Goal: Task Accomplishment & Management: Complete application form

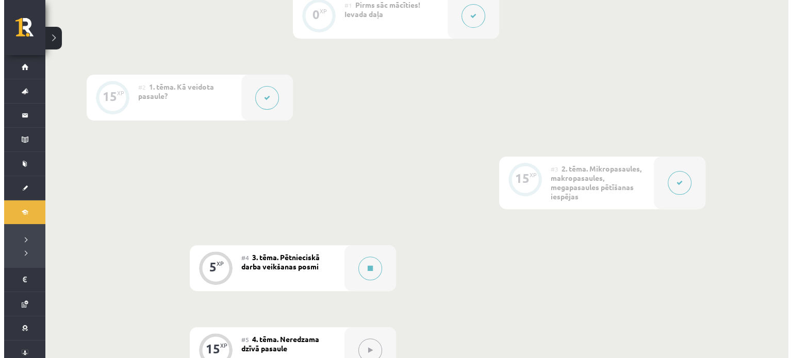
scroll to position [318, 0]
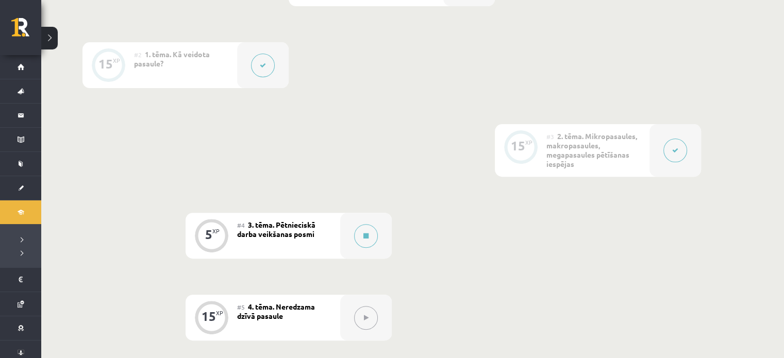
click at [672, 152] on icon at bounding box center [675, 150] width 6 height 6
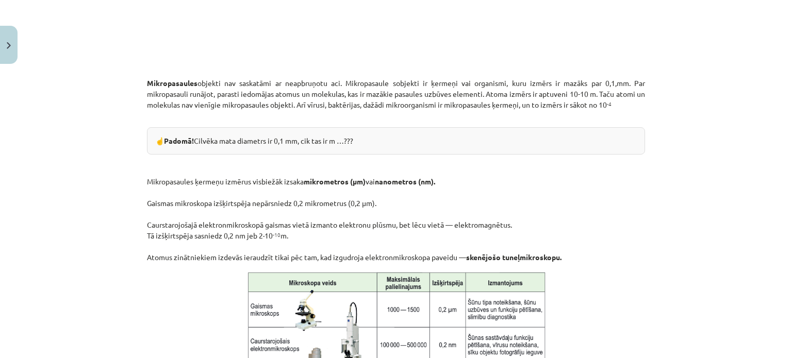
scroll to position [932, 0]
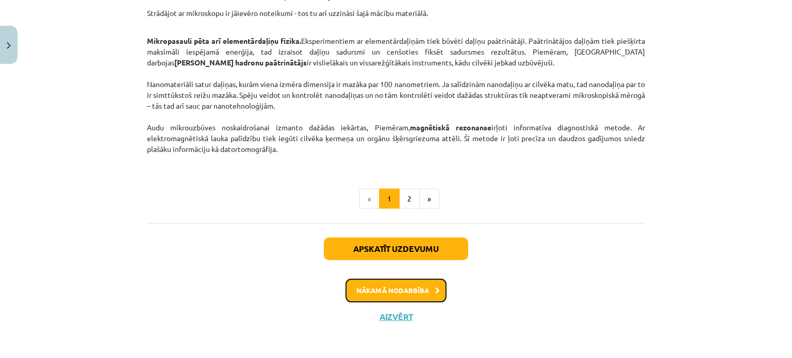
click at [405, 292] on button "Nākamā nodarbība" at bounding box center [396, 291] width 101 height 24
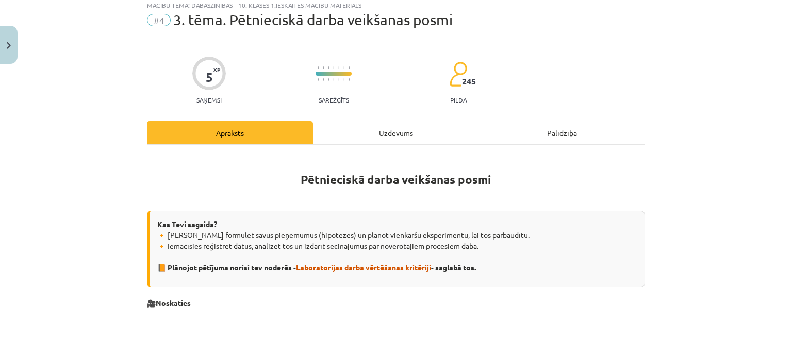
scroll to position [26, 0]
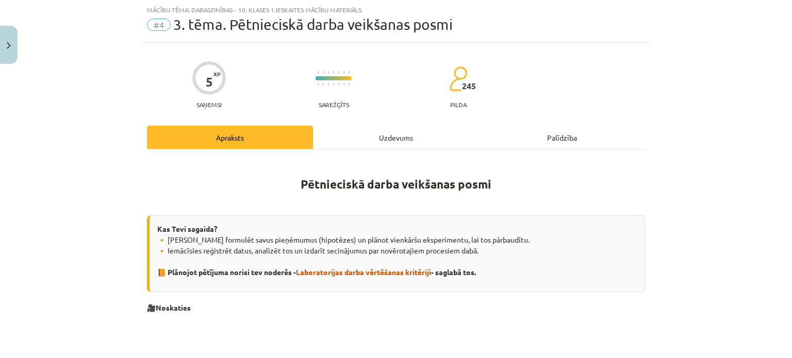
click at [413, 130] on div "Uzdevums" at bounding box center [396, 137] width 166 height 23
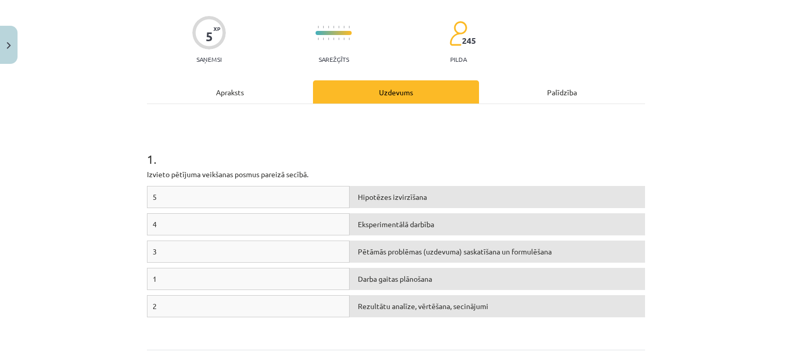
scroll to position [109, 0]
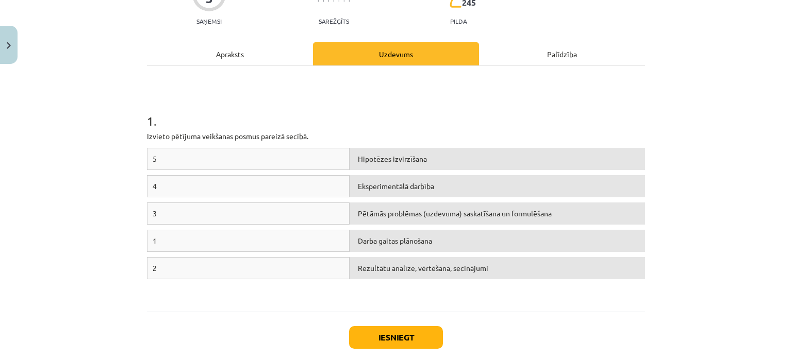
drag, startPoint x: 123, startPoint y: 141, endPoint x: 130, endPoint y: 146, distance: 9.2
click at [123, 141] on div "Mācību tēma: Dabaszinības - 10. klases 1.ieskaites mācību materiāls #4 3. tēma.…" at bounding box center [396, 179] width 792 height 358
drag, startPoint x: 177, startPoint y: 162, endPoint x: 183, endPoint y: 160, distance: 6.0
click at [177, 162] on div "5" at bounding box center [248, 159] width 203 height 22
click at [217, 157] on div "5" at bounding box center [248, 159] width 203 height 22
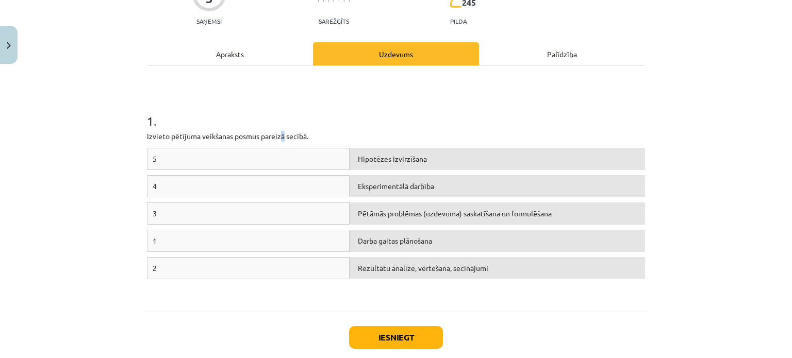
click at [283, 137] on p "Izvieto pētījuma veikšanas posmus pareizā secībā." at bounding box center [396, 136] width 498 height 11
click at [431, 187] on div "Eksperimentālā darbība" at bounding box center [497, 186] width 295 height 22
click at [561, 115] on h1 "1 ." at bounding box center [396, 112] width 498 height 32
drag, startPoint x: 300, startPoint y: 239, endPoint x: 377, endPoint y: 239, distance: 77.9
click at [375, 239] on div "1 Darba gaitas plānošana" at bounding box center [396, 243] width 498 height 27
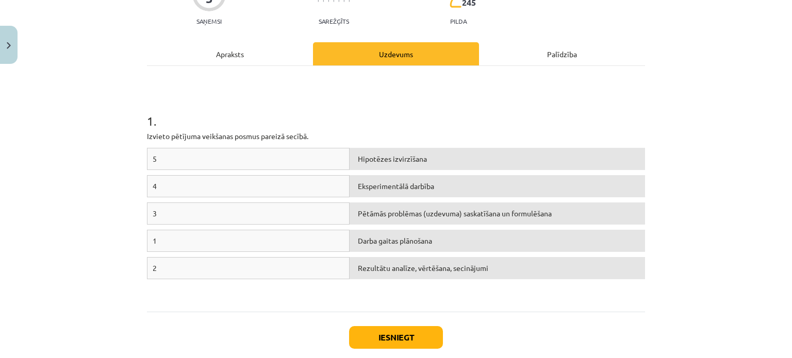
click at [516, 334] on div "Iesniegt Aizvērt" at bounding box center [396, 348] width 498 height 72
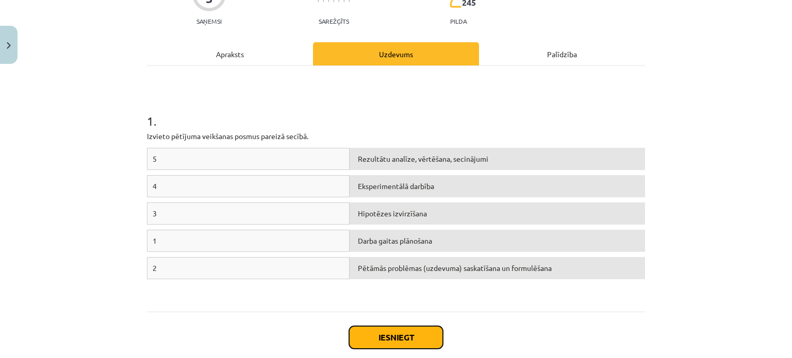
click at [410, 335] on button "Iesniegt" at bounding box center [396, 337] width 94 height 23
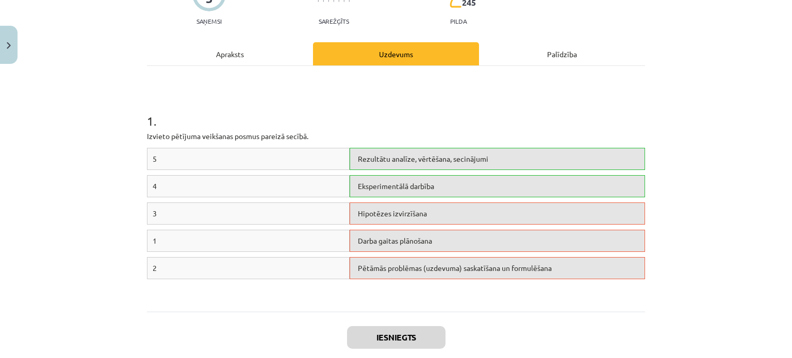
click at [412, 243] on div "Darba gaitas plānošana" at bounding box center [497, 241] width 295 height 22
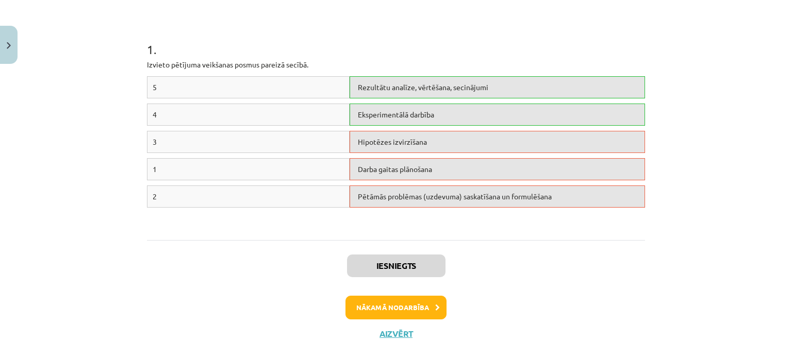
scroll to position [199, 0]
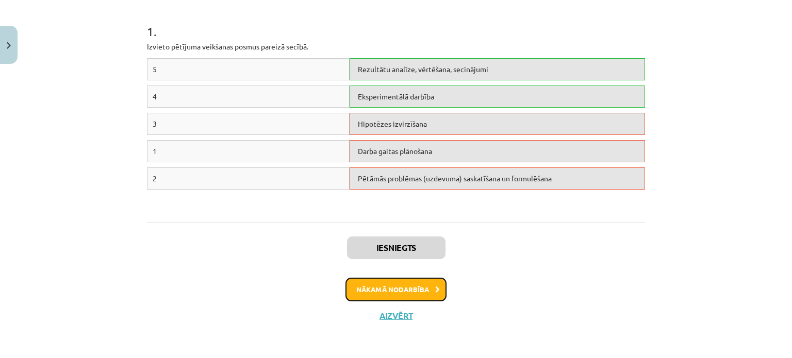
click at [425, 292] on button "Nākamā nodarbība" at bounding box center [396, 290] width 101 height 24
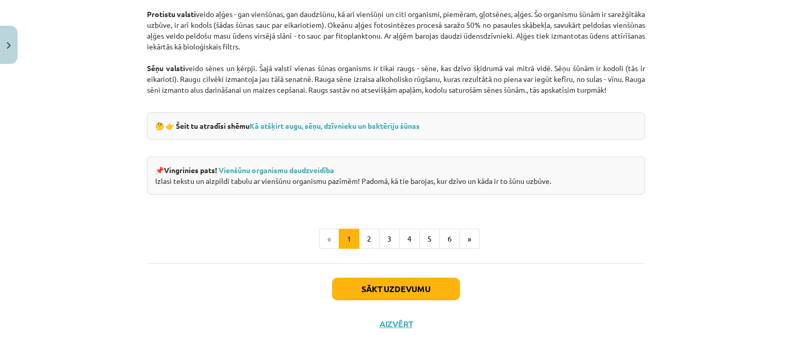
scroll to position [987, 0]
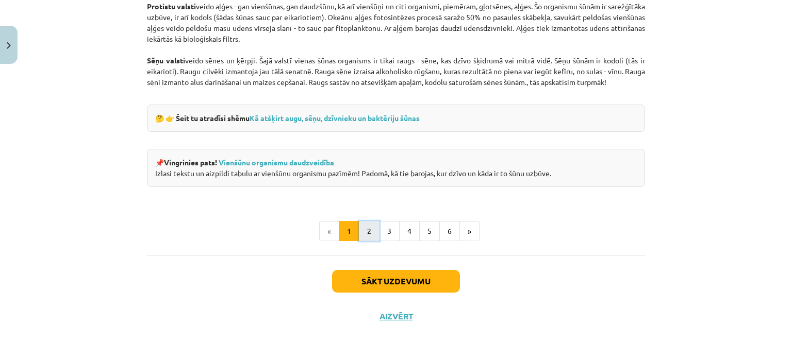
click at [370, 227] on button "2" at bounding box center [369, 231] width 21 height 21
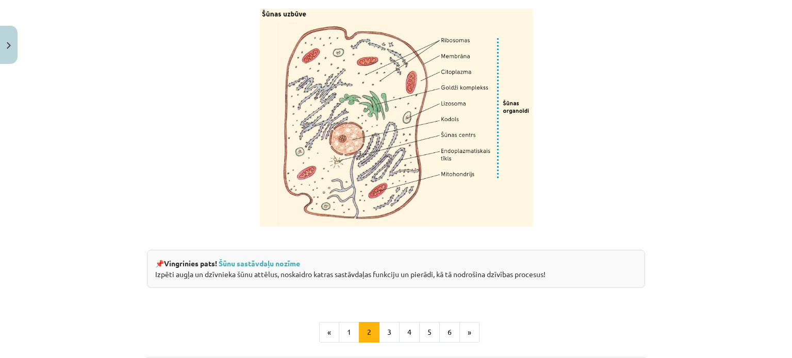
scroll to position [1174, 0]
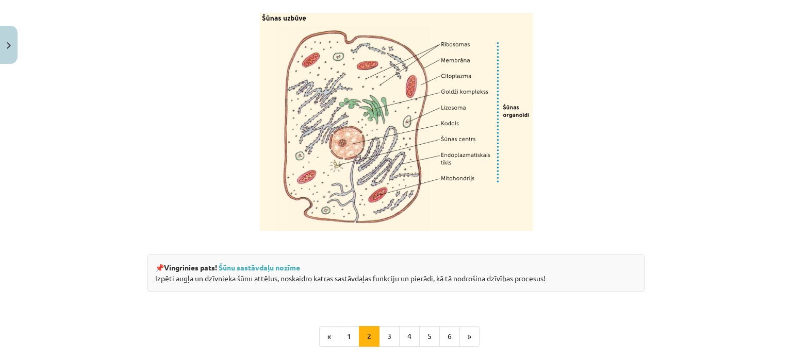
drag, startPoint x: 358, startPoint y: 136, endPoint x: 200, endPoint y: 110, distance: 159.8
click at [200, 110] on p at bounding box center [396, 122] width 498 height 218
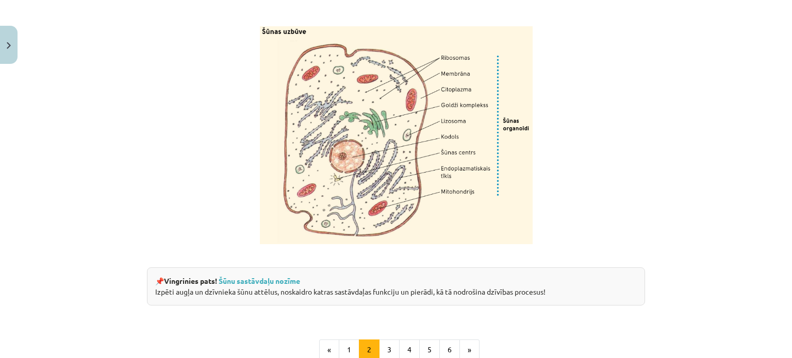
scroll to position [1138, 0]
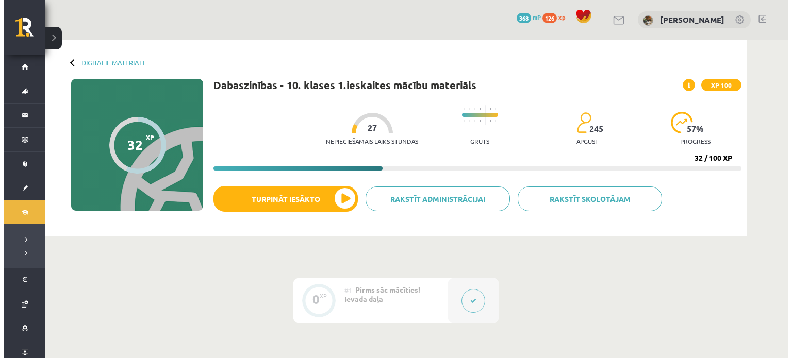
scroll to position [318, 0]
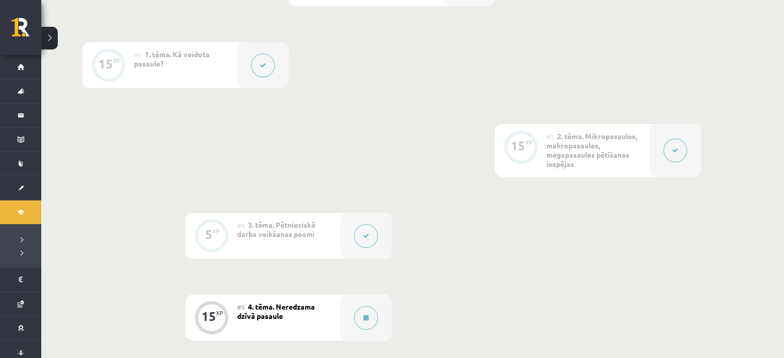
click at [291, 303] on span "4. tēma. Neredzama dzīvā pasaule" at bounding box center [276, 311] width 78 height 19
click at [342, 321] on div at bounding box center [366, 318] width 52 height 46
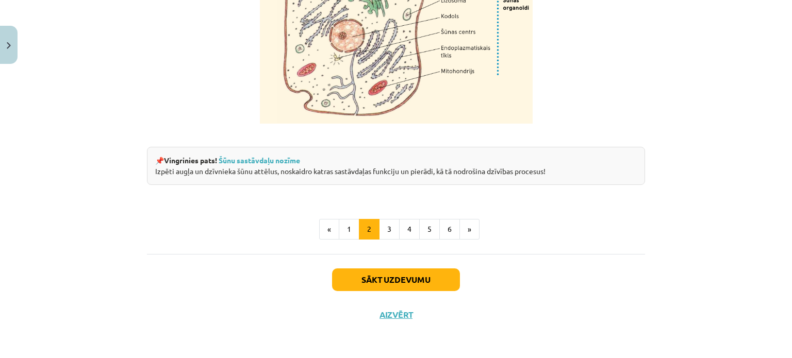
scroll to position [1306, 0]
drag, startPoint x: 391, startPoint y: 238, endPoint x: 394, endPoint y: 243, distance: 6.0
click at [390, 239] on button "3" at bounding box center [389, 229] width 21 height 21
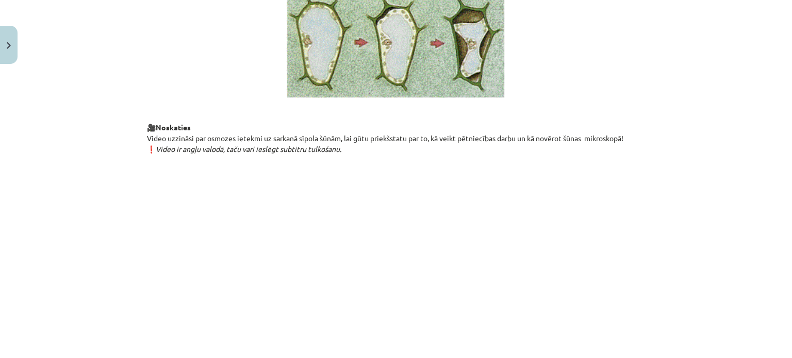
scroll to position [1227, 0]
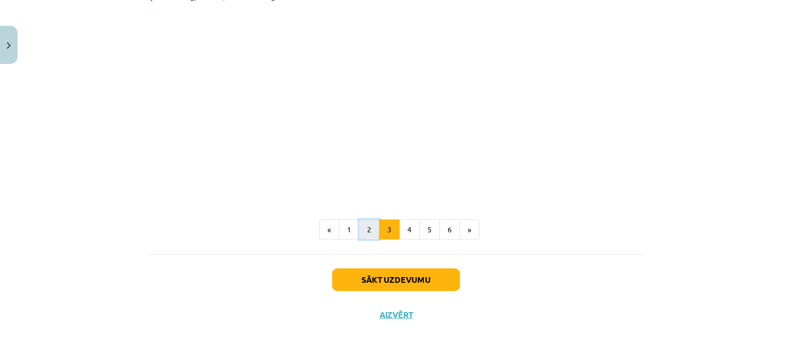
click at [369, 231] on button "2" at bounding box center [369, 230] width 21 height 21
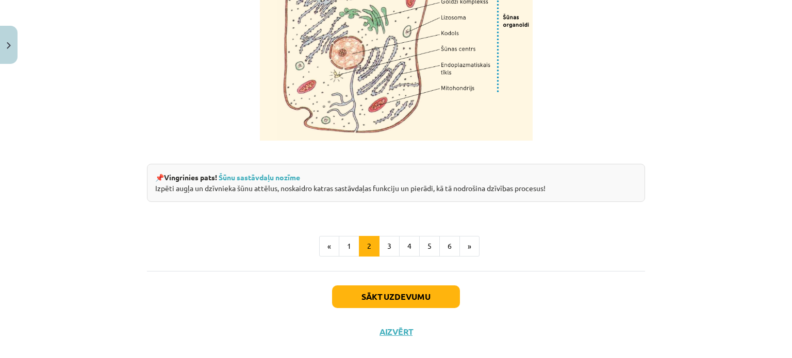
scroll to position [1312, 0]
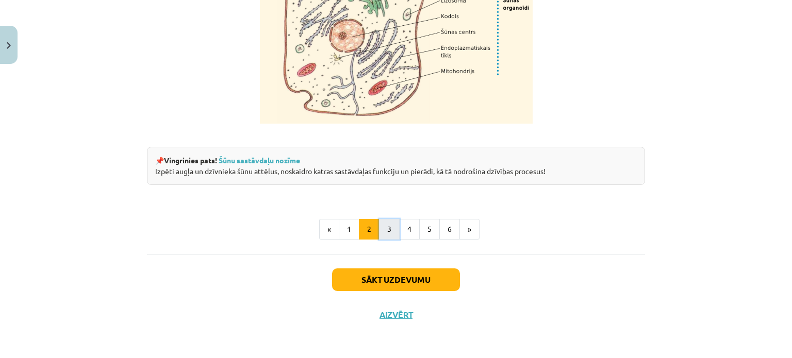
click at [389, 231] on button "3" at bounding box center [389, 229] width 21 height 21
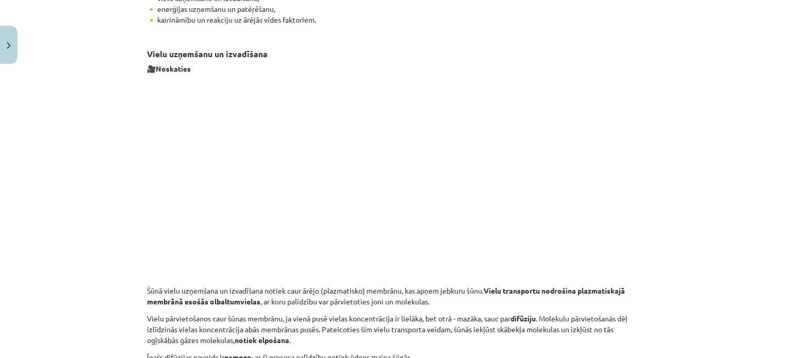
scroll to position [1227, 0]
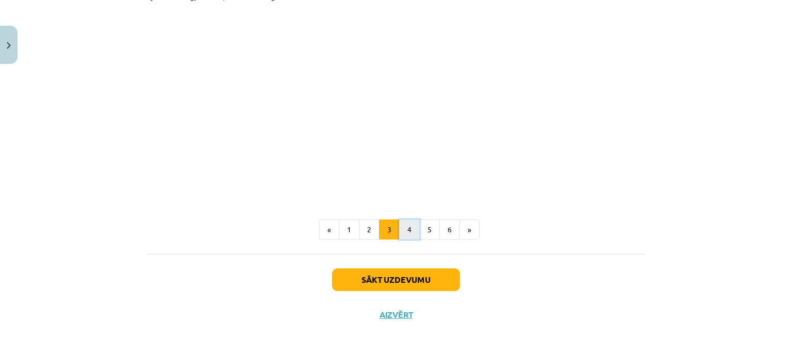
click at [402, 231] on button "4" at bounding box center [409, 230] width 21 height 21
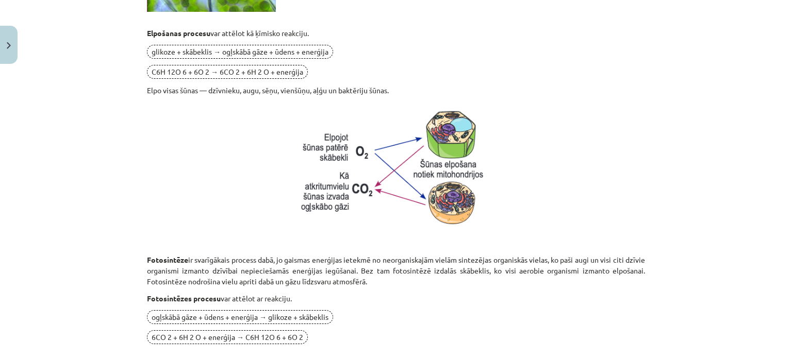
scroll to position [1090, 0]
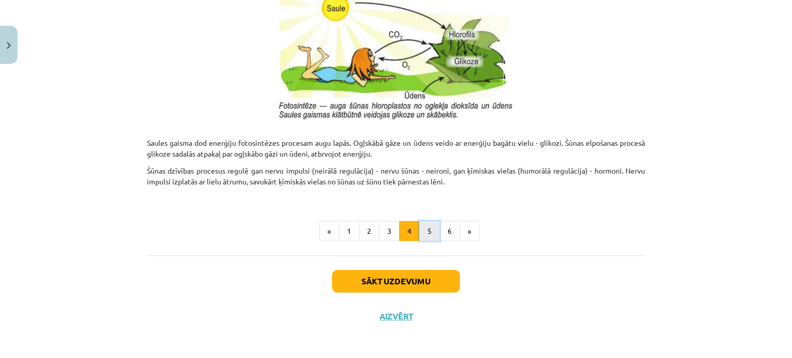
click at [428, 224] on button "5" at bounding box center [429, 231] width 21 height 21
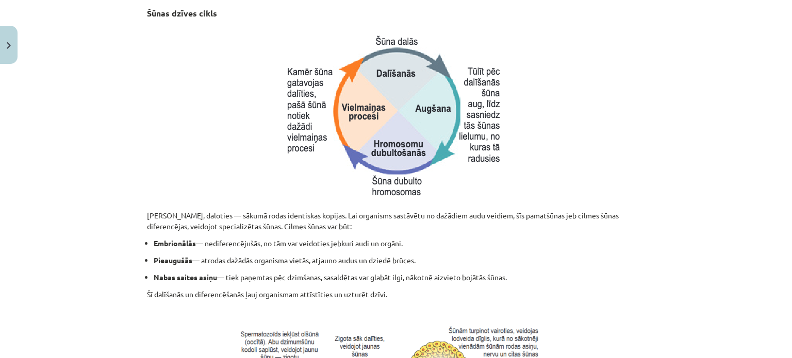
scroll to position [495, 0]
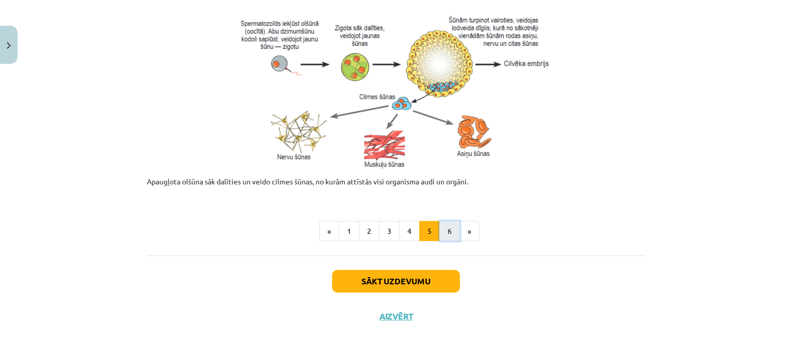
click at [443, 229] on button "6" at bounding box center [449, 231] width 21 height 21
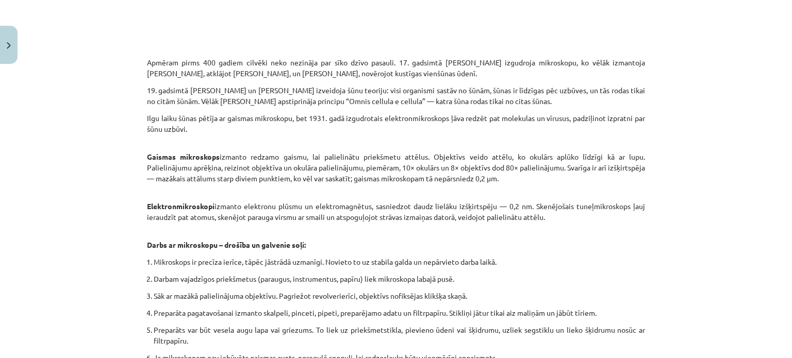
scroll to position [629, 0]
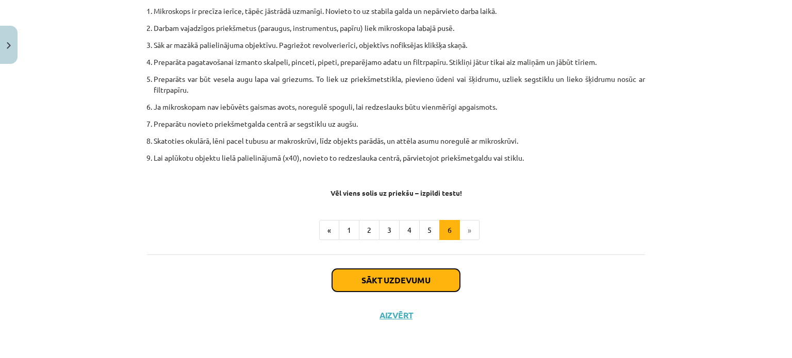
click at [421, 281] on button "Sākt uzdevumu" at bounding box center [396, 280] width 128 height 23
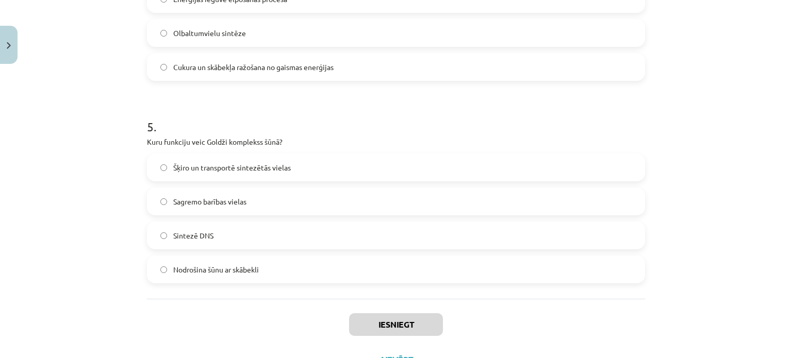
scroll to position [959, 0]
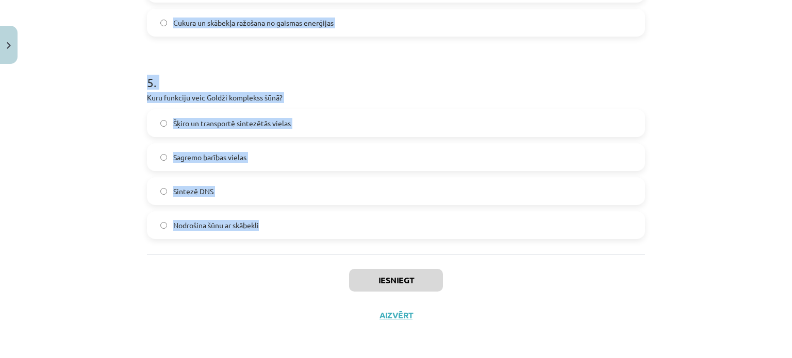
drag, startPoint x: 138, startPoint y: 193, endPoint x: 259, endPoint y: 234, distance: 127.8
click at [259, 234] on div "Mācību tēma: Dabaszinības - 10. klases 1.ieskaites mācību materiāls #5 4. tēma.…" at bounding box center [396, 179] width 792 height 358
copy form "Kādu funkciju veic plazmatiskā membrāna? Saglabā iedzimtības informāciju Nodroš…"
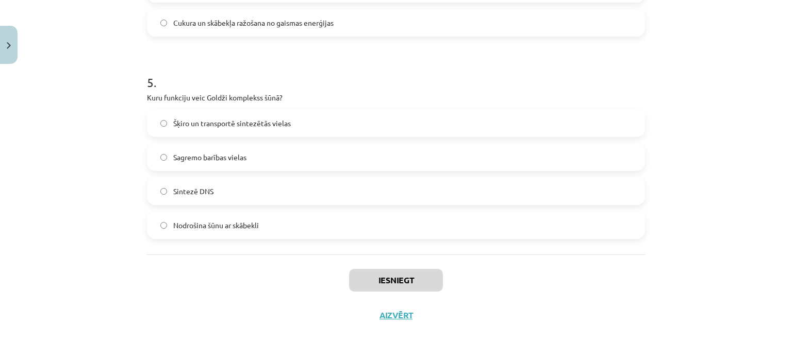
click at [718, 310] on div "Mācību tēma: Dabaszinības - 10. klases 1.ieskaites mācību materiāls #5 4. tēma.…" at bounding box center [396, 179] width 792 height 358
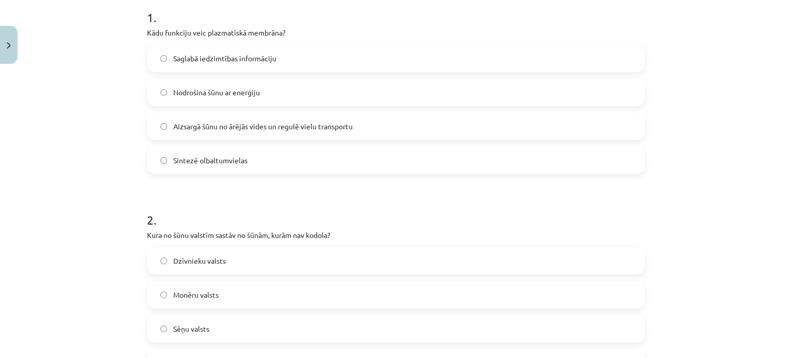
scroll to position [202, 0]
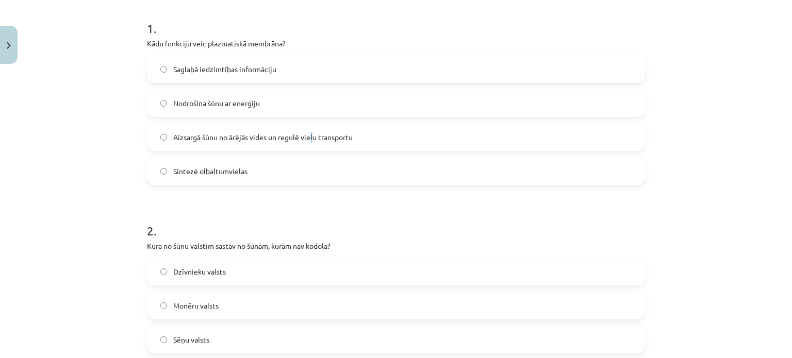
drag, startPoint x: 311, startPoint y: 143, endPoint x: 303, endPoint y: 141, distance: 8.4
click at [311, 143] on label "Aizsargā šūnu no ārējās vides un regulē vielu transportu" at bounding box center [396, 137] width 496 height 26
click at [157, 142] on label "Aizsargā šūnu no ārējās vides un regulē vielu transportu" at bounding box center [396, 137] width 496 height 26
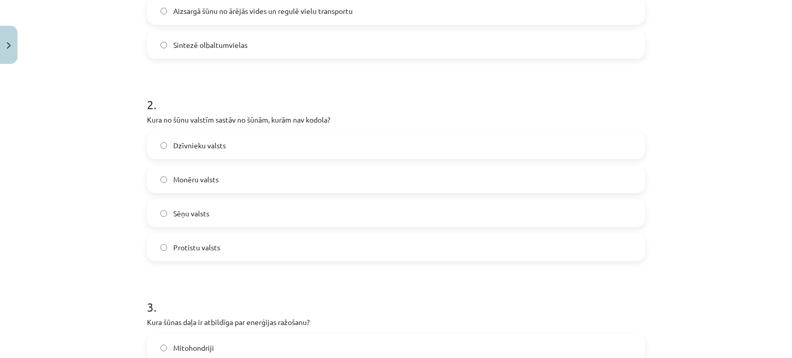
scroll to position [340, 0]
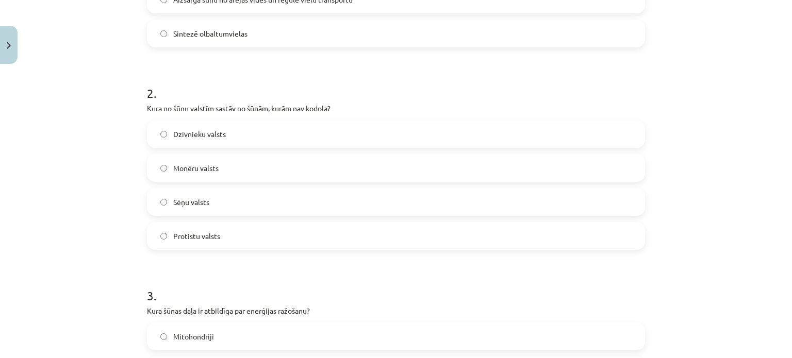
drag, startPoint x: 192, startPoint y: 167, endPoint x: 195, endPoint y: 156, distance: 10.6
click at [192, 167] on span "Monēru valsts" at bounding box center [195, 168] width 45 height 11
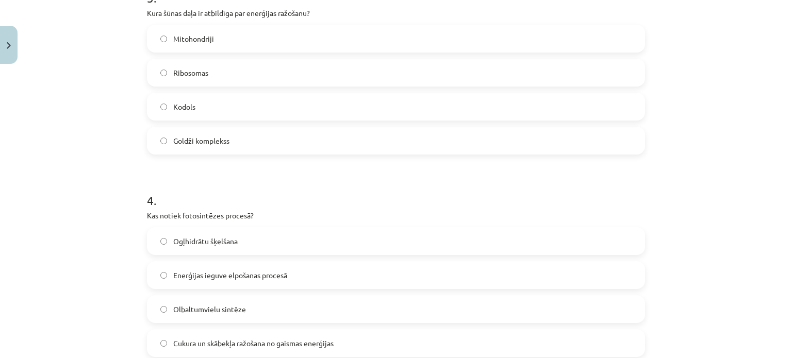
scroll to position [578, 0]
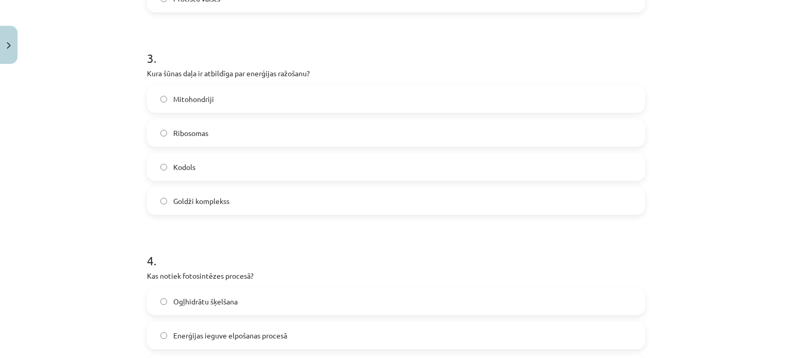
click at [244, 100] on label "Mitohondriji" at bounding box center [396, 99] width 496 height 26
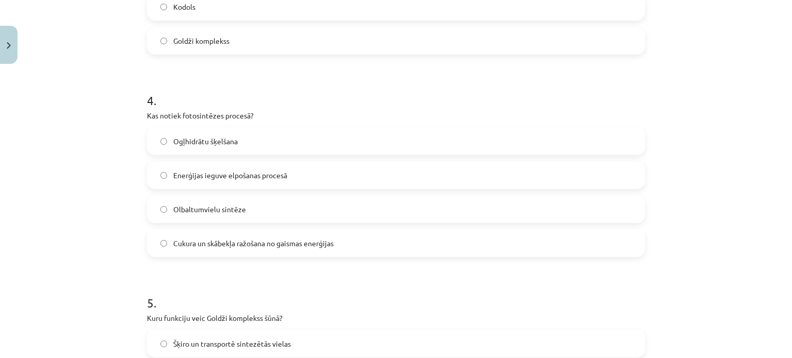
scroll to position [741, 0]
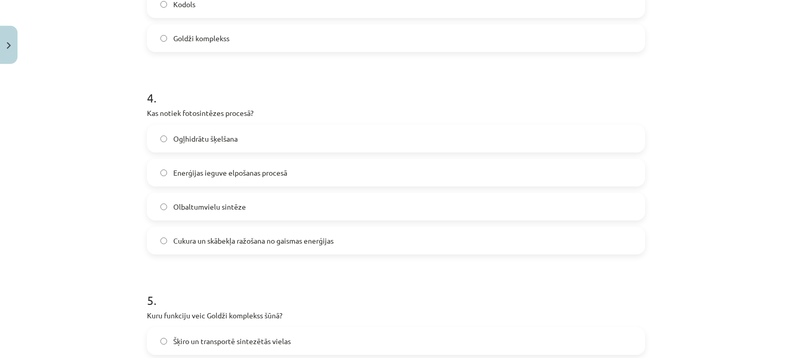
click at [349, 250] on label "Cukura un skābekļa ražošana no gaismas enerģijas" at bounding box center [396, 241] width 496 height 26
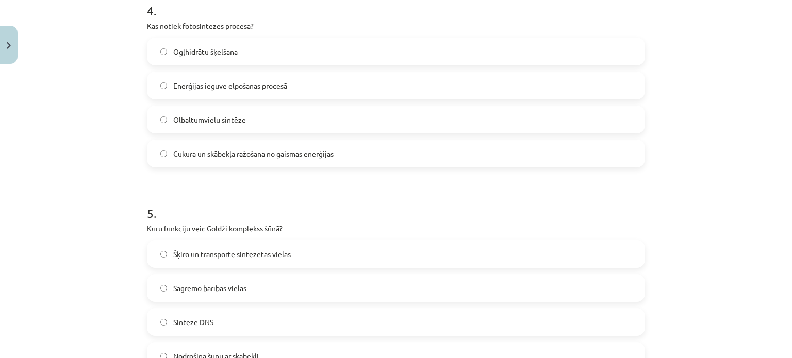
scroll to position [858, 0]
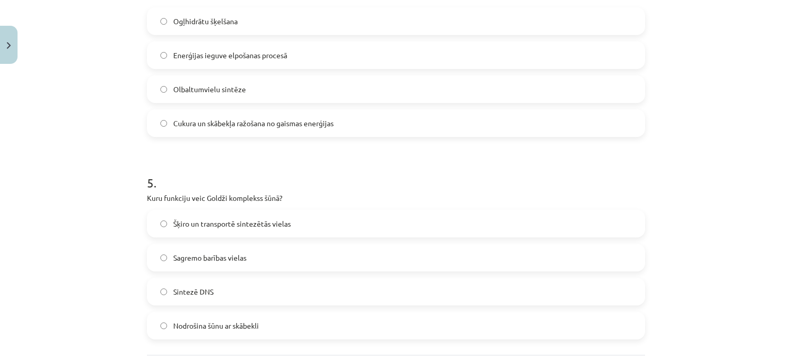
click at [210, 225] on span "Šķiro un transportē sintezētās vielas" at bounding box center [232, 224] width 118 height 11
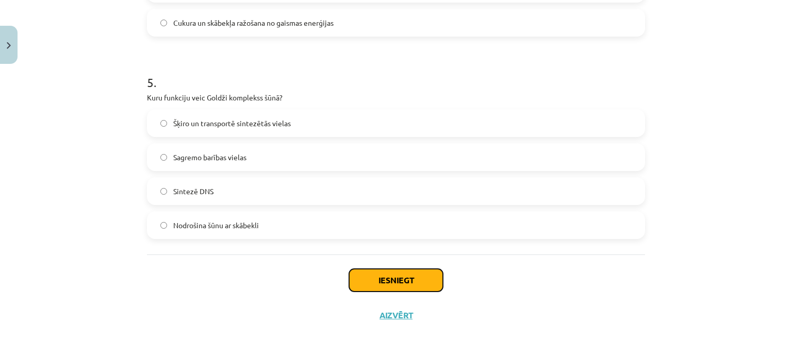
click at [408, 286] on button "Iesniegt" at bounding box center [396, 280] width 94 height 23
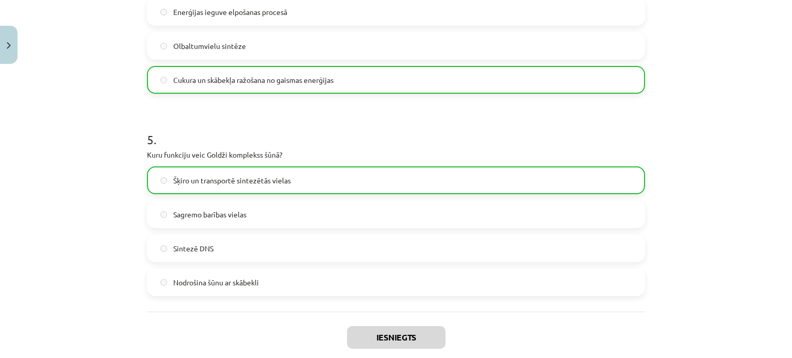
scroll to position [991, 0]
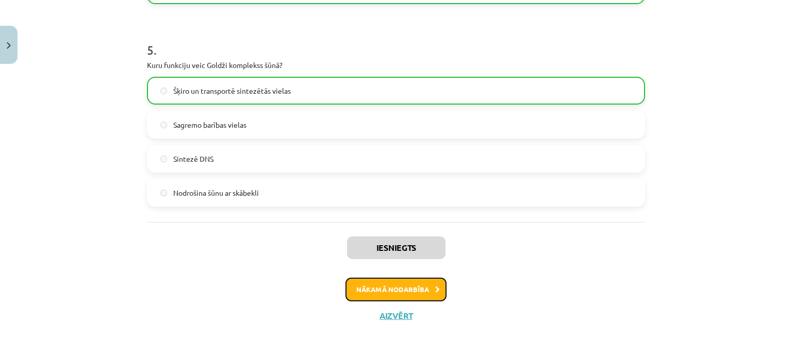
click at [427, 283] on button "Nākamā nodarbība" at bounding box center [396, 290] width 101 height 24
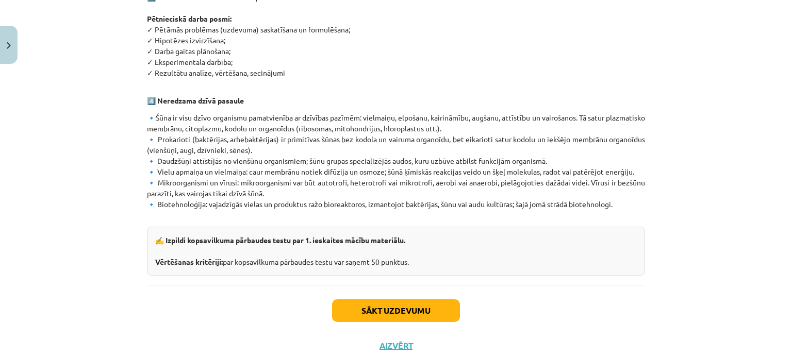
scroll to position [632, 0]
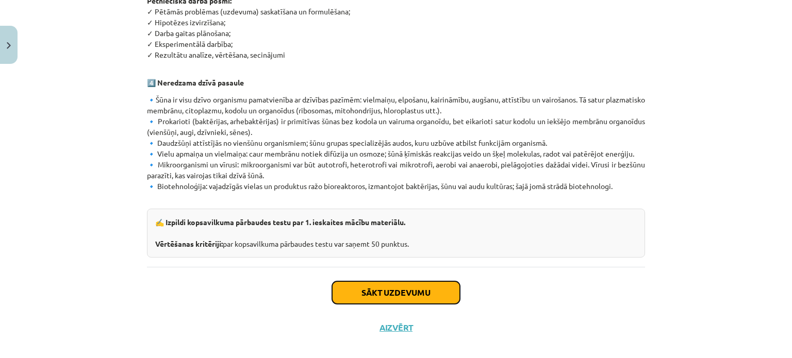
click at [424, 282] on button "Sākt uzdevumu" at bounding box center [396, 293] width 128 height 23
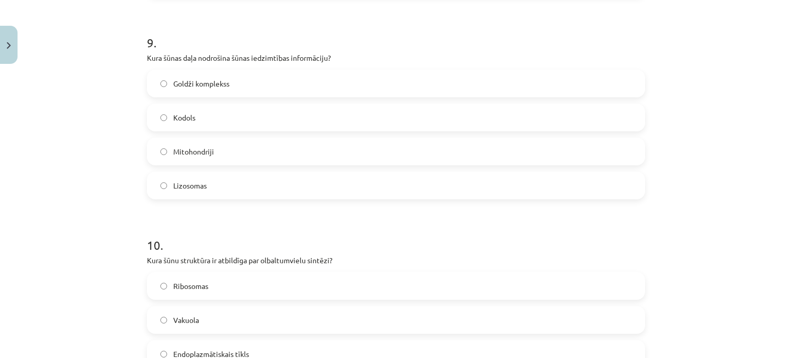
scroll to position [1972, 0]
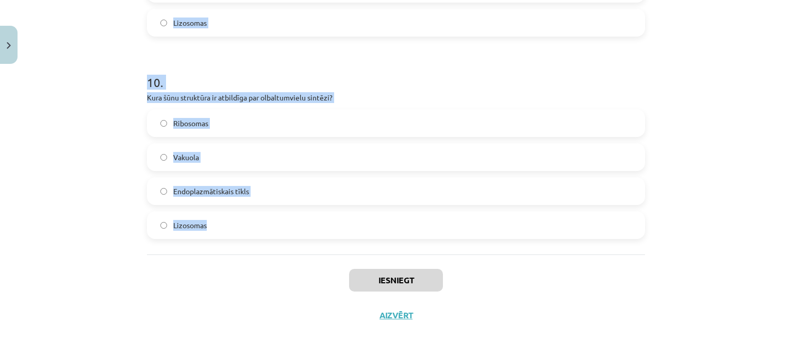
drag, startPoint x: 135, startPoint y: 218, endPoint x: 274, endPoint y: 244, distance: 142.2
click at [274, 244] on div "Mācību tēma: Dabaszinības - 10. klases 1.ieskaites mācību materiāls #6 Kopsavil…" at bounding box center [396, 179] width 792 height 358
copy form "Kāds ir tipisks nanomateriāla daļiņas izmērs? Mazāks par 10 nanometriem Lielāks…"
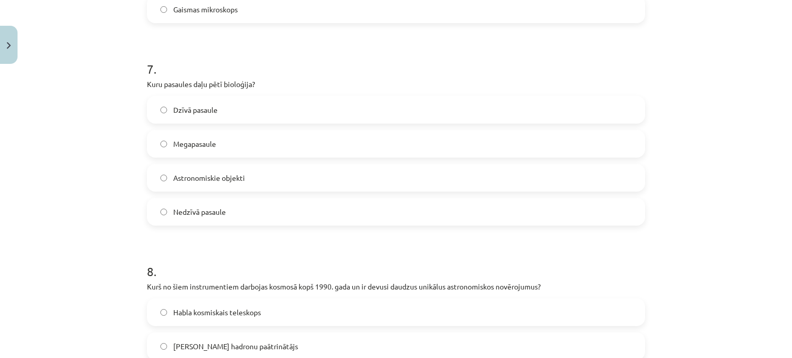
scroll to position [0, 0]
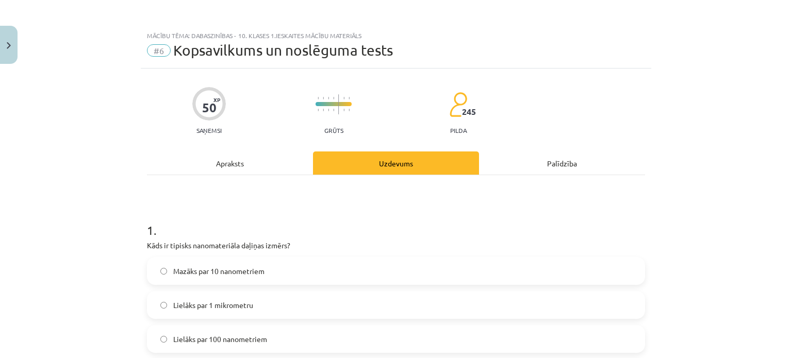
click at [230, 278] on label "Mazāks par 10 nanometriem" at bounding box center [396, 271] width 496 height 26
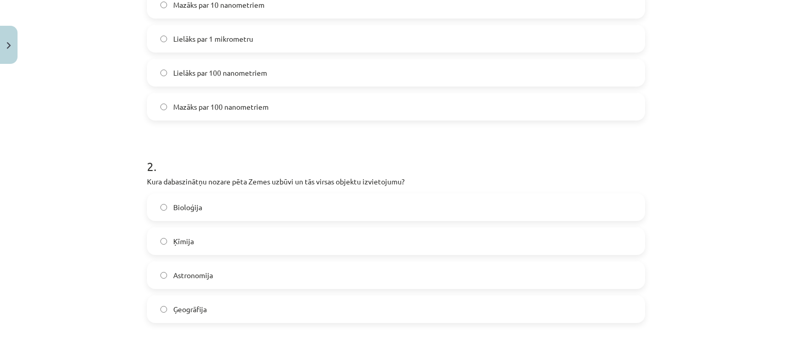
scroll to position [272, 0]
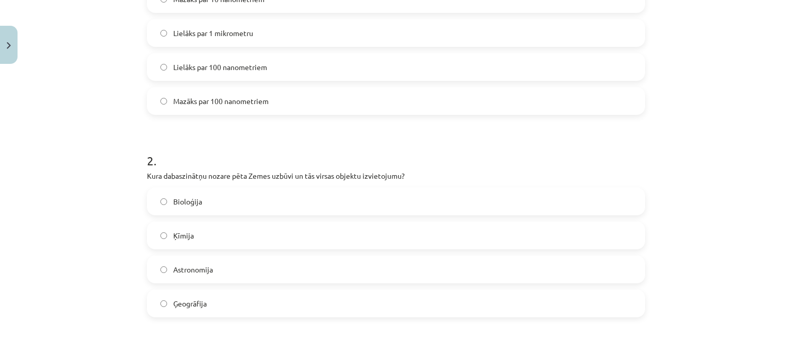
click at [264, 111] on label "Mazāks par 100 nanometriem" at bounding box center [396, 101] width 496 height 26
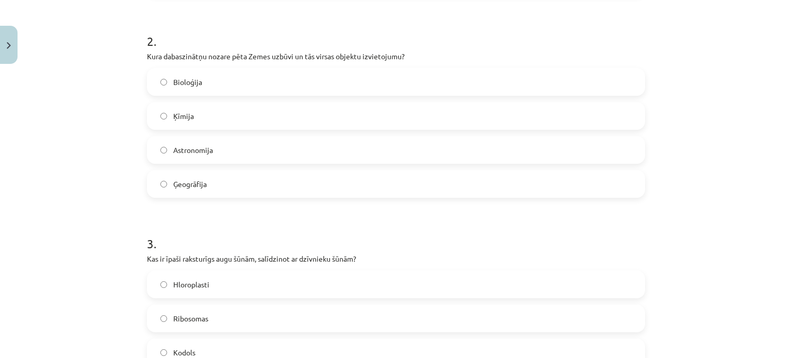
scroll to position [435, 0]
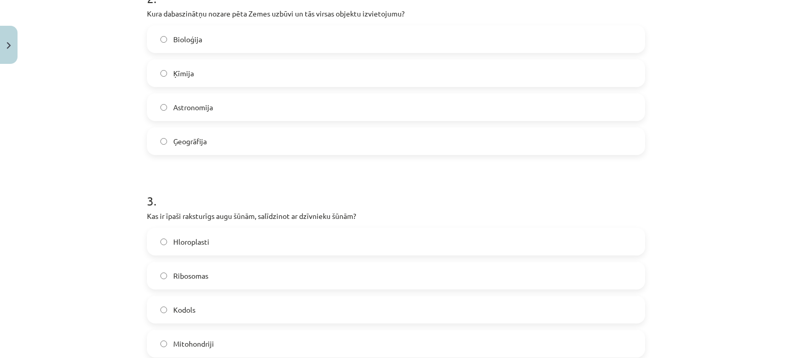
click at [205, 146] on label "Ģeogrāfija" at bounding box center [396, 141] width 496 height 26
click at [229, 245] on label "Hloroplasti" at bounding box center [396, 242] width 496 height 26
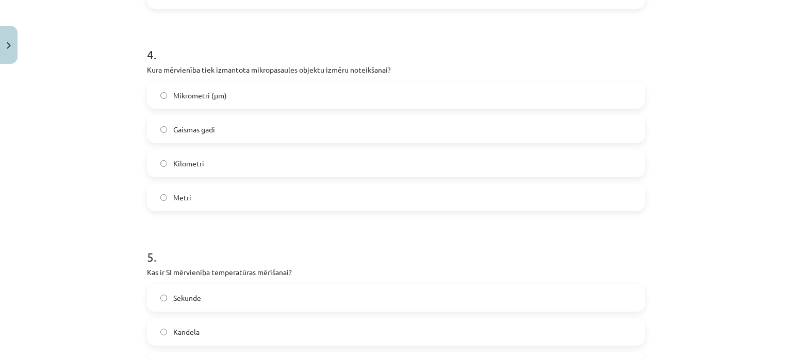
scroll to position [753, 0]
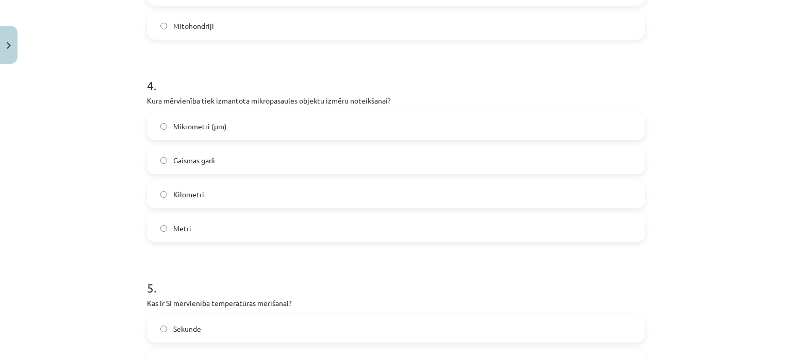
click at [242, 120] on label "Mikrometri (μm)" at bounding box center [396, 126] width 496 height 26
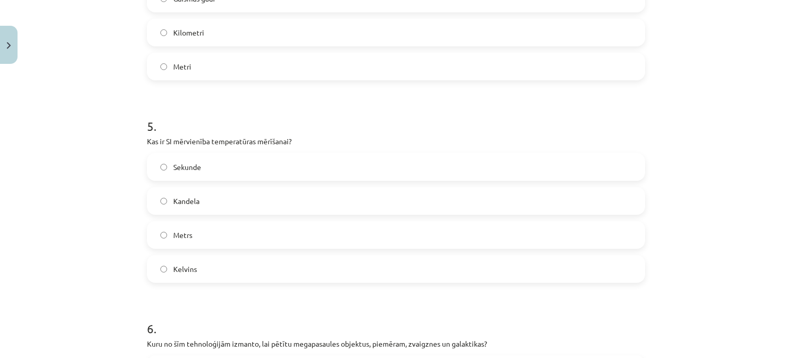
scroll to position [1000, 0]
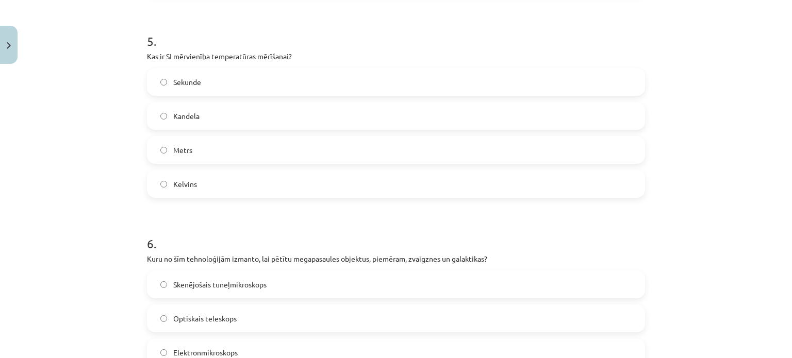
click at [200, 111] on label "Kandela" at bounding box center [396, 116] width 496 height 26
click at [243, 185] on label "Kelvins" at bounding box center [396, 184] width 496 height 26
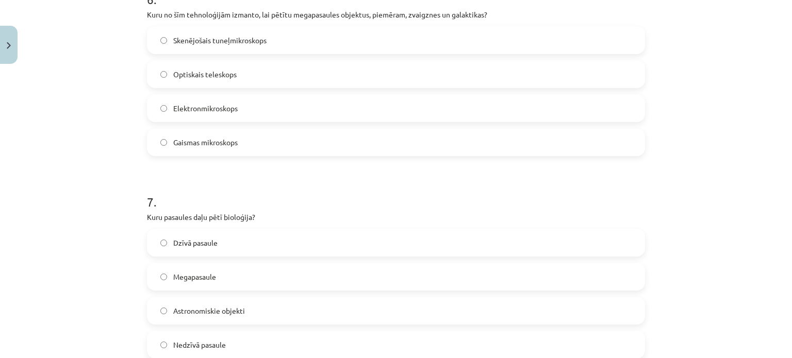
scroll to position [1250, 0]
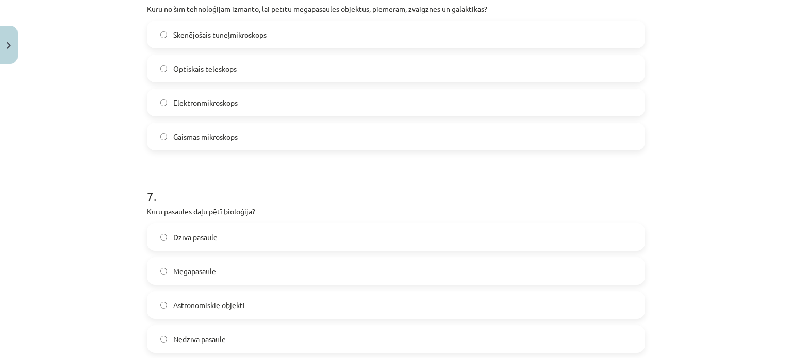
click at [293, 66] on label "Optiskais teleskops" at bounding box center [396, 69] width 496 height 26
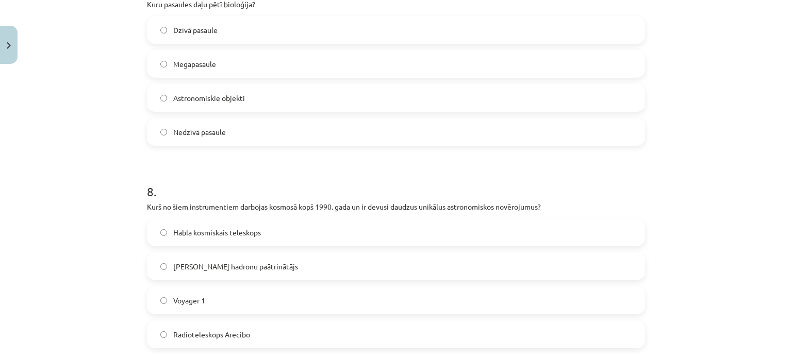
scroll to position [1240, 0]
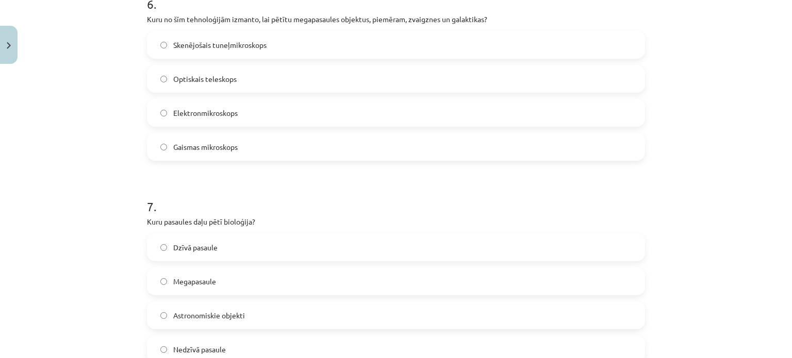
click at [201, 254] on label "Dzīvā pasaule" at bounding box center [396, 248] width 496 height 26
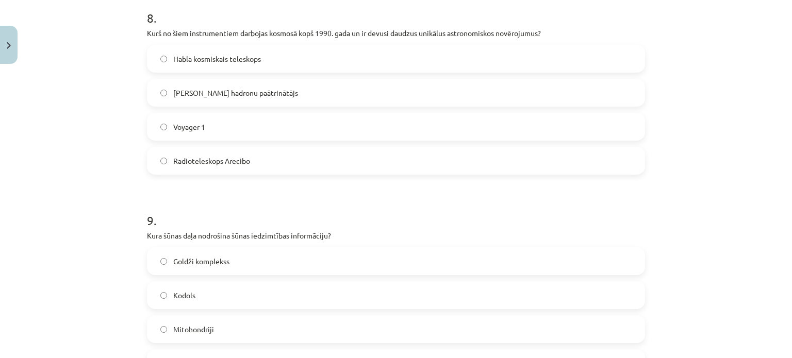
scroll to position [1628, 0]
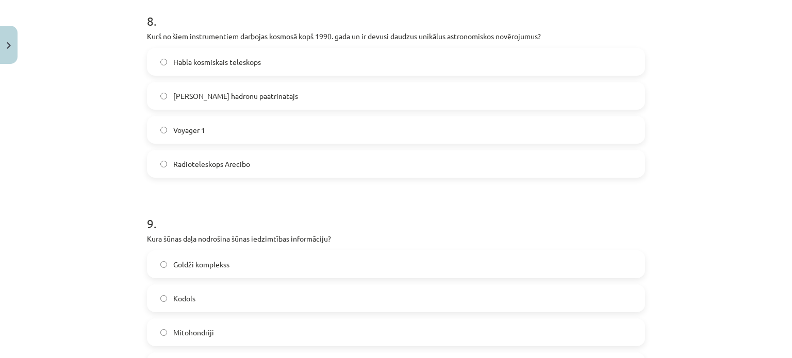
click at [256, 60] on span "Habla kosmiskais teleskops" at bounding box center [217, 62] width 88 height 11
click at [233, 300] on label "Kodols" at bounding box center [396, 299] width 496 height 26
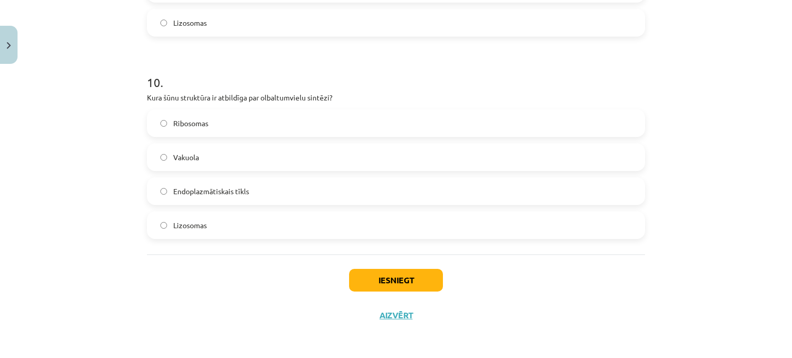
click at [209, 127] on label "Ribosomas" at bounding box center [396, 123] width 496 height 26
click at [370, 278] on button "Iesniegt" at bounding box center [396, 280] width 94 height 23
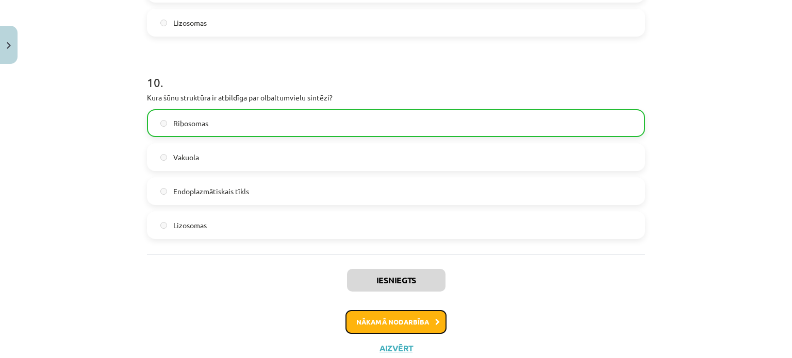
click at [408, 321] on button "Nākamā nodarbība" at bounding box center [396, 322] width 101 height 24
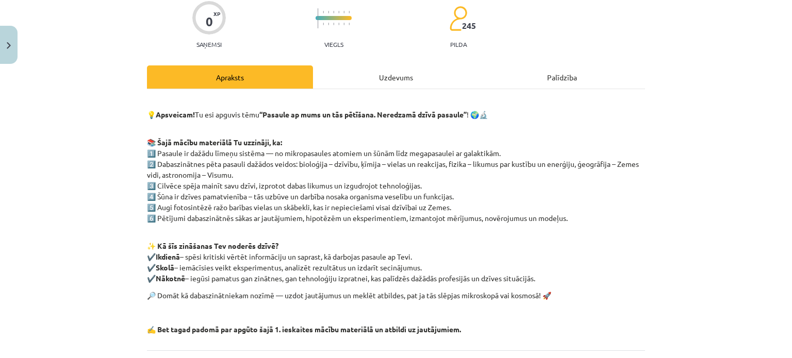
scroll to position [0, 0]
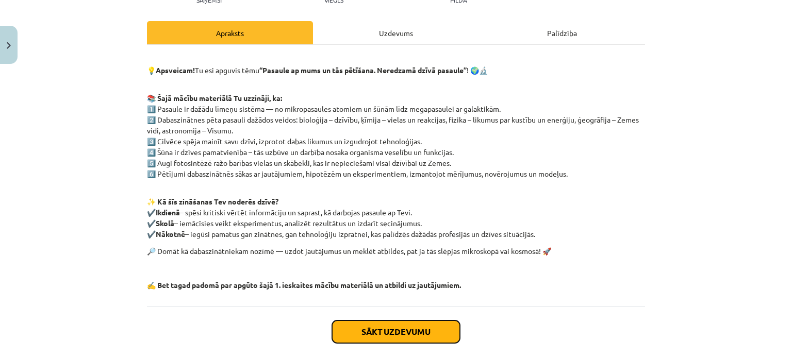
click at [394, 324] on button "Sākt uzdevumu" at bounding box center [396, 332] width 128 height 23
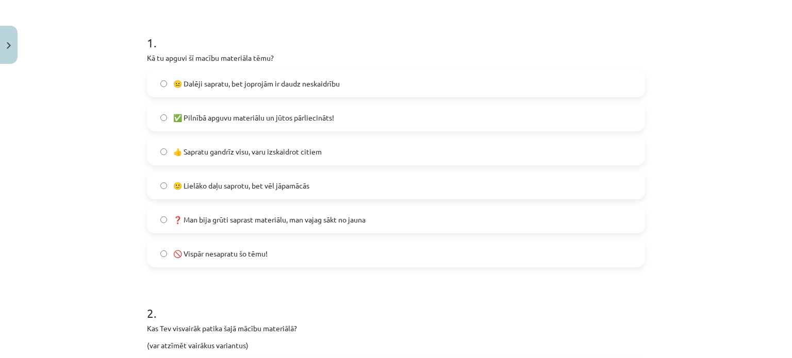
scroll to position [189, 0]
click at [263, 148] on span "👍 Sapratu gandrīz visu, varu izskaidrot citiem" at bounding box center [247, 150] width 149 height 11
click at [336, 152] on label "👍 Sapratu gandrīz visu, varu izskaidrot citiem" at bounding box center [396, 151] width 496 height 26
click at [152, 183] on label "🙂 Lielāko daļu saprotu, bet vēl jāpamācās" at bounding box center [396, 185] width 496 height 26
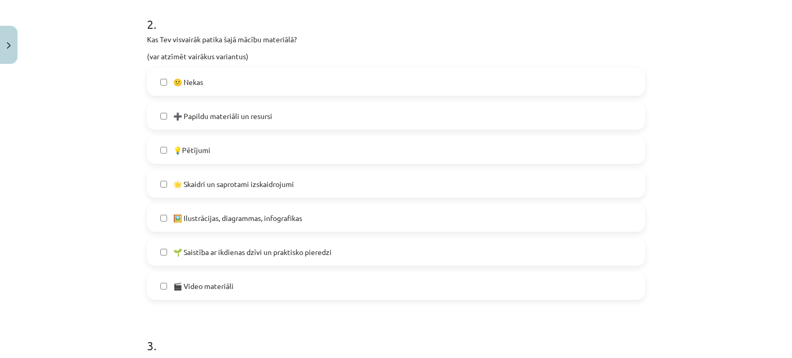
scroll to position [479, 0]
click at [312, 184] on label "🌟 Skaidri un saprotami izskaidrojumi" at bounding box center [396, 183] width 496 height 26
click at [267, 215] on span "🖼️ Ilustrācijas, diagrammas, infografikas" at bounding box center [237, 216] width 129 height 11
click at [282, 251] on span "🌱 Saistība ar ikdienas dzīvi un praktisko pieredzi" at bounding box center [252, 250] width 158 height 11
click at [287, 247] on span "🌱 Saistība ar ikdienas dzīvi un praktisko pieredzi" at bounding box center [252, 250] width 158 height 11
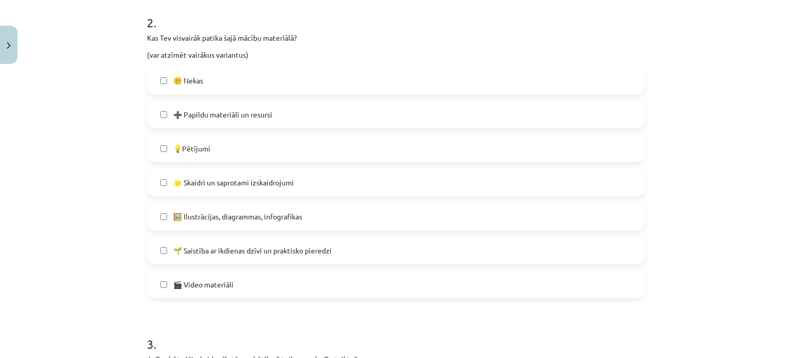
click at [273, 280] on label "🎬 Video materiāli" at bounding box center [396, 285] width 496 height 26
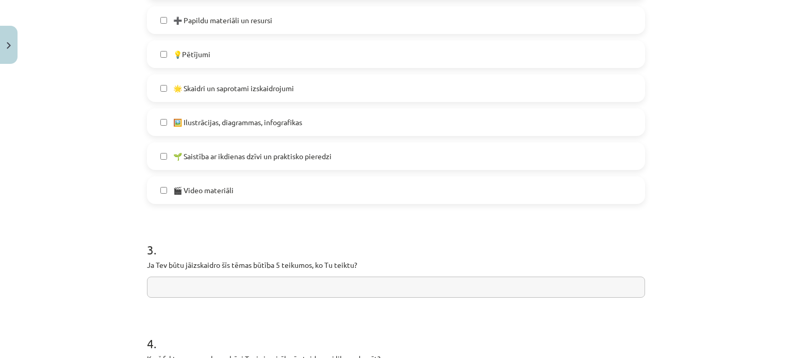
scroll to position [719, 0]
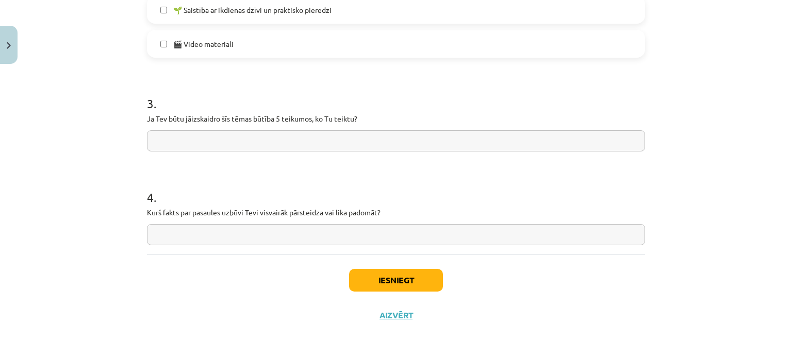
click at [228, 136] on input "text" at bounding box center [396, 140] width 498 height 21
drag, startPoint x: 139, startPoint y: 118, endPoint x: 394, endPoint y: 121, distance: 254.8
copy p "Ja Tev būtu jāizskaidro šīs tēmas būtība 5 teikumos, ko Tu teiktu?"
click at [275, 142] on input "text" at bounding box center [396, 140] width 498 height 21
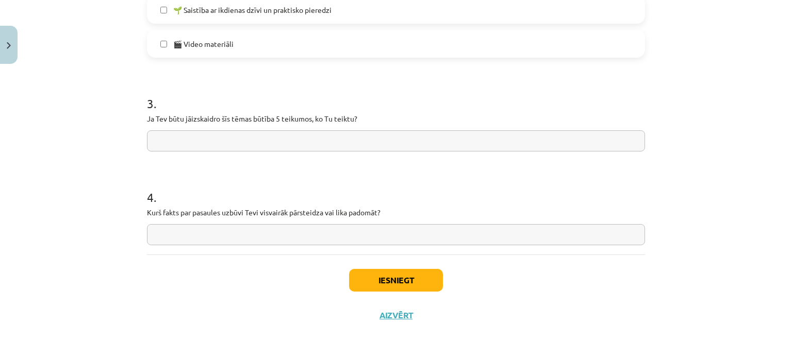
paste input "**********"
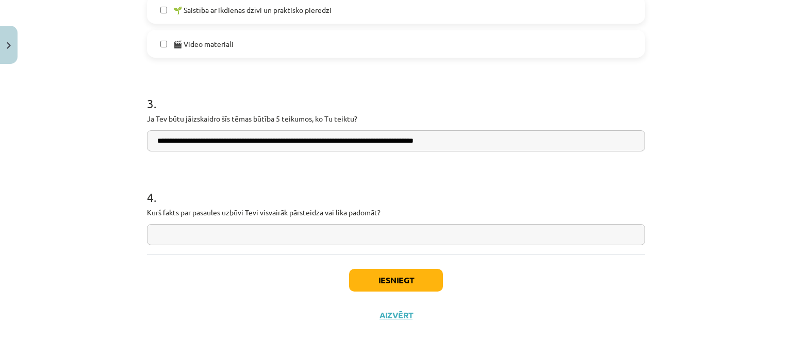
type input "**********"
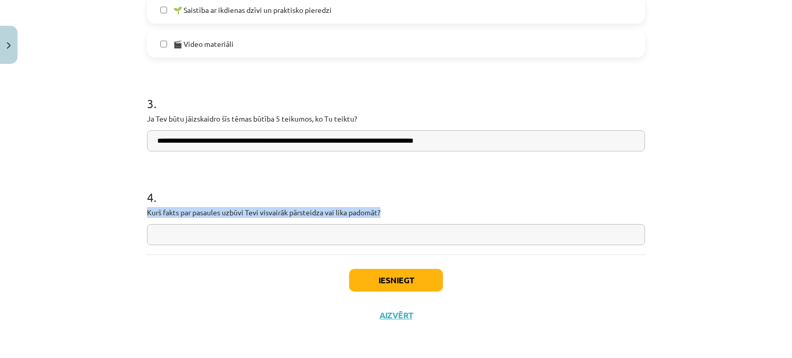
drag, startPoint x: 144, startPoint y: 218, endPoint x: 472, endPoint y: 212, distance: 327.5
click at [472, 212] on div "Mācību tēma: Dabaszinības - 10. klases 1.ieskaites mācību materiāls #7 Temata a…" at bounding box center [396, 179] width 792 height 358
copy p "Kurš fakts par pasaules uzbūvi Tevi visvairāk pārsteidza vai lika padomāt?"
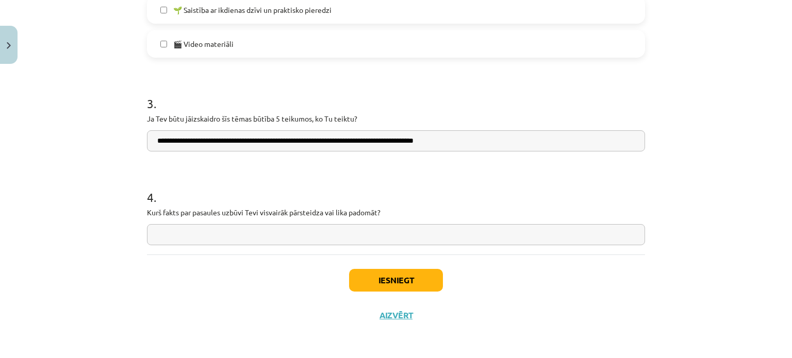
click at [316, 241] on input "text" at bounding box center [396, 234] width 498 height 21
paste input "**********"
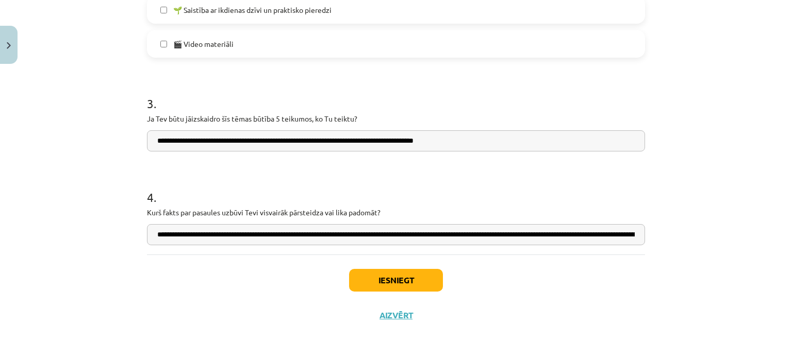
scroll to position [0, 289]
type input "**********"
click at [373, 283] on button "Iesniegt" at bounding box center [396, 280] width 94 height 23
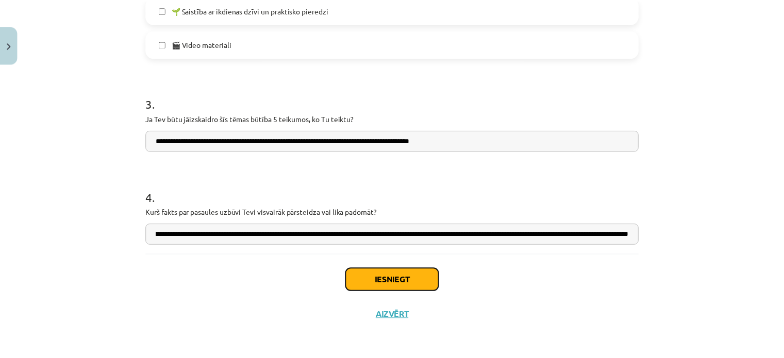
scroll to position [0, 0]
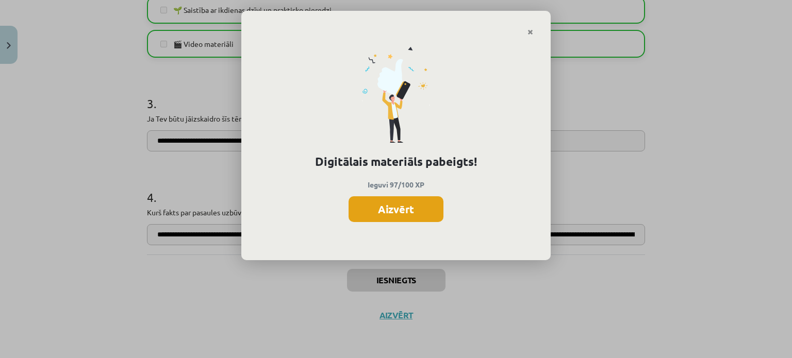
click at [423, 206] on button "Aizvērt" at bounding box center [396, 209] width 95 height 26
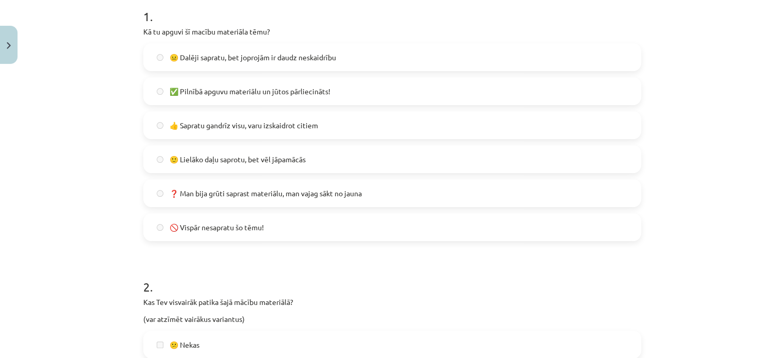
scroll to position [265, 0]
drag, startPoint x: 770, startPoint y: 145, endPoint x: 775, endPoint y: 142, distance: 5.3
click at [775, 142] on div "Mācību tēma: Dabaszinības - 10. klases 1.ieskaites mācību materiāls #7 Temata a…" at bounding box center [392, 179] width 784 height 358
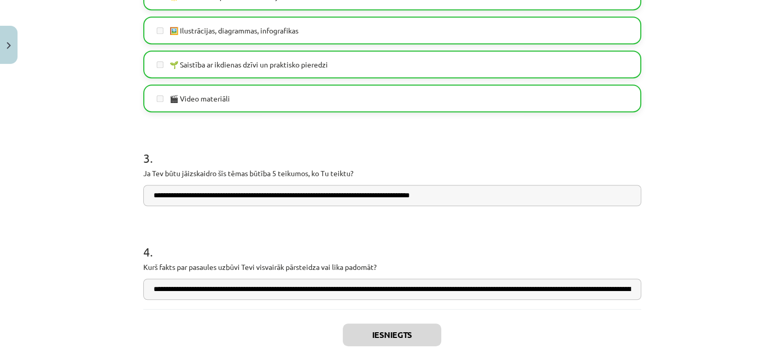
scroll to position [719, 0]
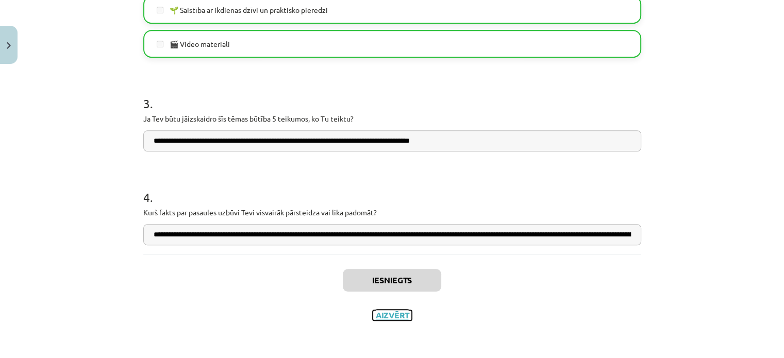
click at [392, 314] on button "Aizvērt" at bounding box center [392, 315] width 39 height 10
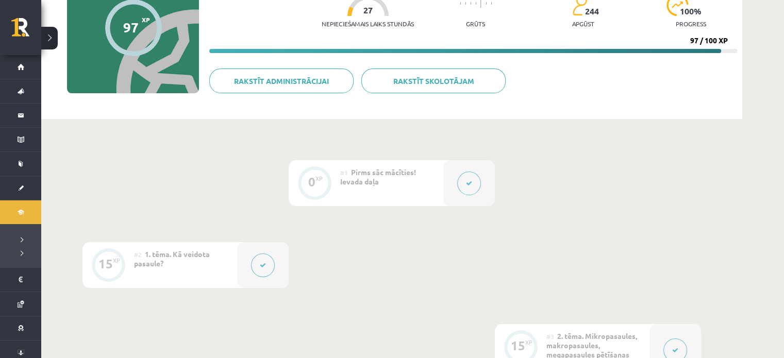
scroll to position [0, 0]
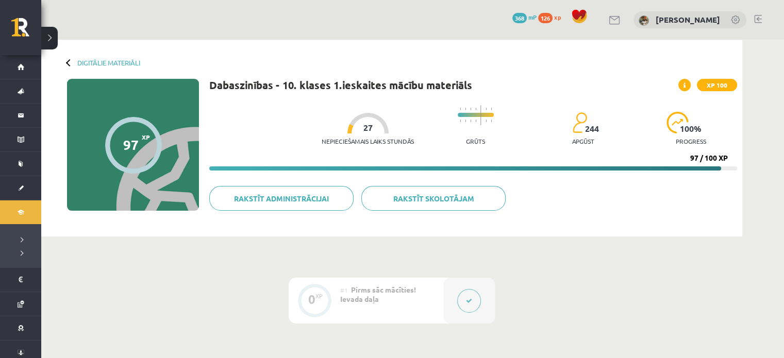
click at [64, 61] on div "Digitālie materiāli 97 XP XP 100 97 / 100 XP Dabaszinības - 10. klases 1.ieskai…" at bounding box center [391, 138] width 701 height 197
click at [68, 60] on div at bounding box center [69, 62] width 7 height 7
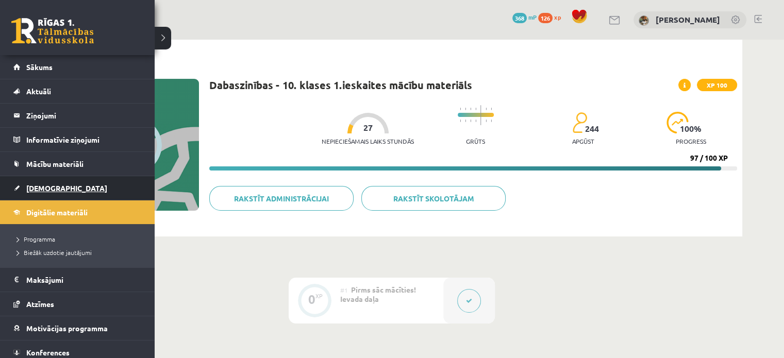
click at [42, 186] on span "[DEMOGRAPHIC_DATA]" at bounding box center [66, 188] width 81 height 9
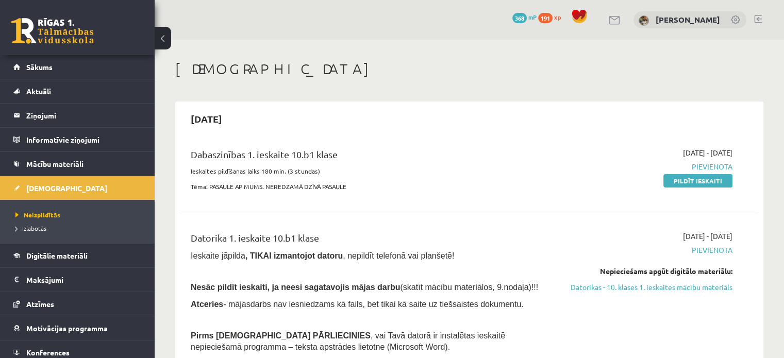
click at [596, 161] on span "Pievienota" at bounding box center [648, 166] width 170 height 11
click at [705, 183] on link "Pildīt ieskaiti" at bounding box center [698, 180] width 69 height 13
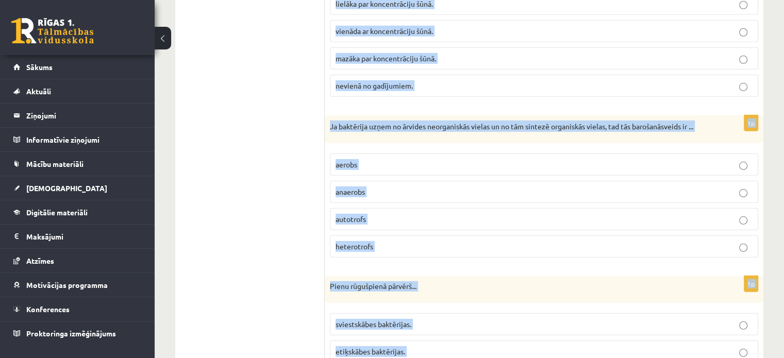
scroll to position [3083, 0]
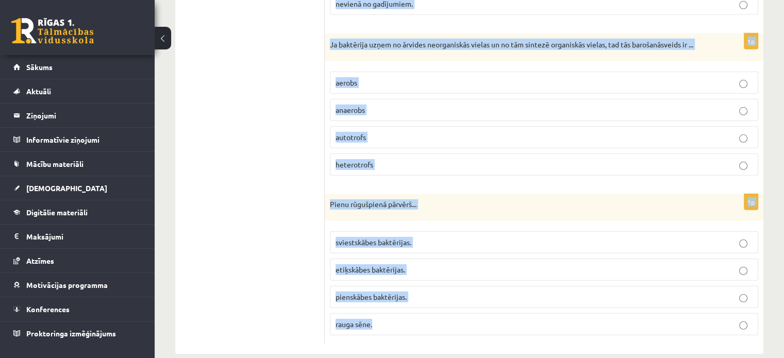
drag, startPoint x: 332, startPoint y: 92, endPoint x: 508, endPoint y: 333, distance: 298.1
copy form "Loremip do sitametcons, adipiscing elitsed doeiusm! Tempor incididunt ut labor …"
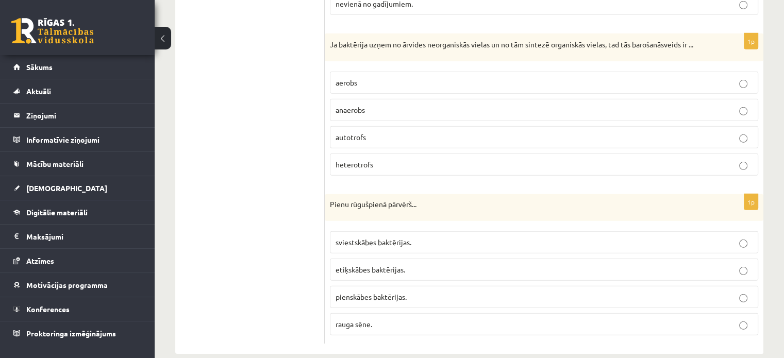
drag, startPoint x: 240, startPoint y: 243, endPoint x: 432, endPoint y: 275, distance: 194.5
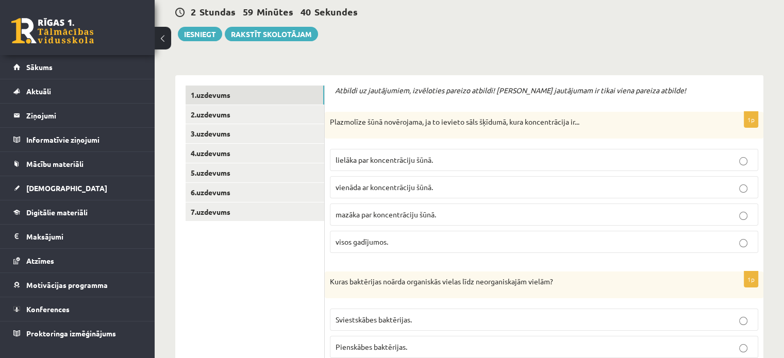
scroll to position [164, 0]
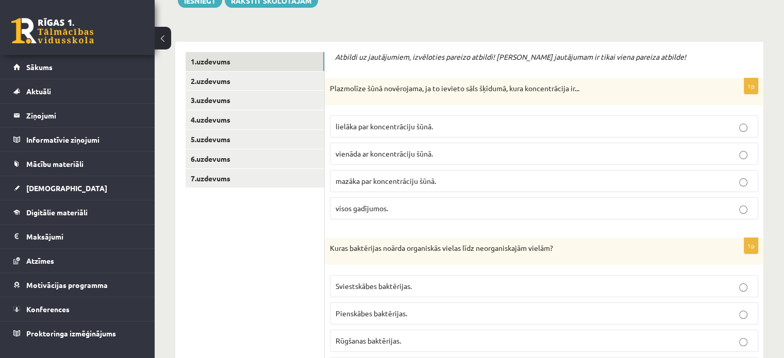
click at [409, 126] on span "lielāka par koncentrāciju šūnā." at bounding box center [384, 126] width 97 height 9
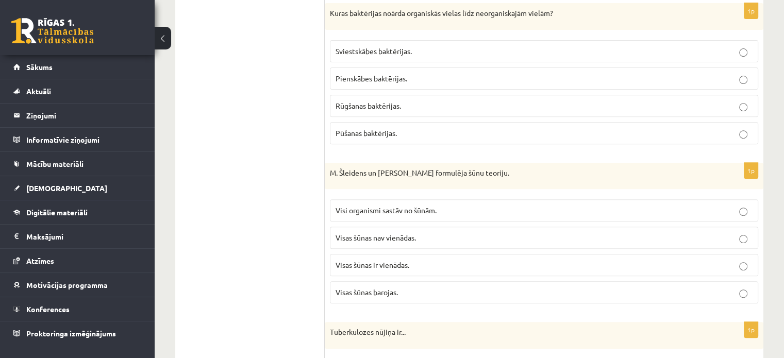
scroll to position [403, 0]
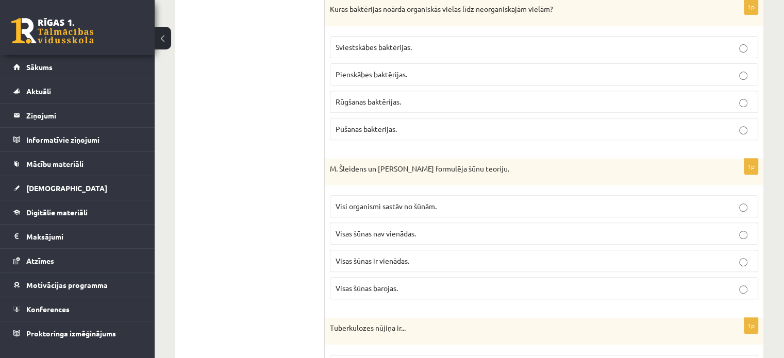
click at [390, 124] on span "Pūšanas baktērijas." at bounding box center [366, 128] width 61 height 9
click at [402, 203] on span "Visi organismi sastāv no šūnām." at bounding box center [386, 206] width 101 height 9
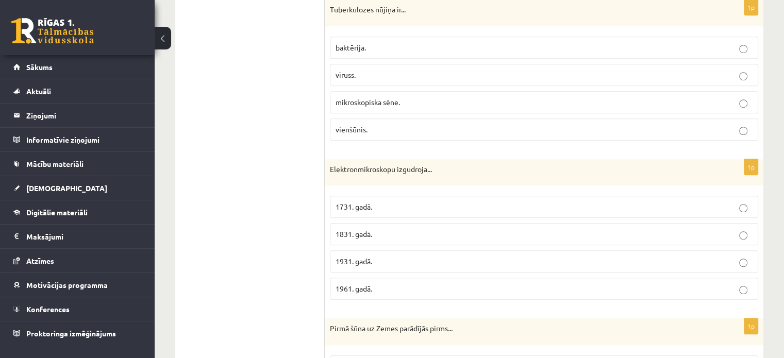
scroll to position [739, 0]
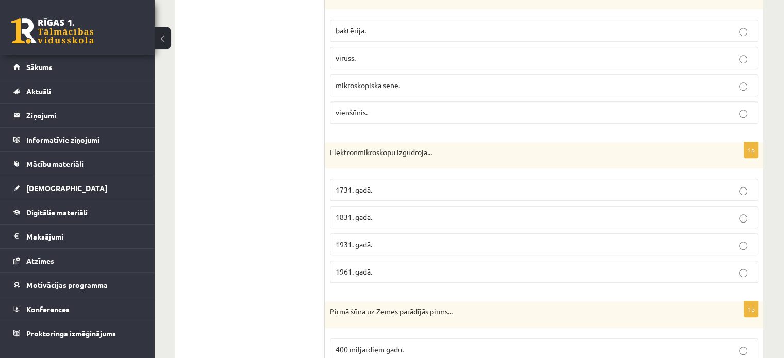
drag, startPoint x: 464, startPoint y: 26, endPoint x: 388, endPoint y: 4, distance: 78.6
click at [459, 25] on p "baktērija." at bounding box center [544, 30] width 417 height 11
click at [377, 241] on p "1931. gadā." at bounding box center [544, 244] width 417 height 11
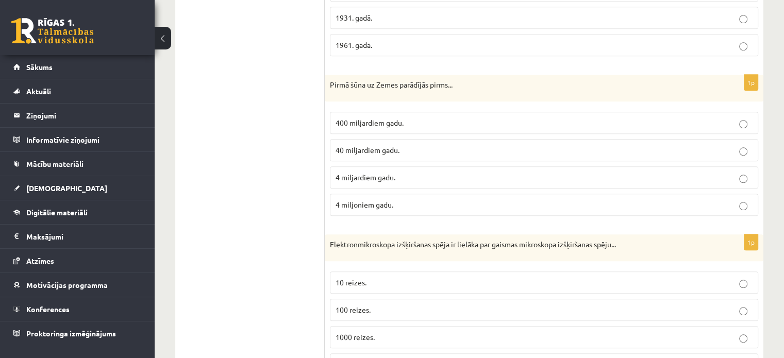
scroll to position [1021, 0]
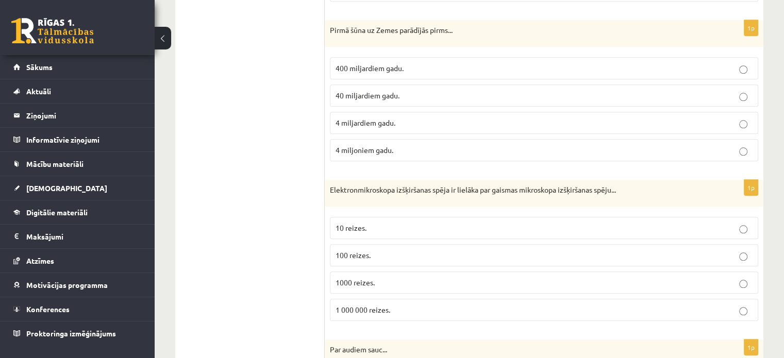
drag, startPoint x: 386, startPoint y: 120, endPoint x: 381, endPoint y: 117, distance: 5.9
click at [386, 120] on span "4 miljardiem gadu." at bounding box center [366, 122] width 60 height 9
click at [396, 253] on p "100 reizes." at bounding box center [544, 255] width 417 height 11
click at [398, 277] on p "1000 reizes." at bounding box center [544, 282] width 417 height 11
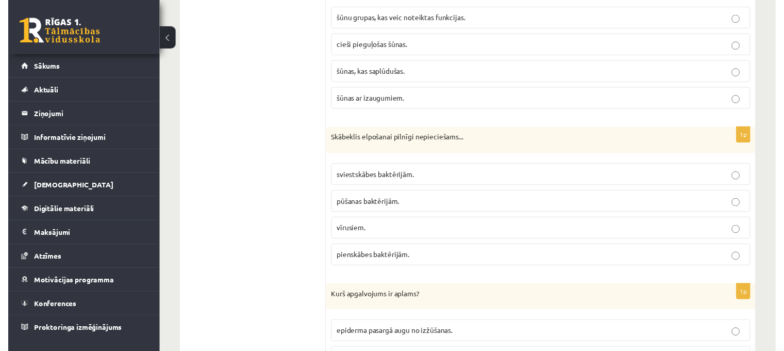
scroll to position [1378, 0]
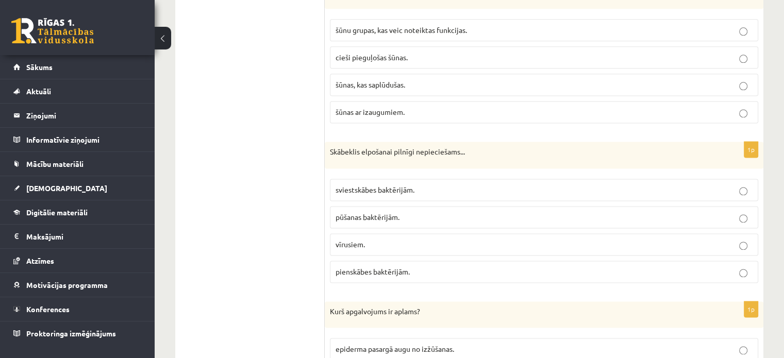
click at [555, 19] on label "šūnu grupas, kas veic noteiktas funkcijas." at bounding box center [544, 30] width 429 height 22
drag, startPoint x: 792, startPoint y: 142, endPoint x: 788, endPoint y: 147, distance: 6.0
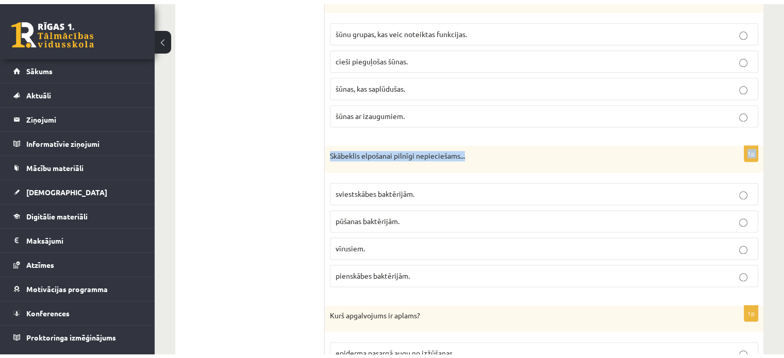
scroll to position [1072, 0]
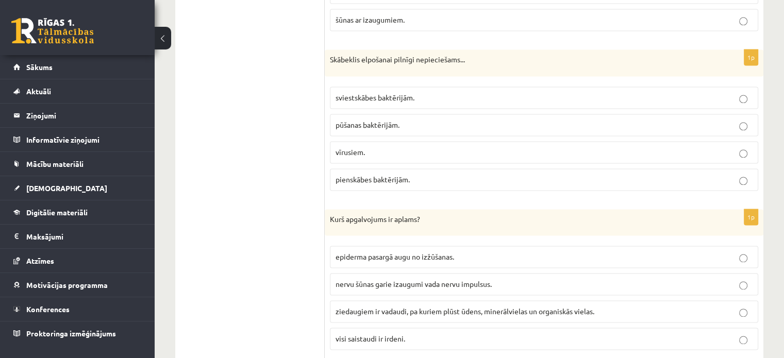
scroll to position [1491, 0]
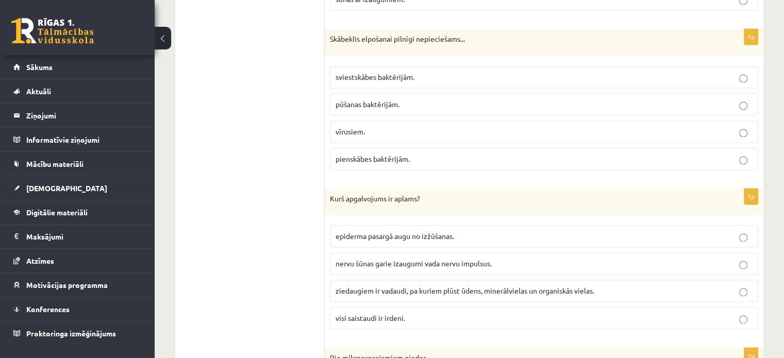
click at [402, 72] on span "sviestskābes baktērijām." at bounding box center [375, 76] width 79 height 9
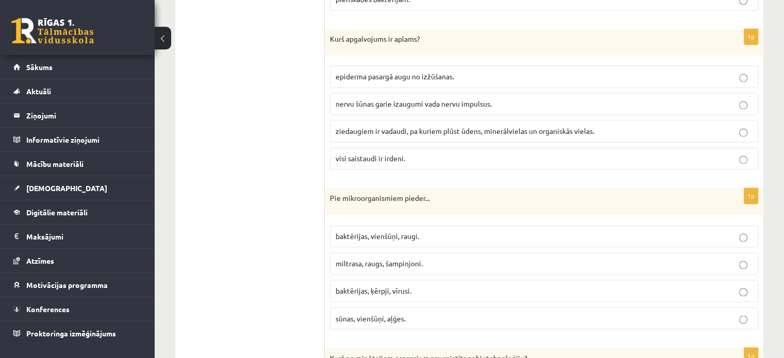
scroll to position [1655, 0]
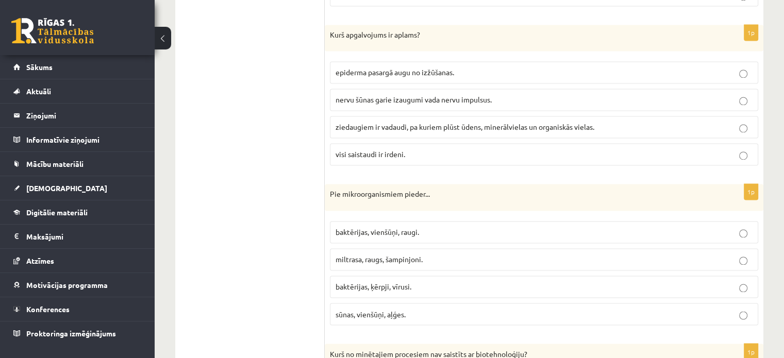
click at [376, 143] on label "visi saistaudi ir irdeni." at bounding box center [544, 154] width 429 height 22
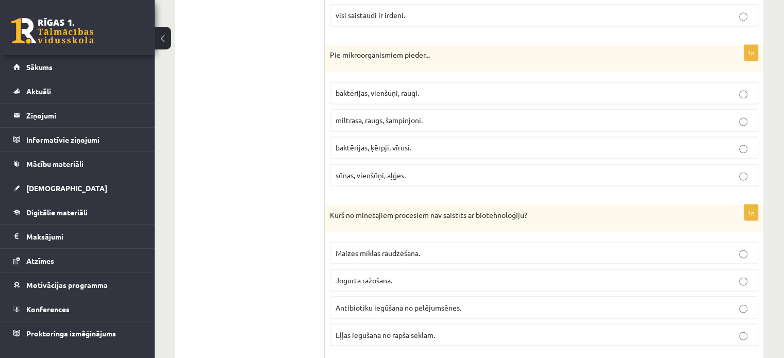
scroll to position [1819, 0]
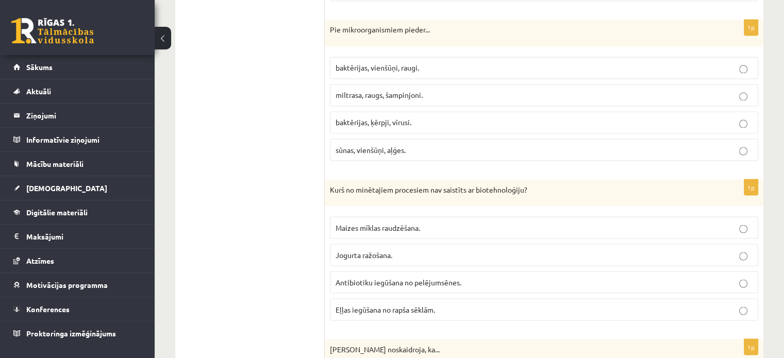
click at [386, 63] on span "baktērijas, vienšūņi, raugi." at bounding box center [378, 67] width 84 height 9
click at [418, 304] on p "Eļļas iegūšana no rapša sēklām." at bounding box center [544, 309] width 417 height 11
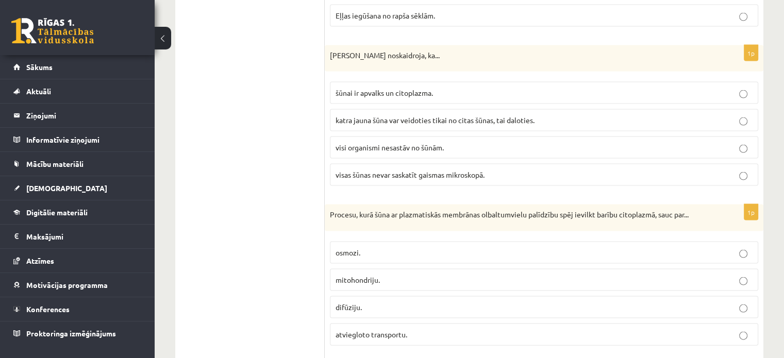
scroll to position [2138, 0]
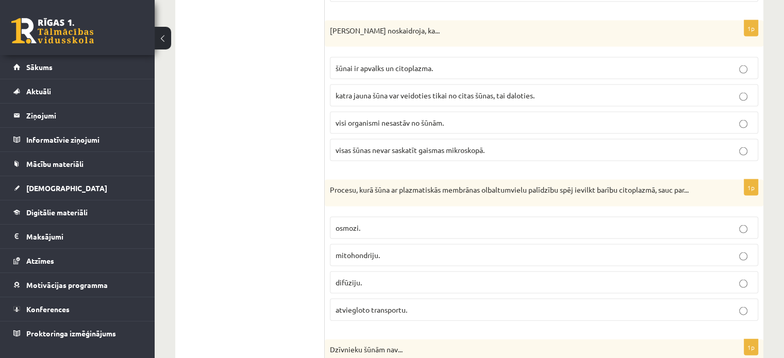
click at [419, 91] on span "katra jauna šūna var veidoties tikai no citas šūnas, tai daloties." at bounding box center [435, 95] width 199 height 9
click at [385, 305] on p "atviegloto transportu." at bounding box center [544, 310] width 417 height 11
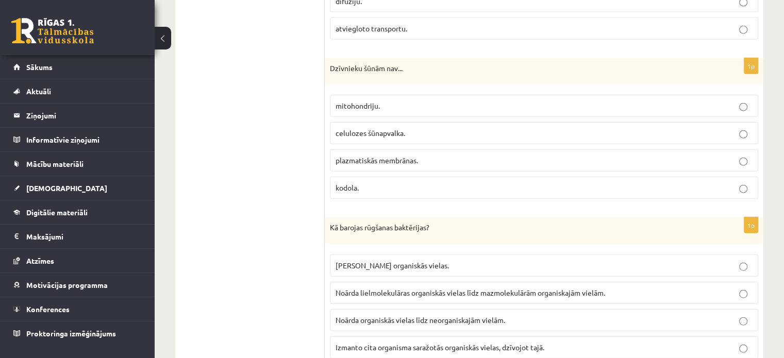
scroll to position [2424, 0]
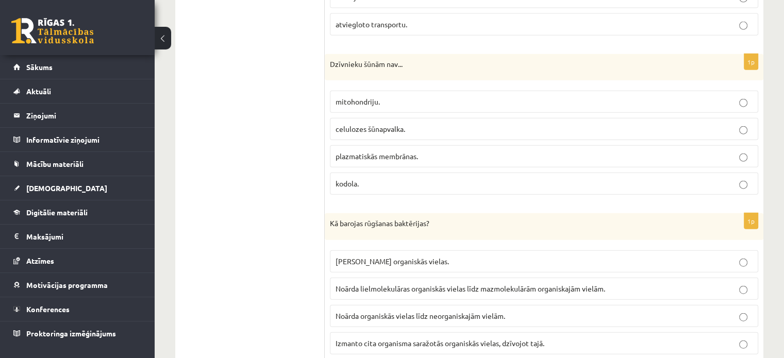
click at [417, 124] on p "celulozes šūnapvalka." at bounding box center [544, 129] width 417 height 11
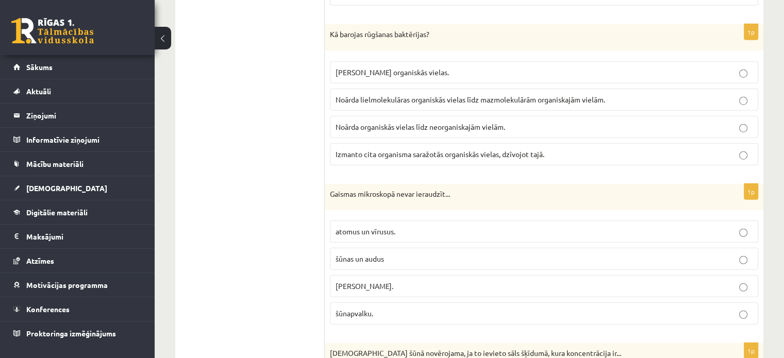
scroll to position [2622, 0]
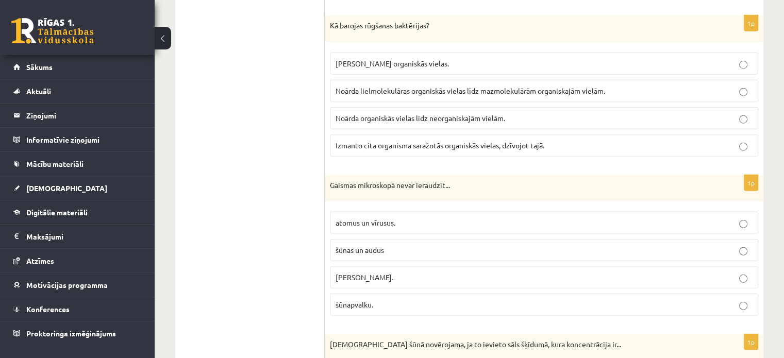
click at [386, 86] on span "Noārda lielmolekulāras organiskās vielas līdz mazmolekulārām organiskajām vielā…" at bounding box center [471, 90] width 270 height 9
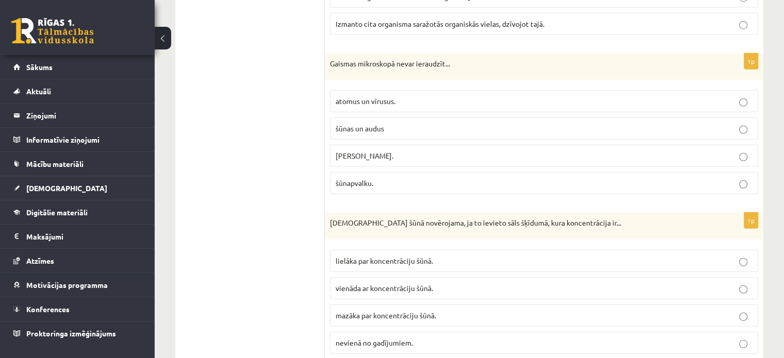
scroll to position [2781, 0]
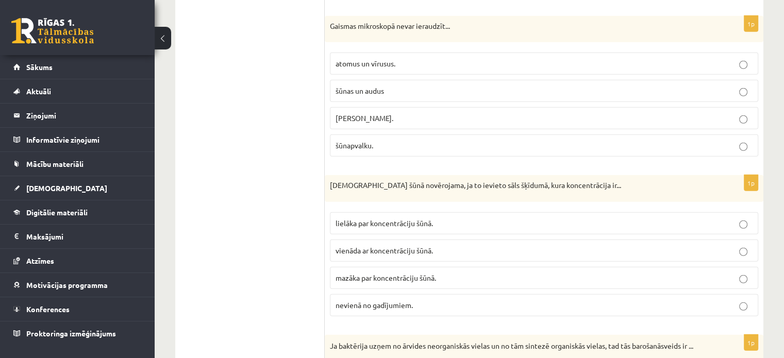
click at [376, 58] on p "atomus un vīrusus." at bounding box center [544, 63] width 417 height 11
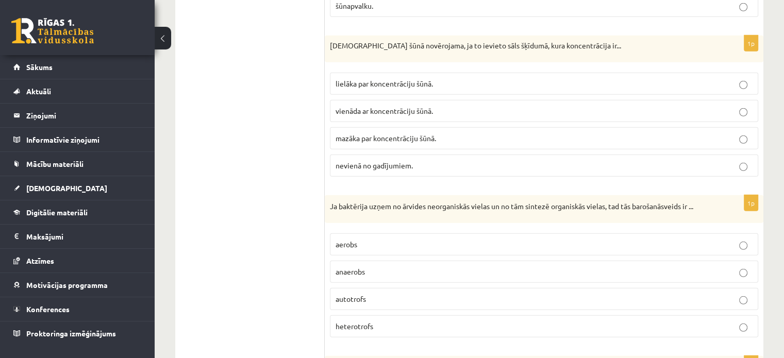
scroll to position [2925, 0]
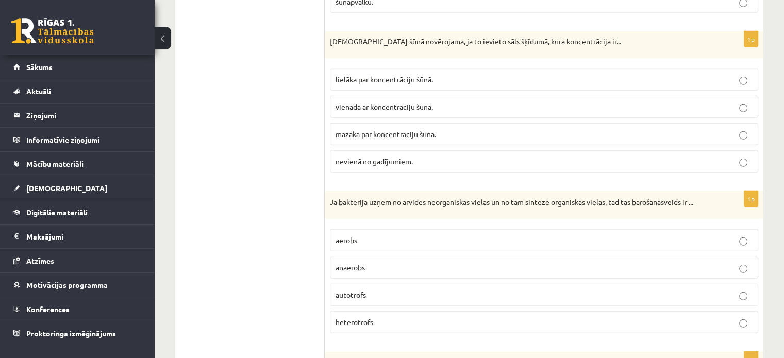
click at [446, 129] on p "mazāka par koncentrāciju šūnā." at bounding box center [544, 134] width 417 height 11
drag, startPoint x: 753, startPoint y: 270, endPoint x: 768, endPoint y: 289, distance: 24.7
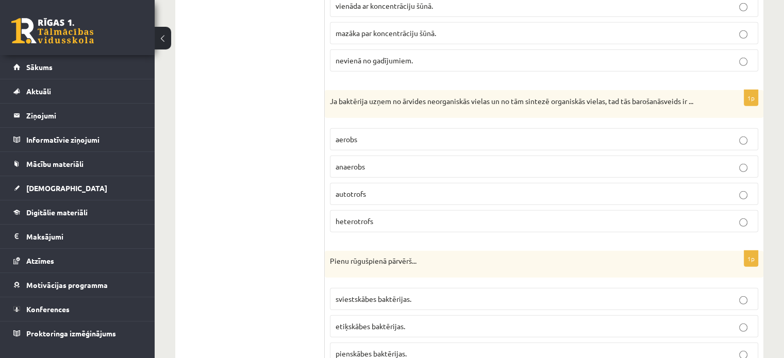
scroll to position [3083, 0]
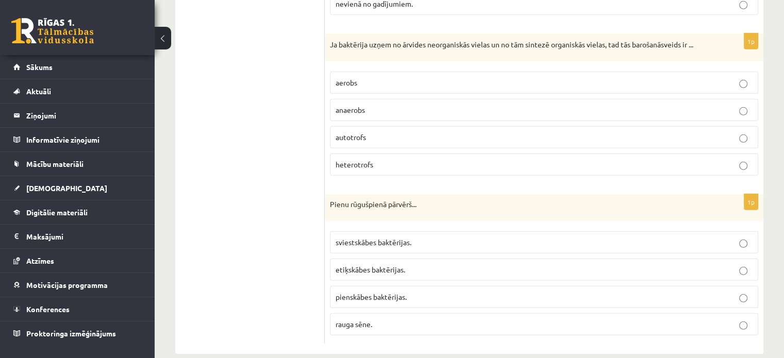
click at [419, 132] on p "autotrofs" at bounding box center [544, 137] width 417 height 11
click at [385, 292] on span "pienskābes baktērijas." at bounding box center [371, 296] width 71 height 9
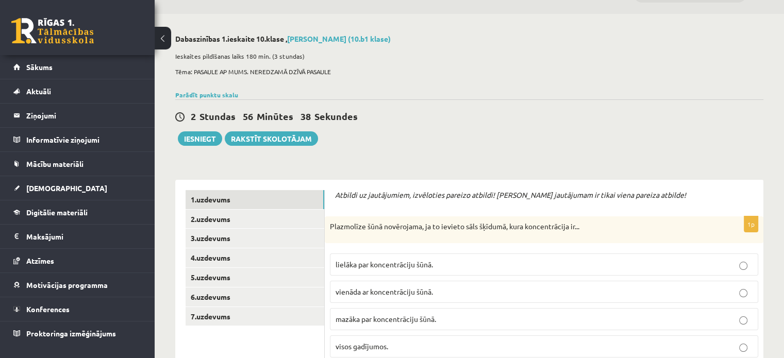
scroll to position [0, 0]
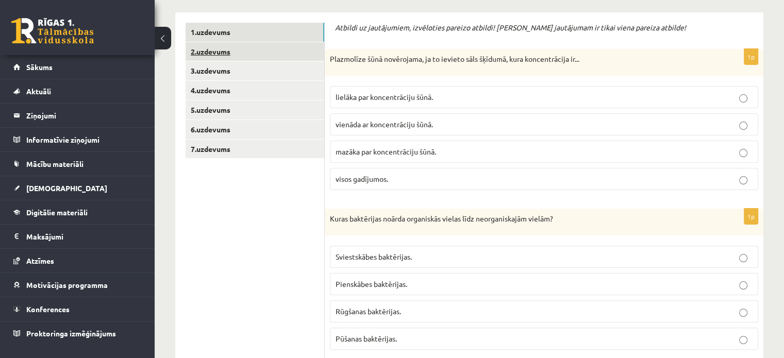
click at [246, 59] on link "2.uzdevums" at bounding box center [255, 51] width 139 height 19
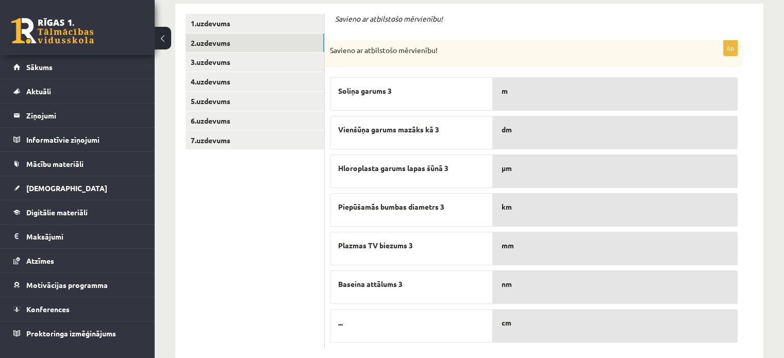
scroll to position [221, 0]
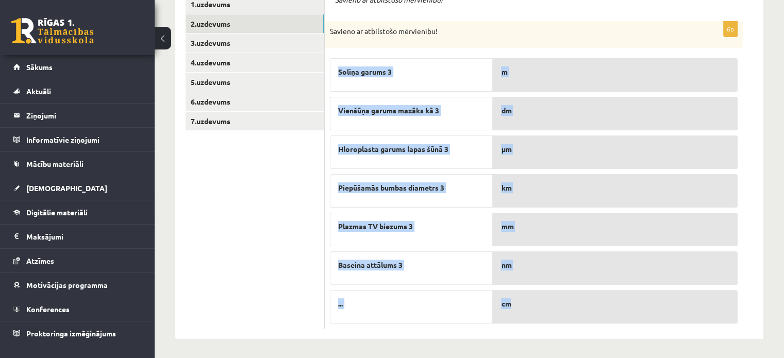
drag, startPoint x: 331, startPoint y: 86, endPoint x: 561, endPoint y: 309, distance: 320.6
click at [561, 309] on div "6p Savieno ar atbilstošo mērvienību! Soliņa garums 3 Vienšūņa garums mazāks kā …" at bounding box center [534, 175] width 418 height 308
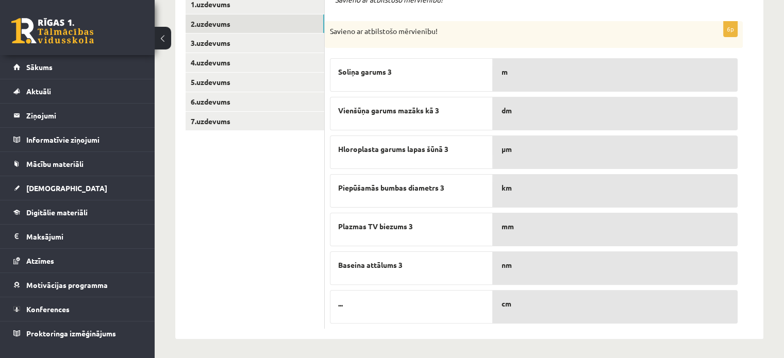
click at [487, 43] on div "Savieno ar atbilstošo mērvienību!" at bounding box center [534, 34] width 418 height 27
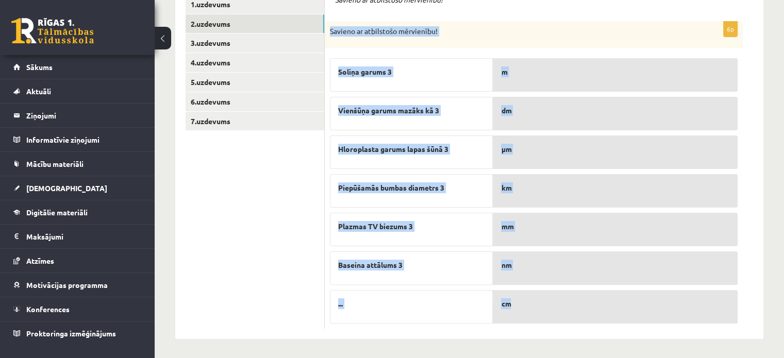
drag, startPoint x: 330, startPoint y: 29, endPoint x: 518, endPoint y: 298, distance: 327.7
click at [530, 303] on div "6p Savieno ar atbilstošo mērvienību! Soliņa garums 3 Vienšūņa garums mazāks kā …" at bounding box center [534, 175] width 418 height 308
copy div "Savieno ar atbilstošo mērvienību! Soliņa garums 3 Vienšūņa garums mazāks kā 3 H…"
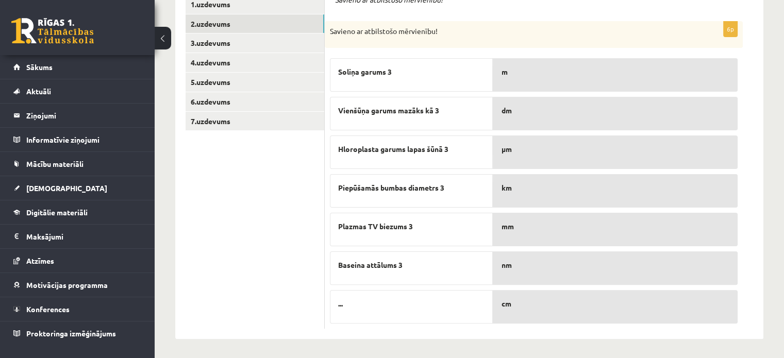
drag, startPoint x: 237, startPoint y: 247, endPoint x: 232, endPoint y: 243, distance: 6.6
click at [236, 247] on ul "1.uzdevums 2.uzdevums 3.uzdevums 4.uzdevums 5.uzdevums 6.uzdevums 7.uzdevums" at bounding box center [255, 162] width 139 height 334
click at [524, 233] on div "mm" at bounding box center [615, 230] width 245 height 34
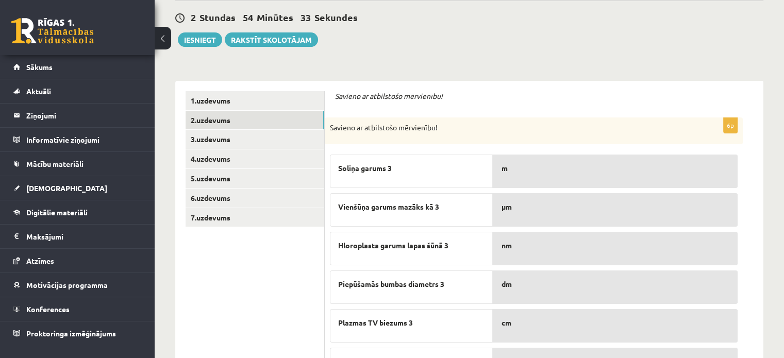
scroll to position [114, 0]
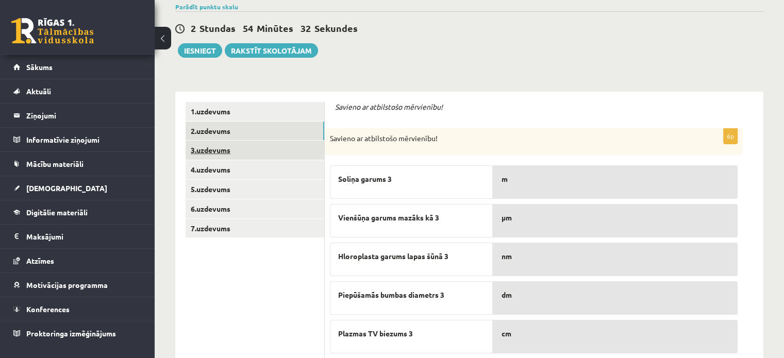
click at [221, 149] on link "3.uzdevums" at bounding box center [255, 150] width 139 height 19
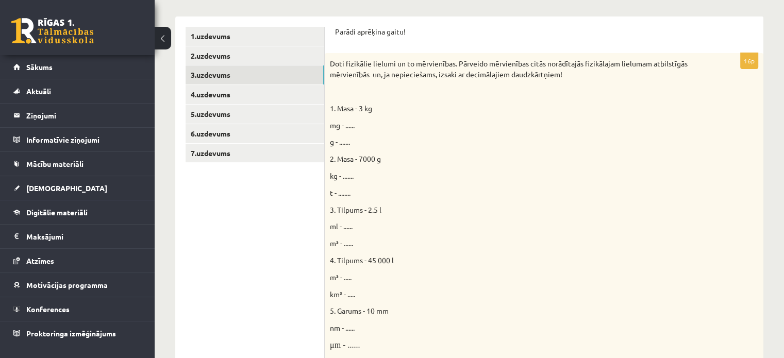
scroll to position [0, 0]
click at [347, 176] on span "kg - ......." at bounding box center [342, 175] width 24 height 9
click at [372, 173] on p "kg - ......." at bounding box center [518, 176] width 377 height 11
click at [346, 173] on span "kg - ......." at bounding box center [342, 175] width 24 height 9
drag, startPoint x: 386, startPoint y: 177, endPoint x: 442, endPoint y: 175, distance: 56.2
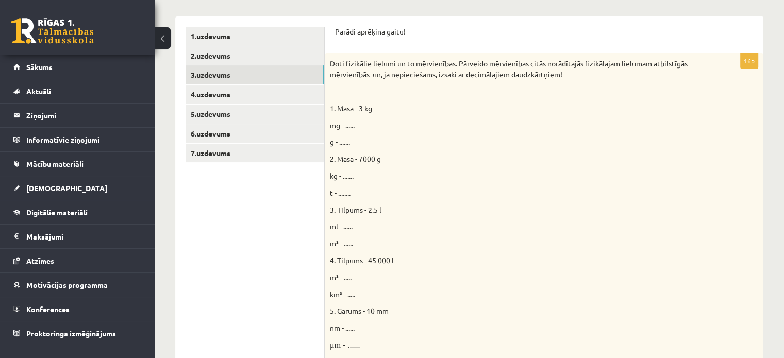
click at [387, 177] on p "kg - ......." at bounding box center [518, 176] width 377 height 11
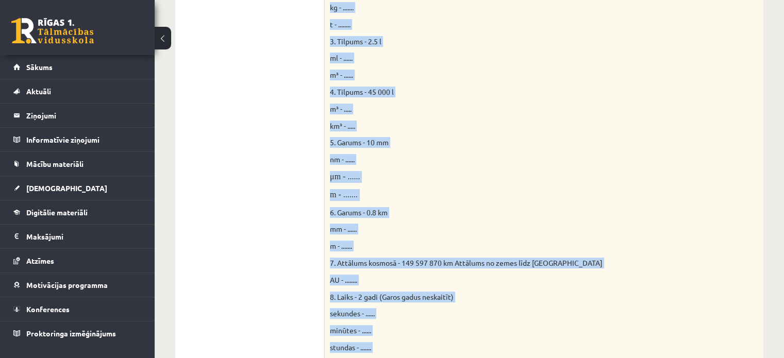
scroll to position [605, 0]
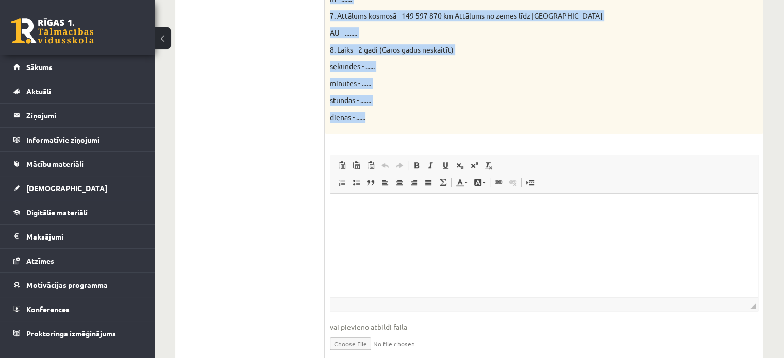
drag, startPoint x: 330, startPoint y: 96, endPoint x: 459, endPoint y: 117, distance: 131.2
copy form "Parādi aprēķina gaitu! 16p Doti fizikālie lielumi un to mērvienības. Pārveido m…"
click at [489, 299] on span "◢ Путь элементов" at bounding box center [544, 304] width 427 height 14
click at [649, 82] on p "minūtes - ......" at bounding box center [518, 83] width 377 height 11
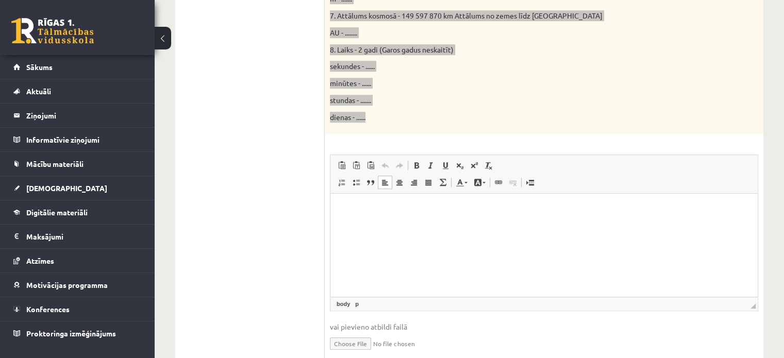
click at [753, 225] on html at bounding box center [544, 208] width 427 height 31
drag, startPoint x: 365, startPoint y: 210, endPoint x: 384, endPoint y: 257, distance: 50.7
click at [384, 225] on html at bounding box center [544, 208] width 427 height 31
click at [727, 158] on span "Вставить Комбинация клавиш Ctrl+V Вставить только текст Комбинация клавиш Ctrl+…" at bounding box center [544, 166] width 419 height 17
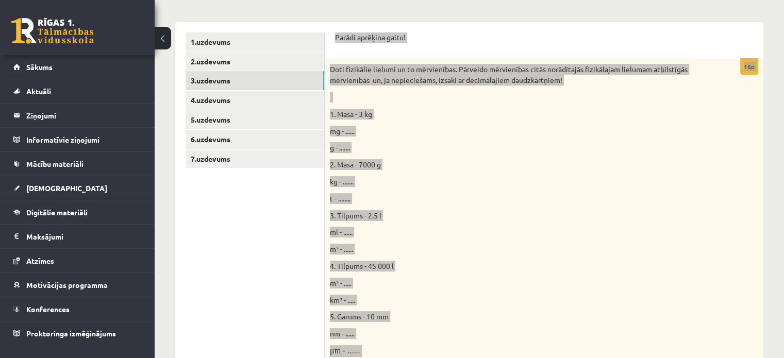
scroll to position [174, 0]
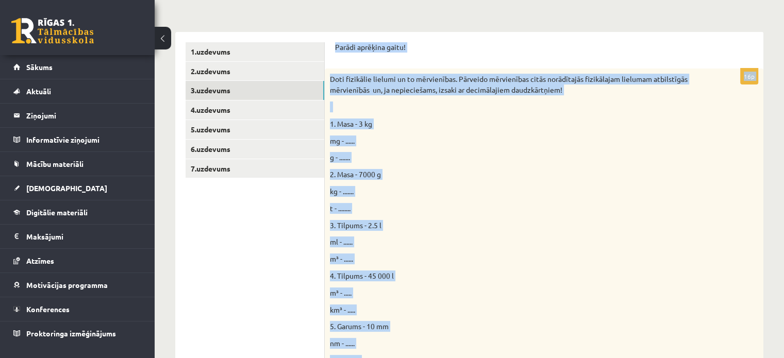
click at [656, 149] on div "Doti fizikālie lielumi un to mērvienības. Pārveido mērvienības citās norādītajā…" at bounding box center [544, 317] width 439 height 497
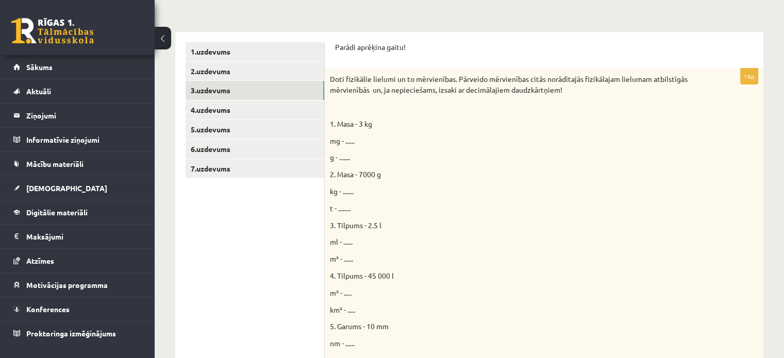
drag, startPoint x: 265, startPoint y: 232, endPoint x: 246, endPoint y: 213, distance: 26.3
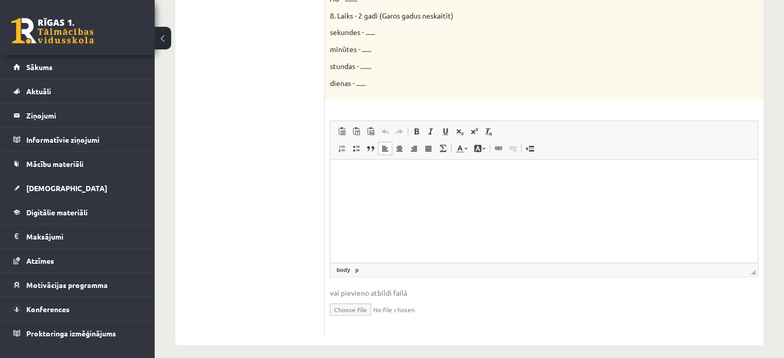
scroll to position [646, 0]
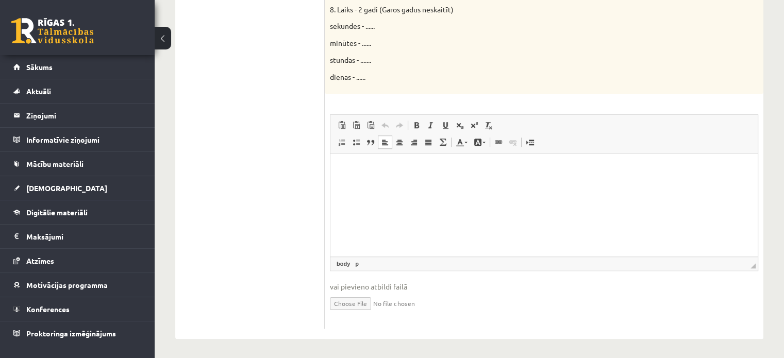
click at [364, 167] on p "Визуальный текстовый редактор, wiswyg-editor-user-answer-47024975990560" at bounding box center [544, 168] width 407 height 11
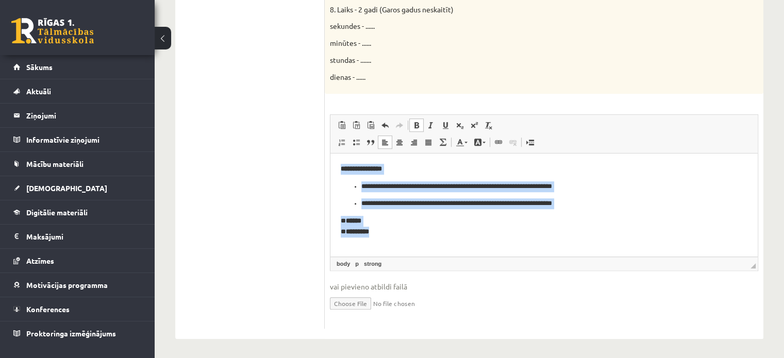
drag, startPoint x: 338, startPoint y: 169, endPoint x: 403, endPoint y: 232, distance: 90.4
click at [403, 232] on html "**********" at bounding box center [544, 200] width 427 height 94
drag, startPoint x: 340, startPoint y: 166, endPoint x: 399, endPoint y: 237, distance: 92.6
click at [399, 237] on html "**********" at bounding box center [544, 200] width 427 height 94
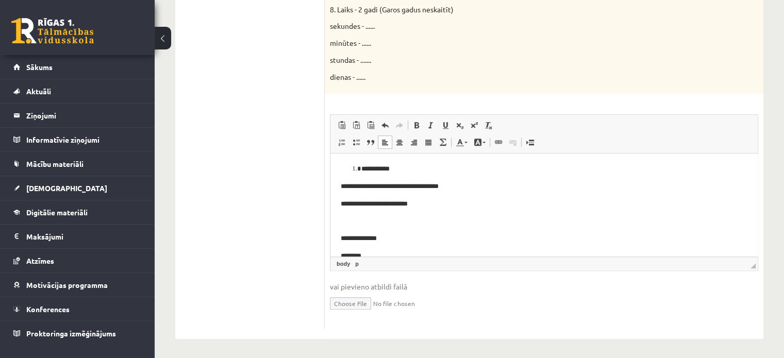
scroll to position [31, 0]
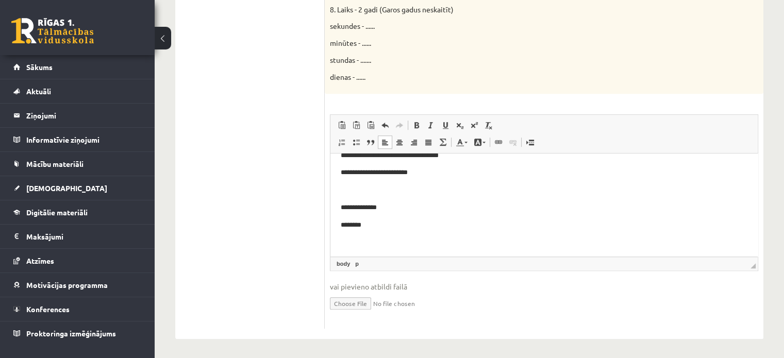
click at [489, 196] on body "**********" at bounding box center [544, 190] width 407 height 115
drag, startPoint x: 490, startPoint y: 190, endPoint x: 482, endPoint y: 182, distance: 10.9
click at [488, 189] on p "Визуальный текстовый редактор, wiswyg-editor-user-answer-47024975990560" at bounding box center [544, 190] width 407 height 11
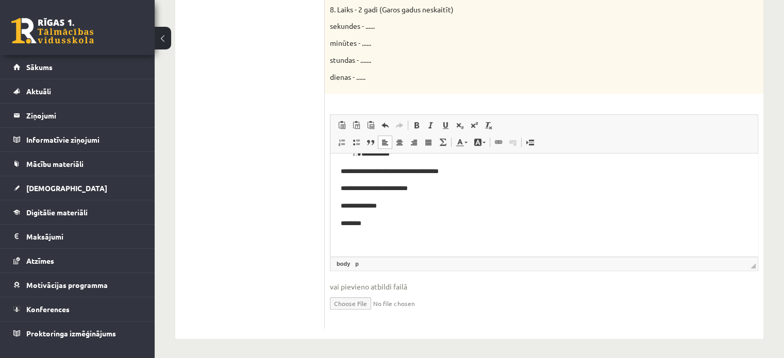
scroll to position [0, 0]
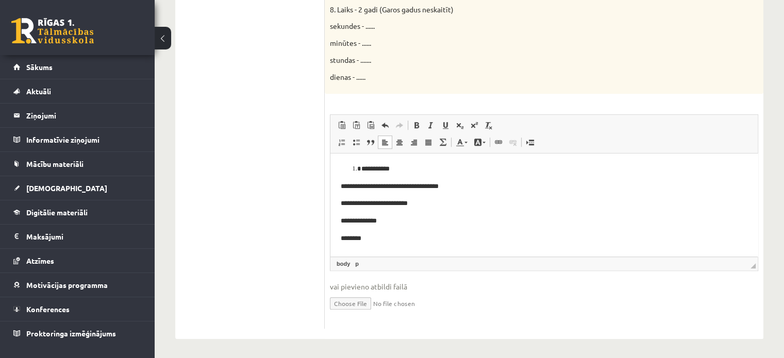
click at [354, 307] on input "file" at bounding box center [544, 302] width 429 height 21
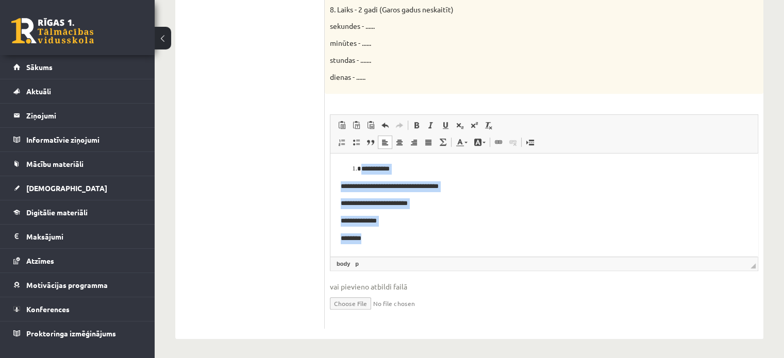
drag, startPoint x: 379, startPoint y: 239, endPoint x: 348, endPoint y: 168, distance: 77.3
click at [348, 168] on body "**********" at bounding box center [544, 211] width 407 height 97
click at [384, 141] on span at bounding box center [385, 142] width 8 height 8
click at [398, 140] on span at bounding box center [400, 142] width 8 height 8
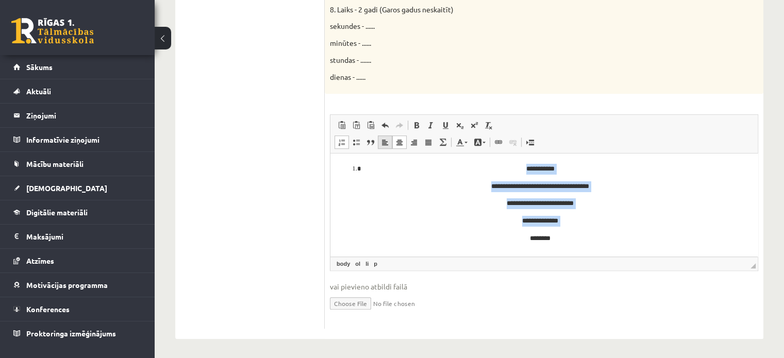
click at [382, 140] on span at bounding box center [385, 142] width 8 height 8
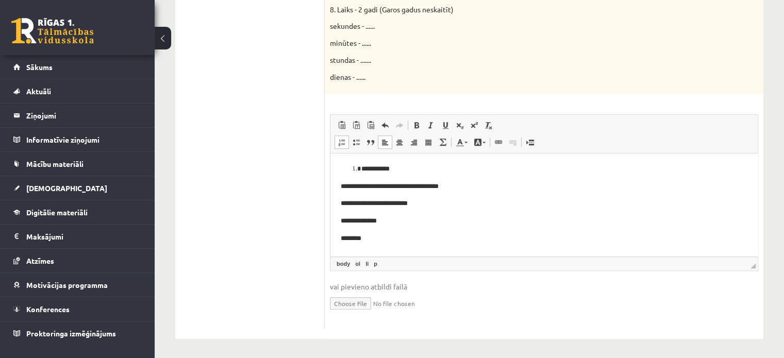
click at [361, 168] on li "**********" at bounding box center [544, 168] width 366 height 11
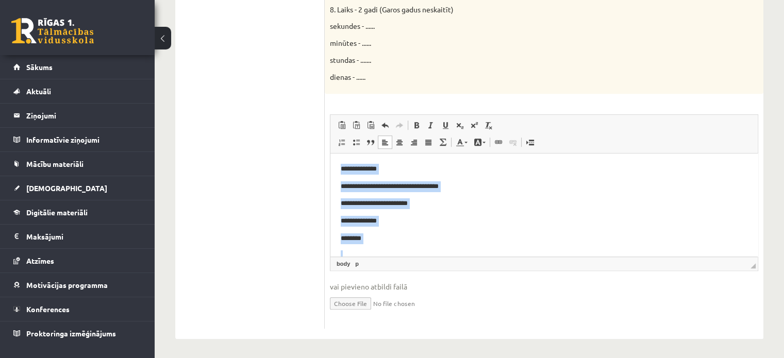
drag, startPoint x: 401, startPoint y: 243, endPoint x: 340, endPoint y: 170, distance: 95.2
click at [340, 170] on html "**********" at bounding box center [544, 212] width 427 height 118
click at [341, 139] on span at bounding box center [342, 142] width 8 height 8
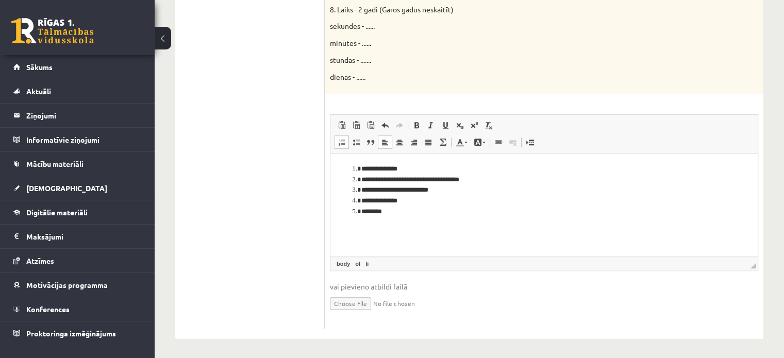
click at [341, 139] on span at bounding box center [342, 142] width 8 height 8
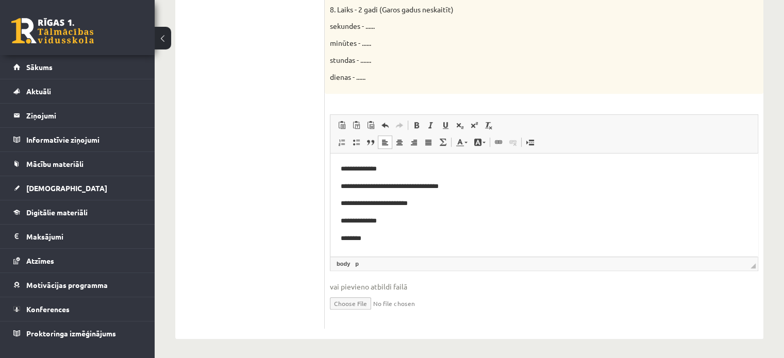
click at [440, 250] on body "**********" at bounding box center [544, 211] width 407 height 97
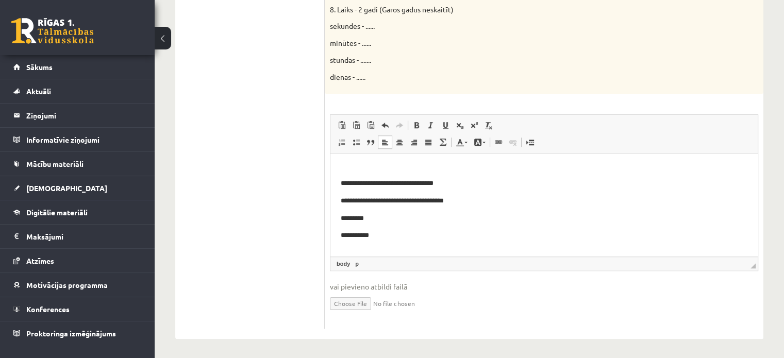
scroll to position [192, 0]
click at [416, 170] on p "Визуальный текстовый редактор, wiswyg-editor-user-answer-47024975990560" at bounding box center [544, 167] width 407 height 11
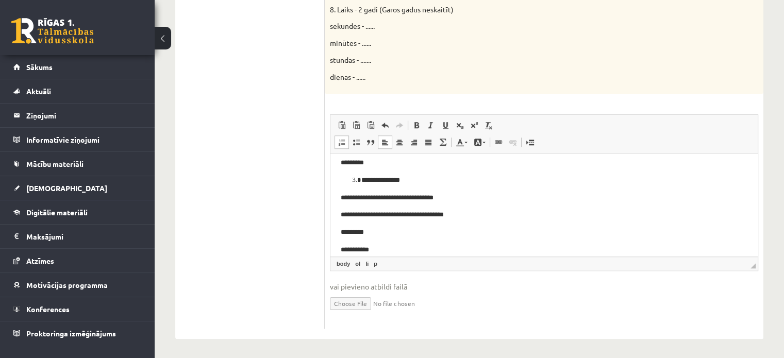
scroll to position [157, 0]
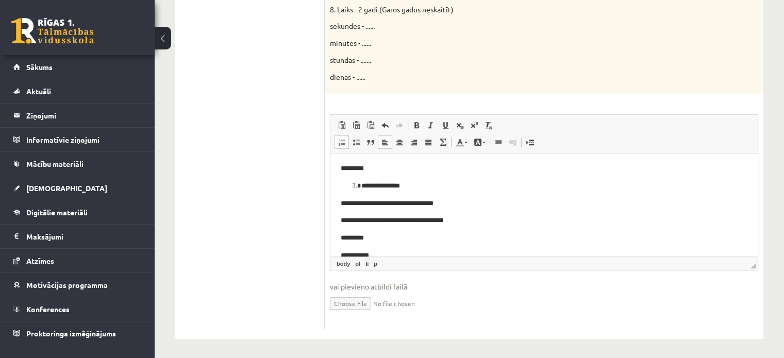
click at [361, 185] on p "**********" at bounding box center [540, 185] width 358 height 11
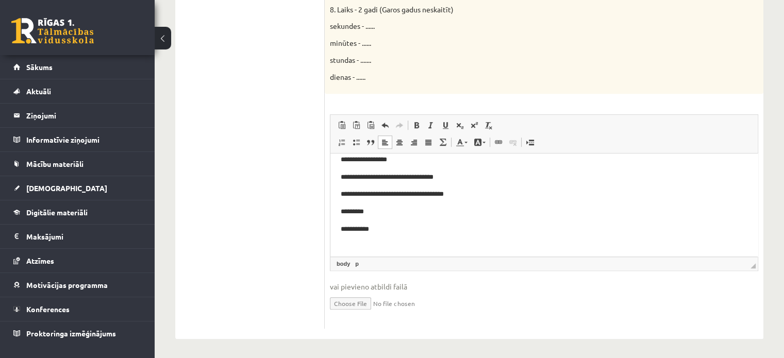
scroll to position [190, 0]
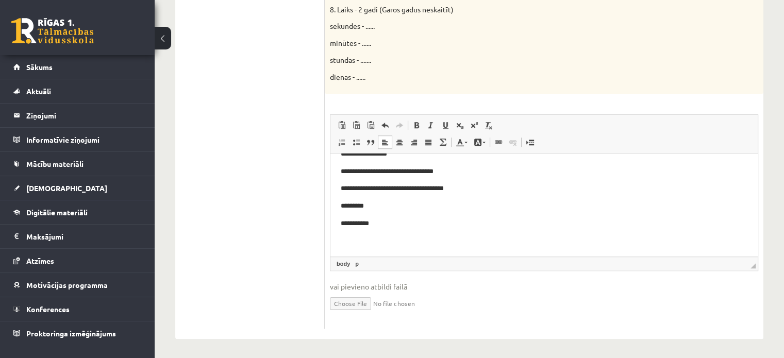
click at [509, 243] on p "Визуальный текстовый редактор, wiswyg-editor-user-answer-47024975990560" at bounding box center [544, 240] width 407 height 11
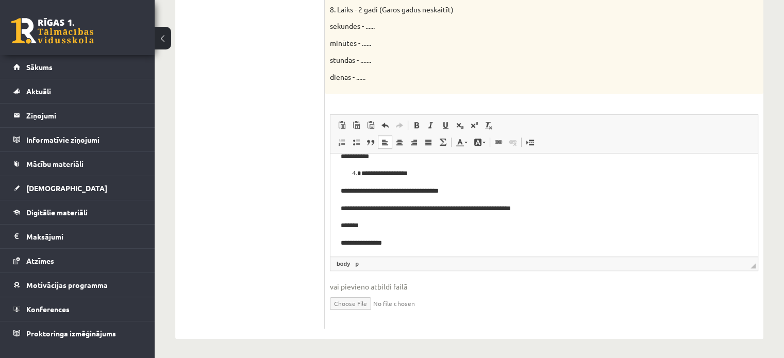
scroll to position [252, 0]
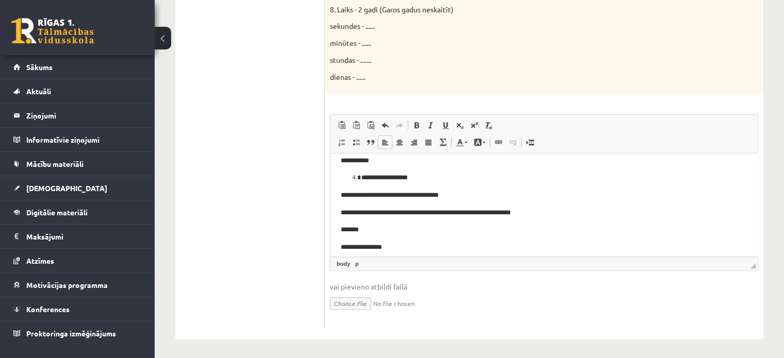
click at [361, 180] on li "**********" at bounding box center [544, 177] width 366 height 11
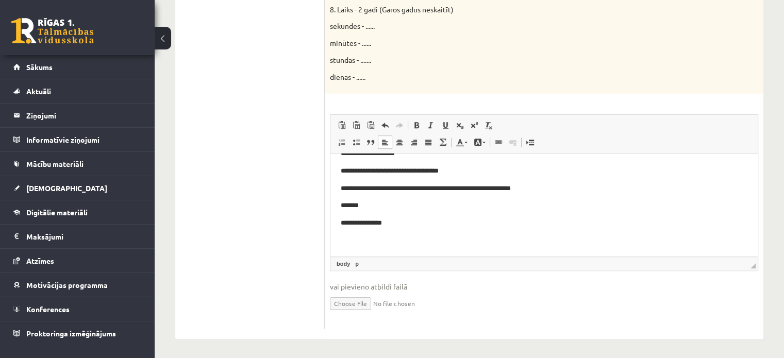
scroll to position [276, 0]
click at [510, 246] on html "**********" at bounding box center [544, 66] width 427 height 379
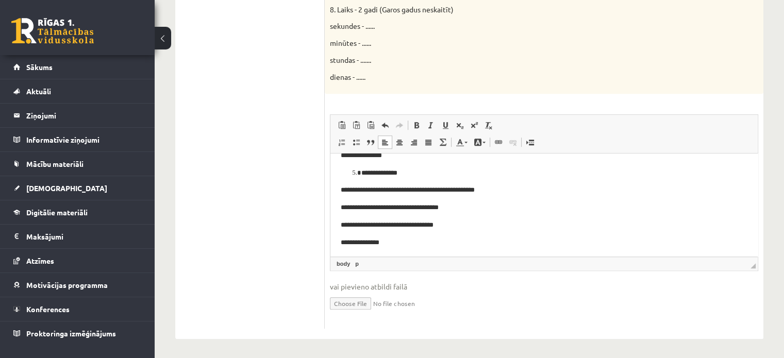
scroll to position [336, 0]
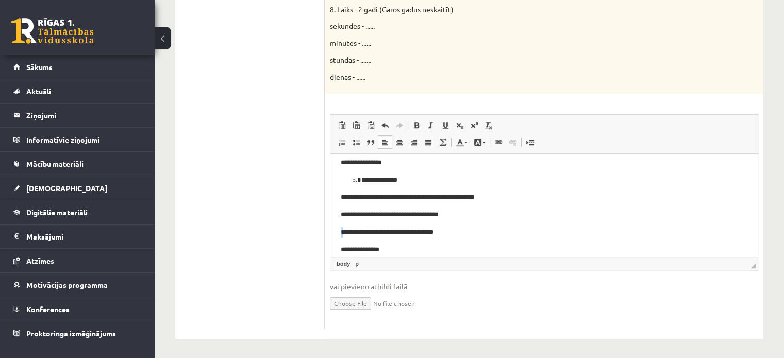
click at [345, 238] on p "**********" at bounding box center [540, 232] width 399 height 11
click at [341, 236] on p "**********" at bounding box center [540, 232] width 399 height 11
click at [343, 233] on p "**********" at bounding box center [540, 232] width 399 height 11
click at [361, 184] on li "**********" at bounding box center [544, 180] width 366 height 11
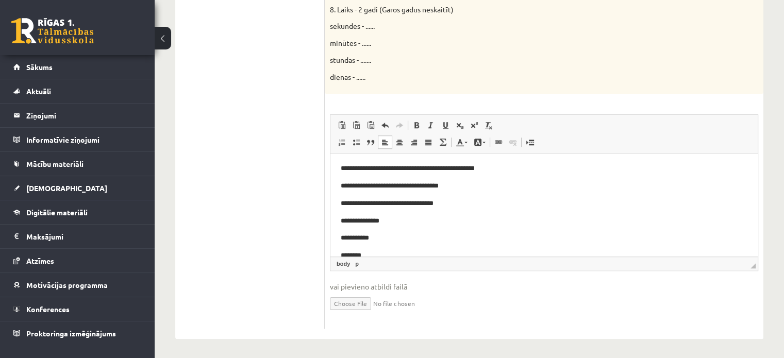
scroll to position [382, 0]
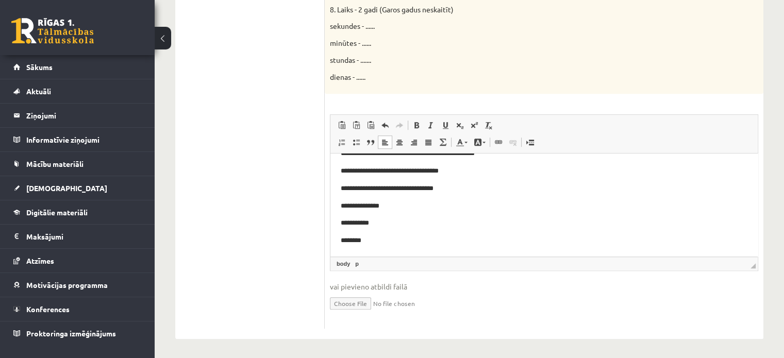
click at [521, 239] on p "********" at bounding box center [540, 240] width 399 height 11
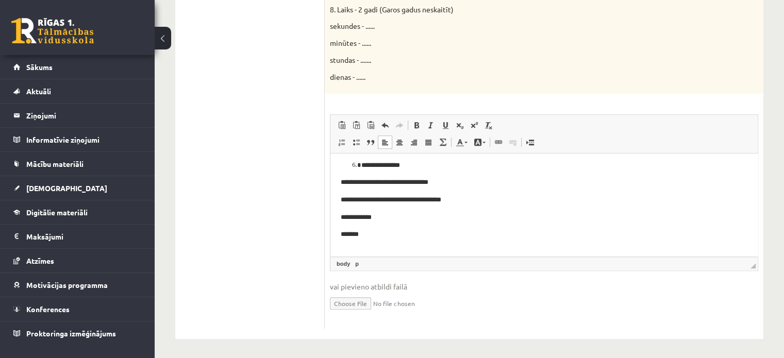
scroll to position [470, 0]
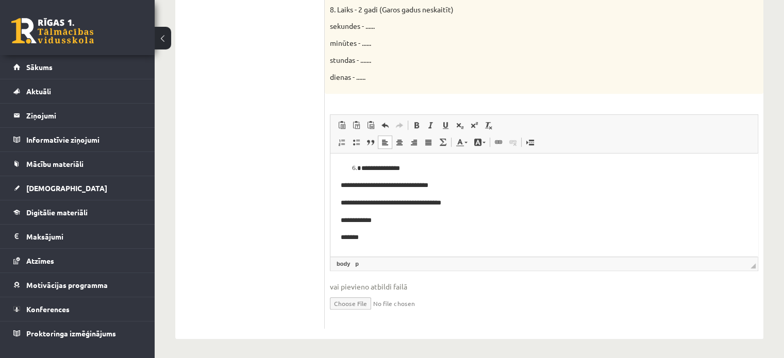
click at [361, 168] on li "**********" at bounding box center [544, 168] width 366 height 11
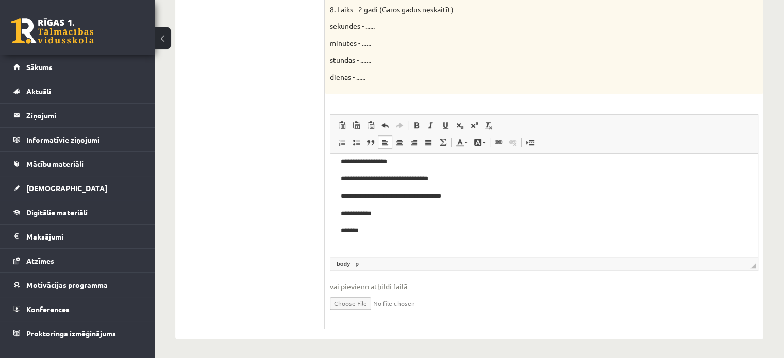
scroll to position [503, 0]
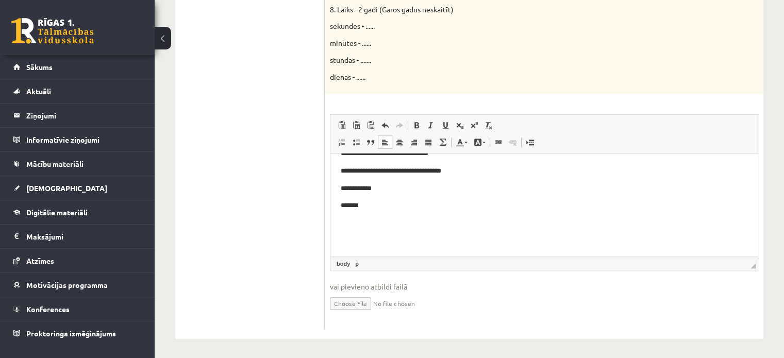
drag, startPoint x: 522, startPoint y: 235, endPoint x: 511, endPoint y: 237, distance: 11.1
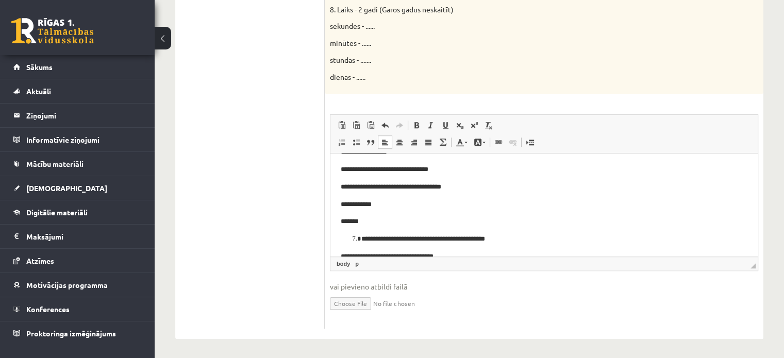
scroll to position [554, 0]
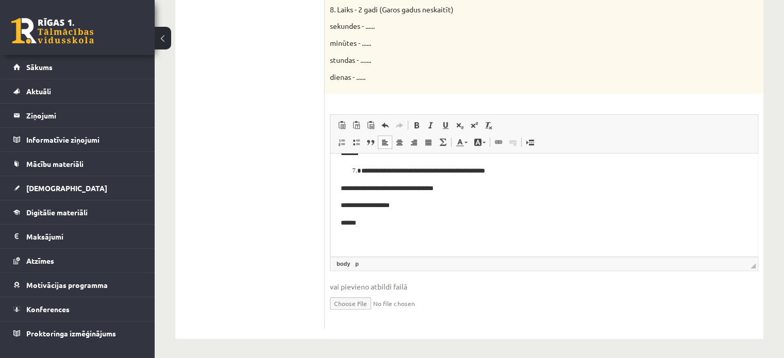
click at [362, 168] on p "**********" at bounding box center [540, 171] width 358 height 11
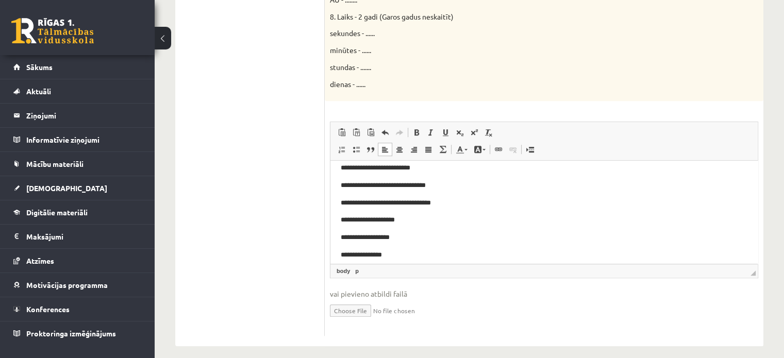
scroll to position [664, 0]
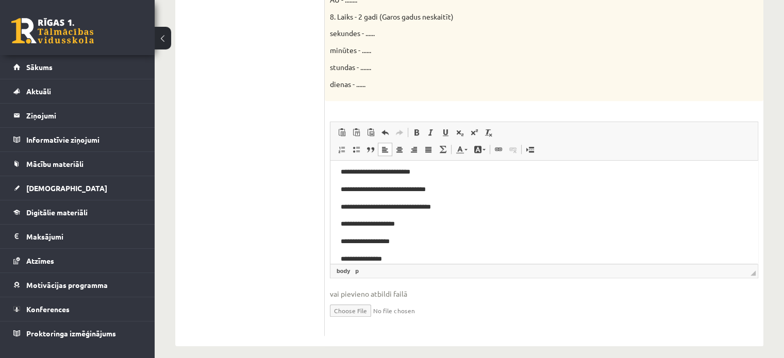
click at [365, 208] on p "**********" at bounding box center [540, 207] width 399 height 11
click at [366, 193] on p "**********" at bounding box center [540, 189] width 399 height 11
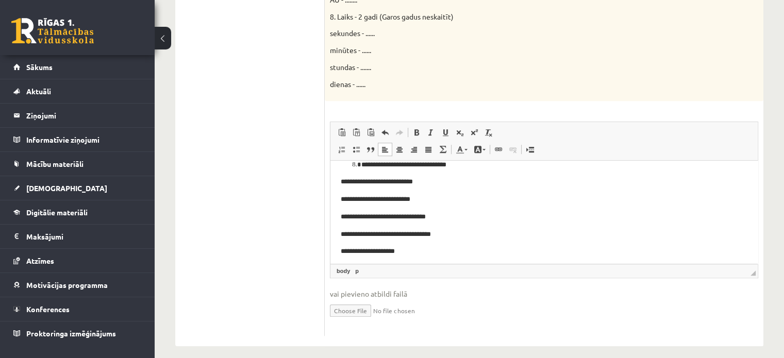
scroll to position [633, 0]
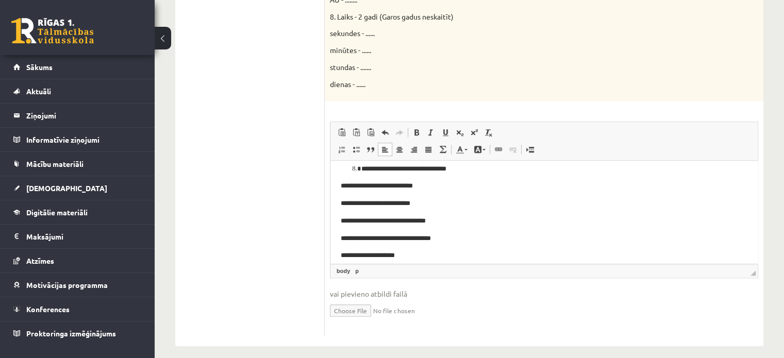
click at [361, 167] on li "**********" at bounding box center [544, 168] width 366 height 11
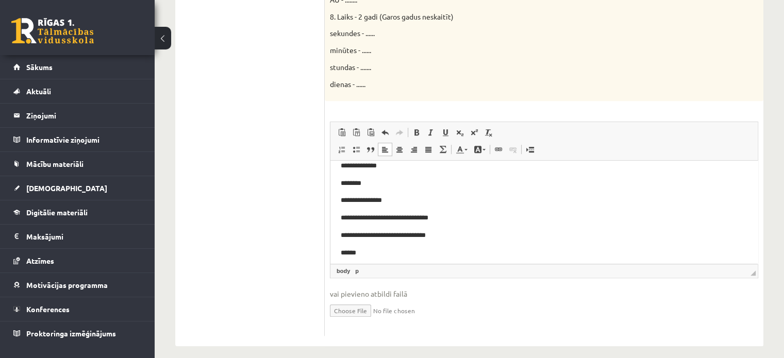
scroll to position [0, 0]
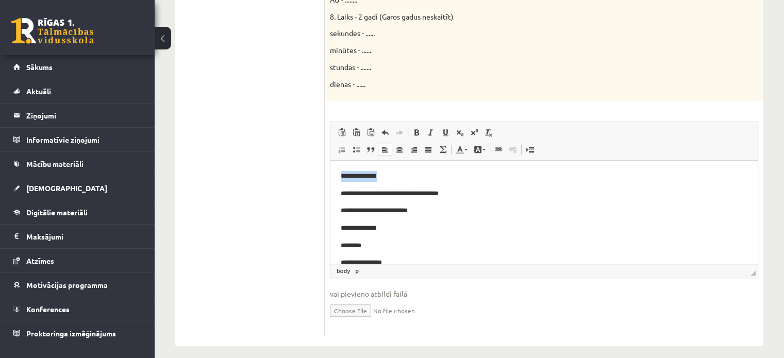
drag, startPoint x: 339, startPoint y: 177, endPoint x: 400, endPoint y: 177, distance: 61.4
click at [417, 129] on span at bounding box center [417, 132] width 8 height 8
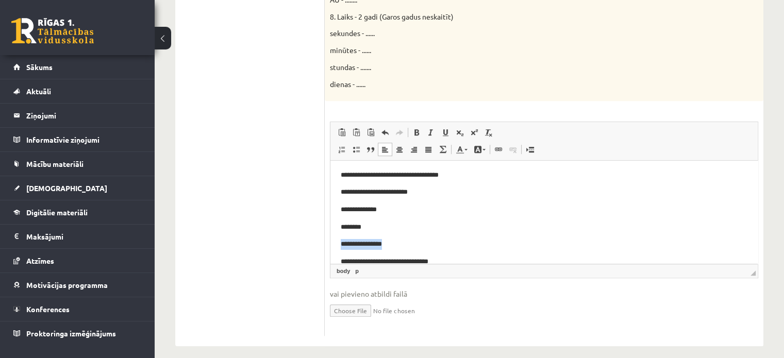
drag, startPoint x: 341, startPoint y: 263, endPoint x: 408, endPoint y: 242, distance: 70.6
click at [417, 128] on span at bounding box center [417, 132] width 8 height 8
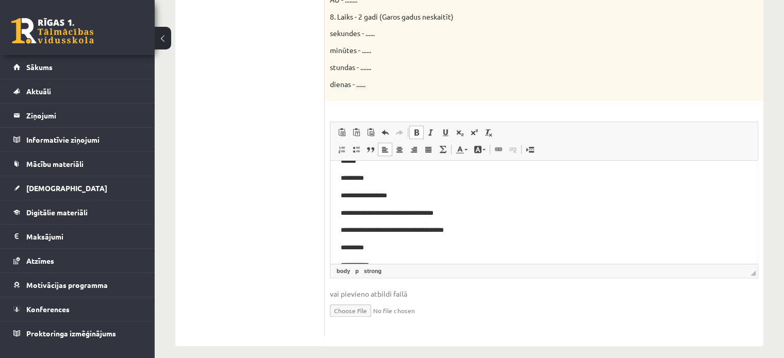
scroll to position [158, 0]
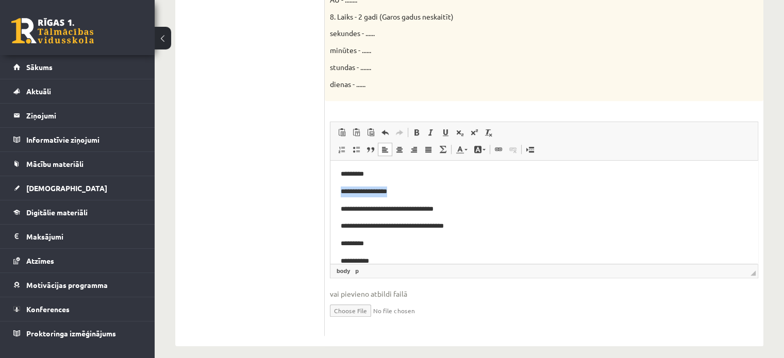
drag, startPoint x: 339, startPoint y: 191, endPoint x: 412, endPoint y: 195, distance: 72.8
click at [416, 131] on span at bounding box center [417, 132] width 8 height 8
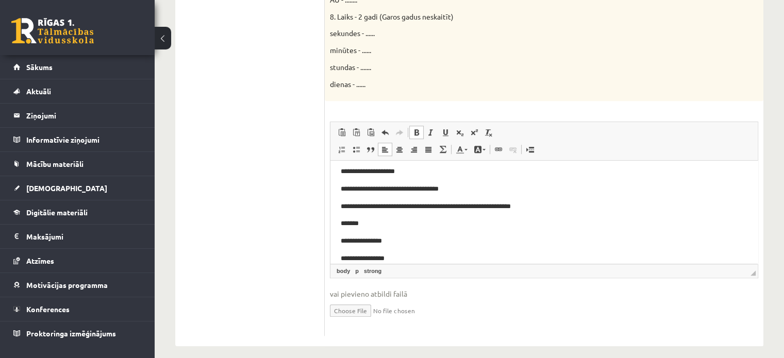
scroll to position [269, 0]
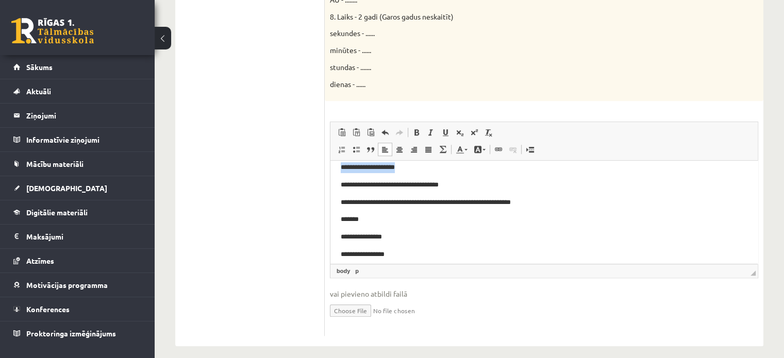
drag, startPoint x: 339, startPoint y: 172, endPoint x: 429, endPoint y: 170, distance: 90.3
click at [429, 171] on html "**********" at bounding box center [544, 306] width 427 height 831
click at [414, 130] on span at bounding box center [417, 132] width 8 height 8
drag, startPoint x: 338, startPoint y: 255, endPoint x: 415, endPoint y: 239, distance: 79.0
click at [421, 251] on html "**********" at bounding box center [544, 306] width 427 height 831
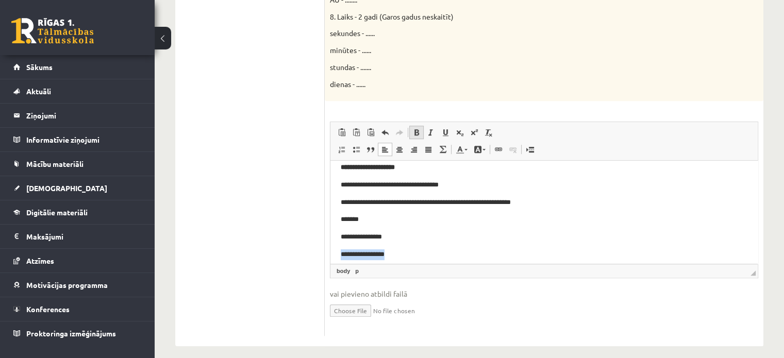
click at [414, 126] on link "Полужирный Комбинация клавиш Ctrl+B" at bounding box center [416, 132] width 14 height 13
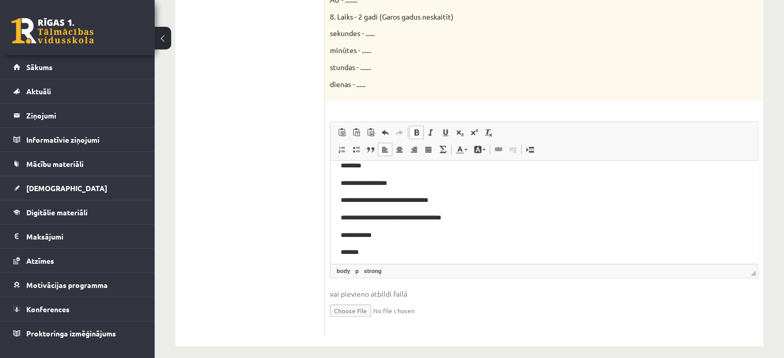
scroll to position [466, 0]
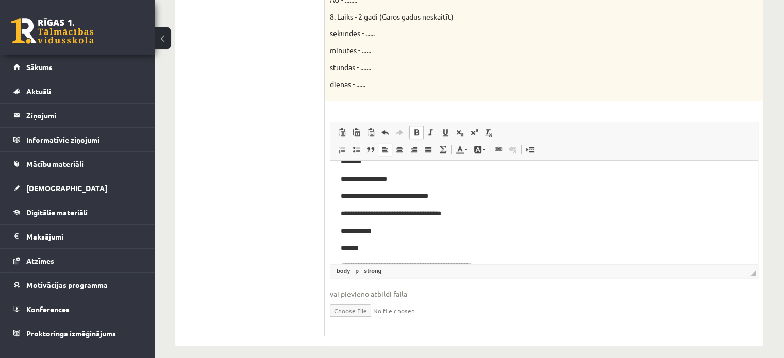
drag, startPoint x: 753, startPoint y: 204, endPoint x: 1098, endPoint y: 383, distance: 388.9
drag, startPoint x: 335, startPoint y: 183, endPoint x: 425, endPoint y: 179, distance: 90.3
click at [424, 184] on html "**********" at bounding box center [544, 109] width 427 height 831
click at [415, 136] on link "Полужирный Комбинация клавиш Ctrl+B" at bounding box center [416, 132] width 14 height 13
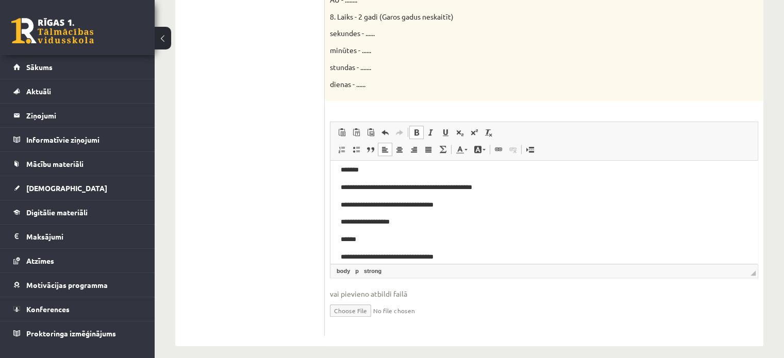
scroll to position [557, 0]
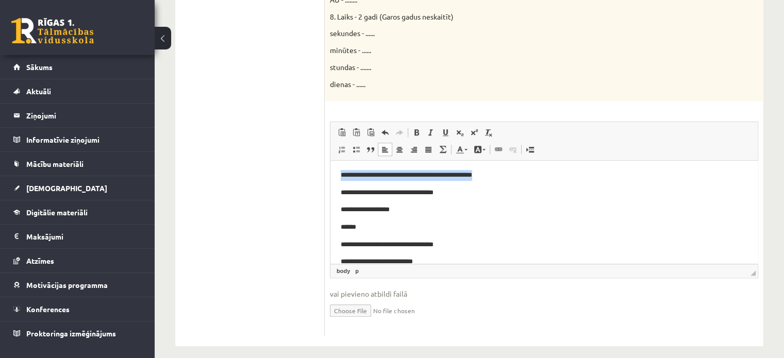
drag, startPoint x: 351, startPoint y: 178, endPoint x: 518, endPoint y: 175, distance: 167.6
click at [518, 175] on html "**********" at bounding box center [544, 18] width 427 height 831
click at [416, 133] on span at bounding box center [417, 132] width 8 height 8
drag, startPoint x: 335, startPoint y: 249, endPoint x: 455, endPoint y: 239, distance: 121.0
click at [456, 243] on html "**********" at bounding box center [544, 18] width 427 height 831
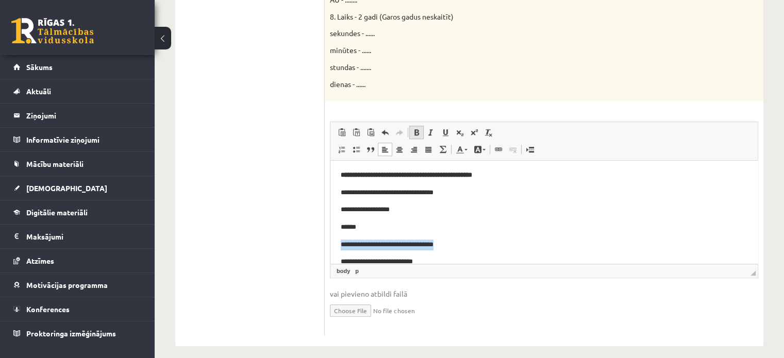
click at [413, 134] on span at bounding box center [417, 132] width 8 height 8
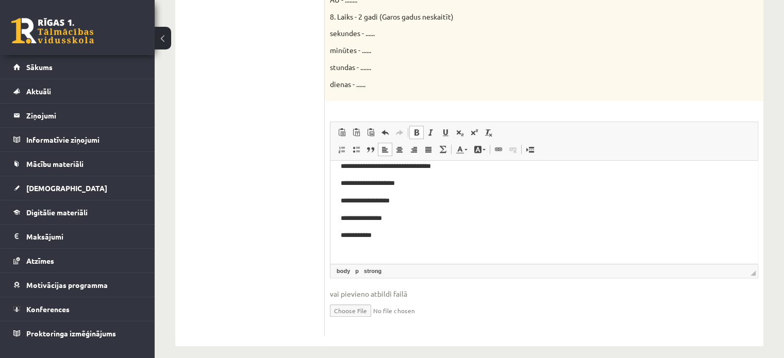
scroll to position [730, 0]
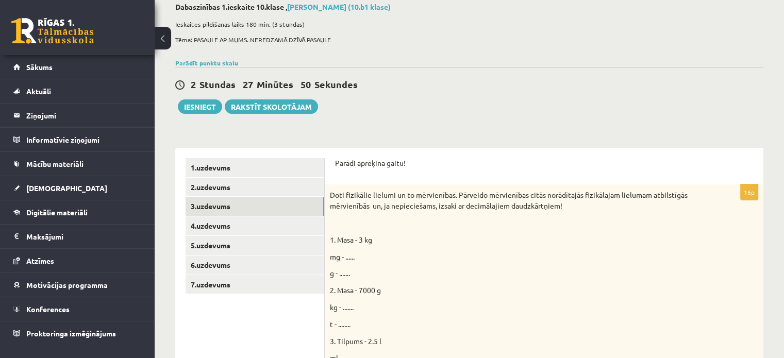
scroll to position [57, 0]
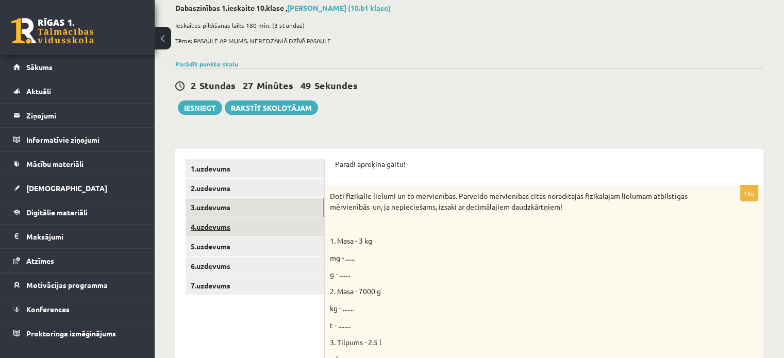
click at [232, 228] on link "4.uzdevums" at bounding box center [255, 227] width 139 height 19
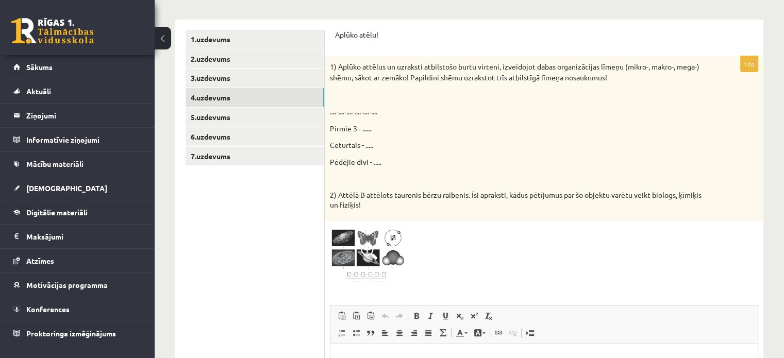
scroll to position [186, 0]
click at [340, 243] on img at bounding box center [368, 256] width 77 height 58
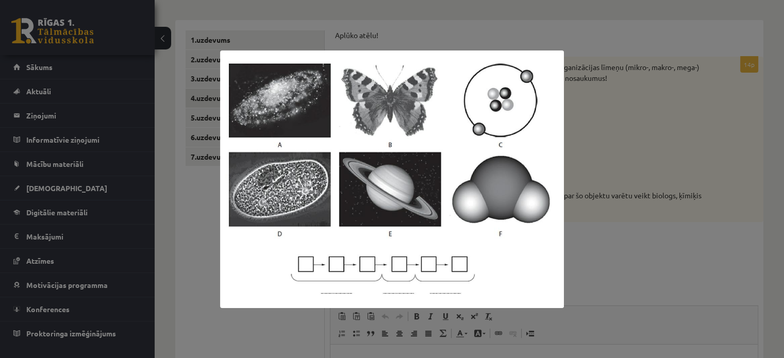
click at [665, 106] on div at bounding box center [392, 179] width 784 height 358
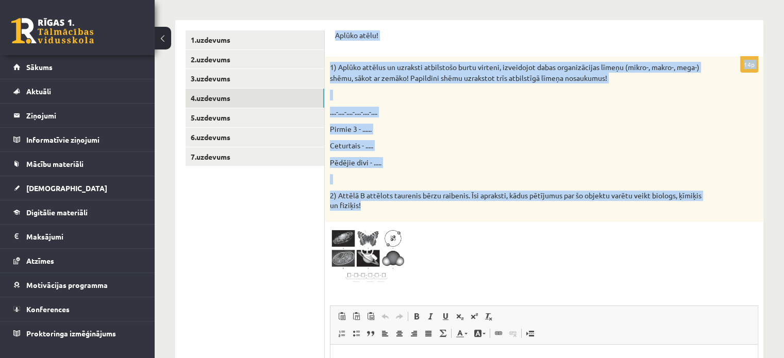
drag, startPoint x: 330, startPoint y: 29, endPoint x: 435, endPoint y: 211, distance: 211.0
click at [435, 211] on div "Aplūko atēlu! 14p 1) Aplūko attēlus un uzraksti atbilstošo burtu virteni, izvei…" at bounding box center [544, 275] width 439 height 511
copy form "Aplūko atēlu! 14p 1) Aplūko attēlus un uzraksti atbilstošo burtu virteni, izvei…"
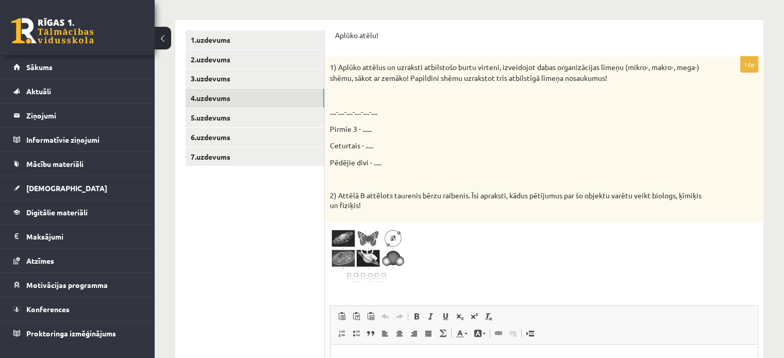
click at [258, 234] on ul "1.uzdevums 2.uzdevums 3.uzdevums 4.uzdevums 5.uzdevums 6.uzdevums 7.uzdevums" at bounding box center [255, 275] width 139 height 490
click at [380, 249] on img at bounding box center [368, 256] width 77 height 58
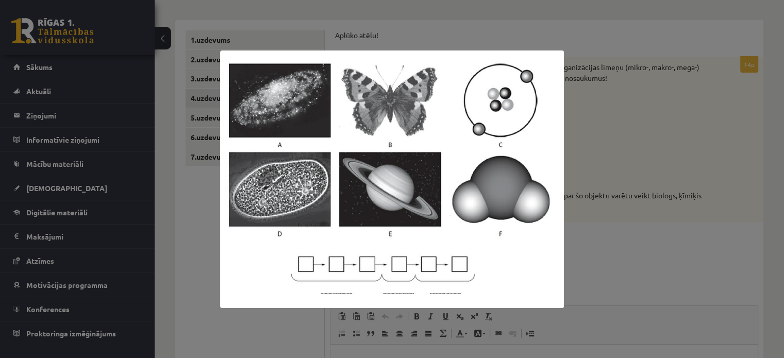
drag, startPoint x: 133, startPoint y: 207, endPoint x: 141, endPoint y: 200, distance: 11.0
click at [134, 207] on div at bounding box center [392, 179] width 784 height 358
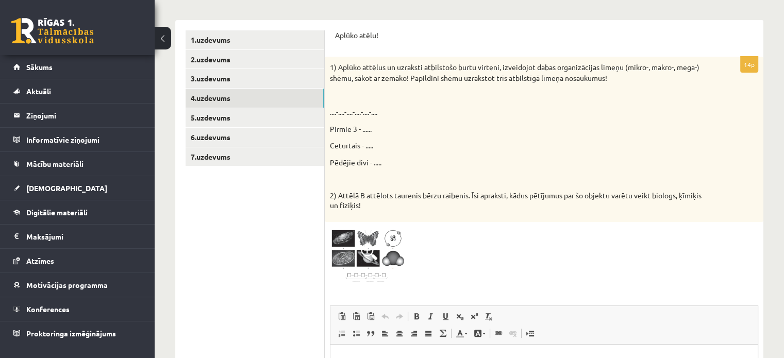
click at [315, 231] on ul "1.uzdevums 2.uzdevums 3.uzdevums 4.uzdevums 5.uzdevums 6.uzdevums 7.uzdevums" at bounding box center [255, 275] width 139 height 490
click at [371, 279] on img at bounding box center [368, 256] width 77 height 58
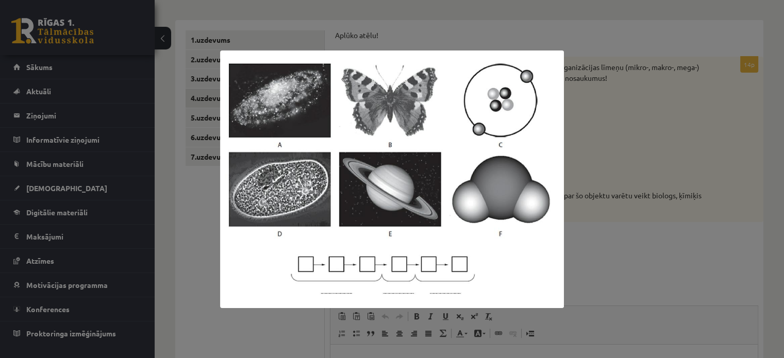
click at [378, 262] on img at bounding box center [392, 180] width 344 height 258
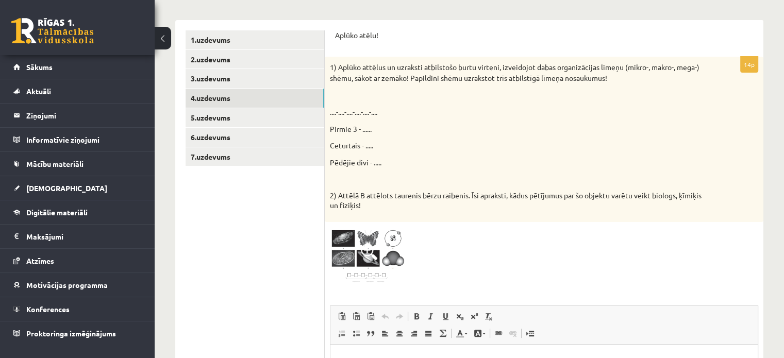
click at [344, 98] on p at bounding box center [518, 95] width 377 height 11
click at [349, 112] on p "....-....-....-....-....-...." at bounding box center [518, 112] width 377 height 11
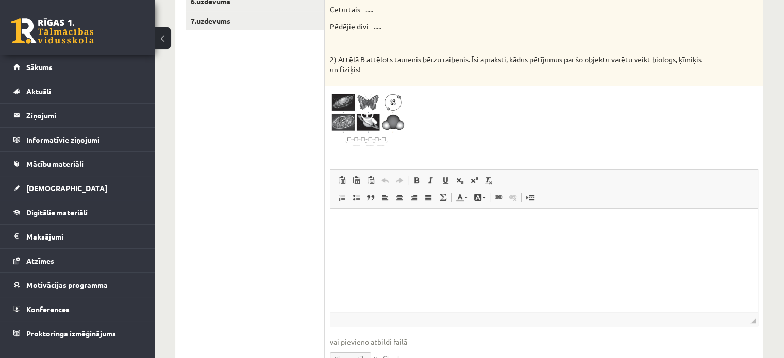
scroll to position [324, 0]
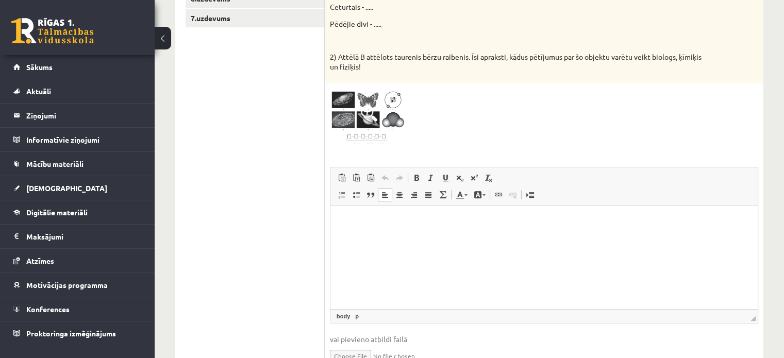
click at [378, 221] on p "Визуальный текстовый редактор, wiswyg-editor-user-answer-47024834229280" at bounding box center [544, 222] width 407 height 11
paste body "Визуальный текстовый редактор, wiswyg-editor-user-answer-47024834229280"
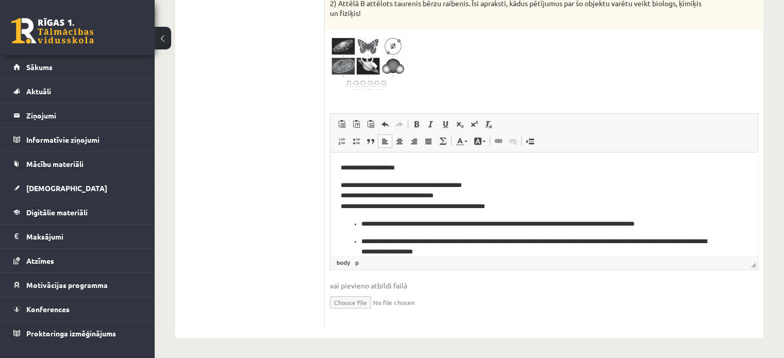
scroll to position [29, 0]
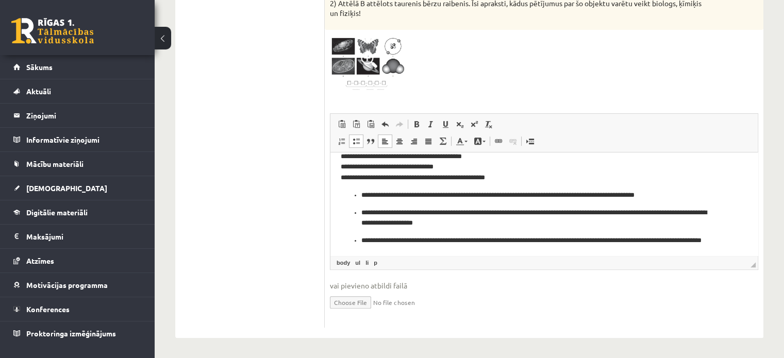
click at [361, 241] on p "**********" at bounding box center [540, 247] width 358 height 22
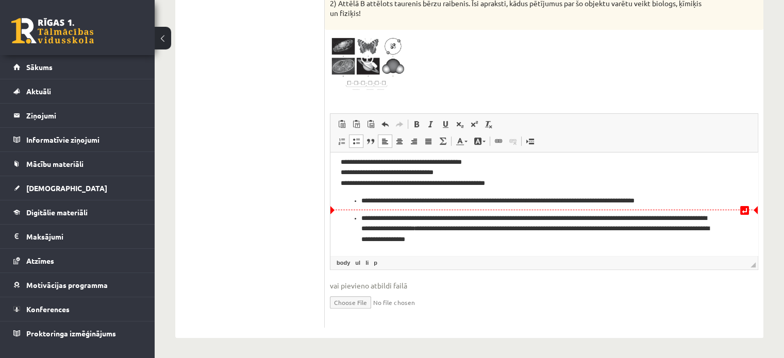
click at [359, 222] on ul "**********" at bounding box center [544, 229] width 407 height 32
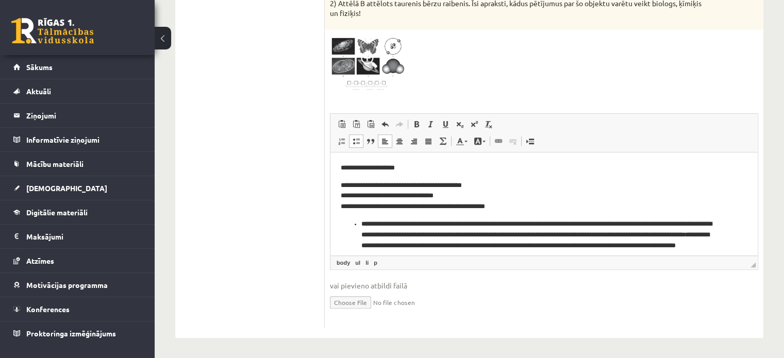
scroll to position [17, 0]
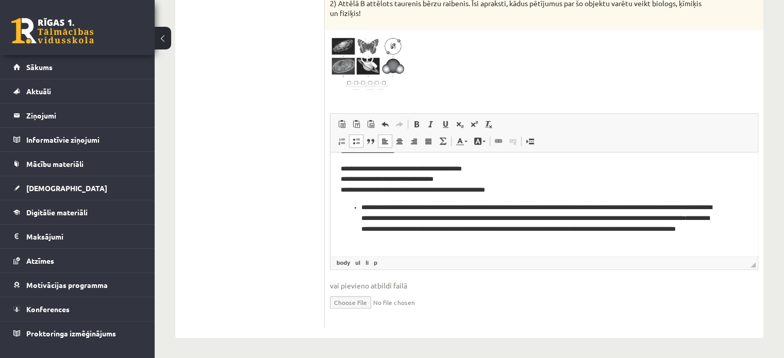
click at [359, 207] on ul "**********" at bounding box center [544, 224] width 407 height 43
click at [659, 203] on p "**********" at bounding box center [540, 224] width 399 height 43
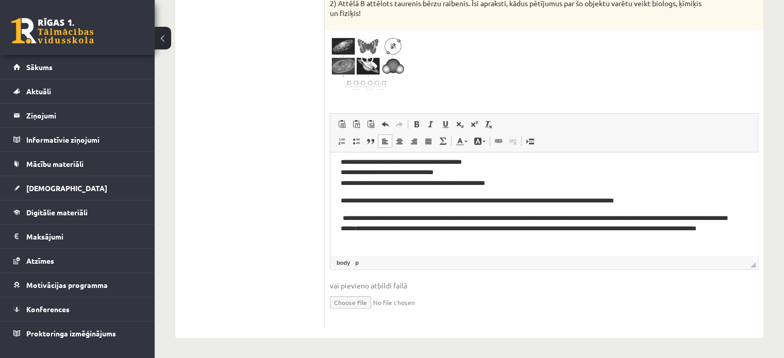
click at [407, 229] on p "**********" at bounding box center [540, 229] width 399 height 32
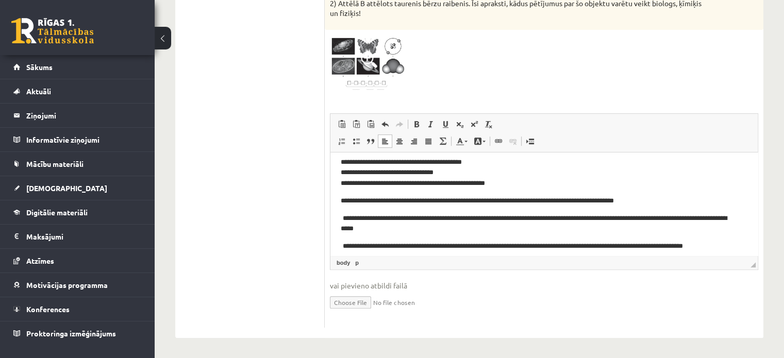
scroll to position [29, 0]
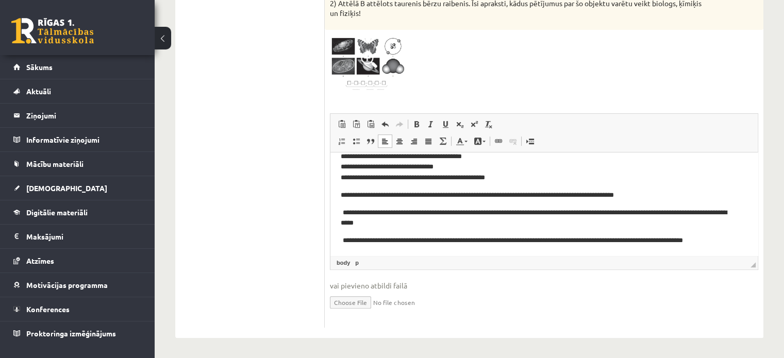
click at [348, 188] on body "**********" at bounding box center [544, 190] width 407 height 112
drag, startPoint x: 339, startPoint y: 192, endPoint x: 366, endPoint y: 196, distance: 26.5
click at [366, 196] on html "**********" at bounding box center [544, 190] width 427 height 133
click at [418, 122] on span at bounding box center [417, 124] width 8 height 8
drag, startPoint x: 339, startPoint y: 211, endPoint x: 367, endPoint y: 213, distance: 27.9
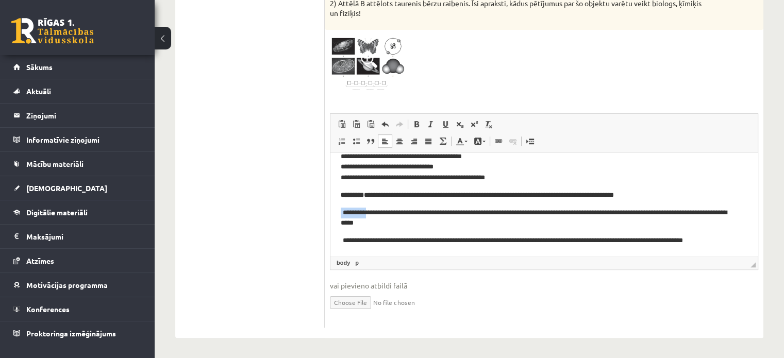
click at [367, 213] on html "**********" at bounding box center [544, 190] width 427 height 133
click at [417, 120] on span at bounding box center [417, 124] width 8 height 8
drag, startPoint x: 342, startPoint y: 242, endPoint x: 363, endPoint y: 242, distance: 21.1
click at [363, 242] on p "**********" at bounding box center [540, 241] width 399 height 11
drag, startPoint x: 418, startPoint y: 123, endPoint x: 396, endPoint y: 148, distance: 33.2
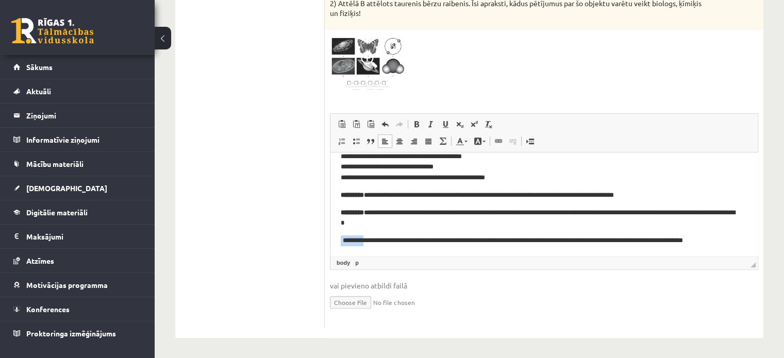
click at [414, 127] on span at bounding box center [417, 124] width 8 height 8
click at [621, 134] on span "Панели инструментов редактора Вставить Комбинация клавиш Ctrl+V Вставить только…" at bounding box center [544, 133] width 427 height 39
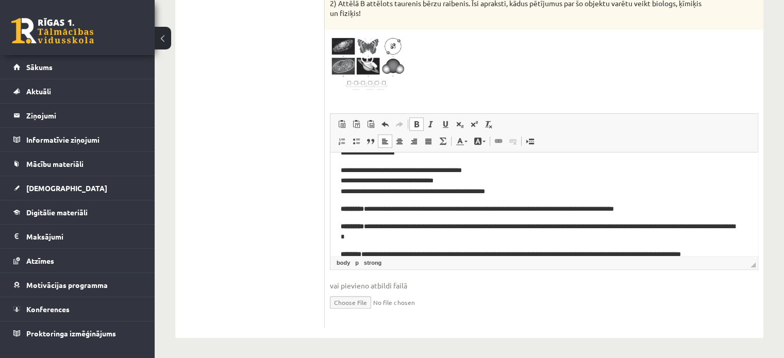
scroll to position [30, 0]
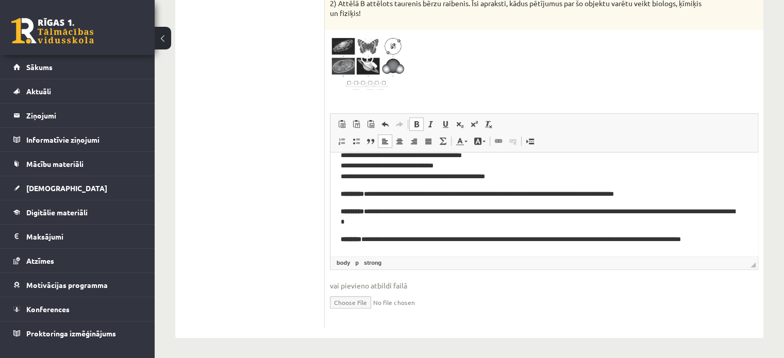
click at [685, 130] on span "Вставить Комбинация клавиш Ctrl+V Вставить только текст Комбинация клавиш Ctrl+…" at bounding box center [544, 125] width 419 height 17
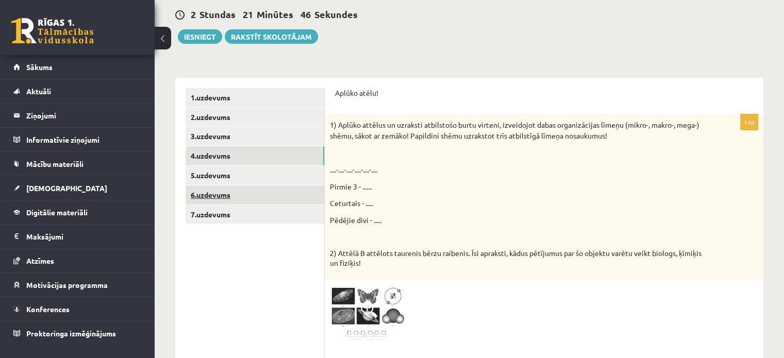
scroll to position [131, 0]
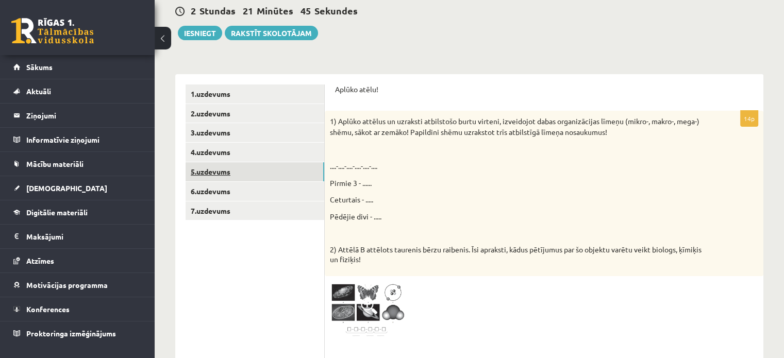
click at [283, 178] on link "5.uzdevums" at bounding box center [255, 171] width 139 height 19
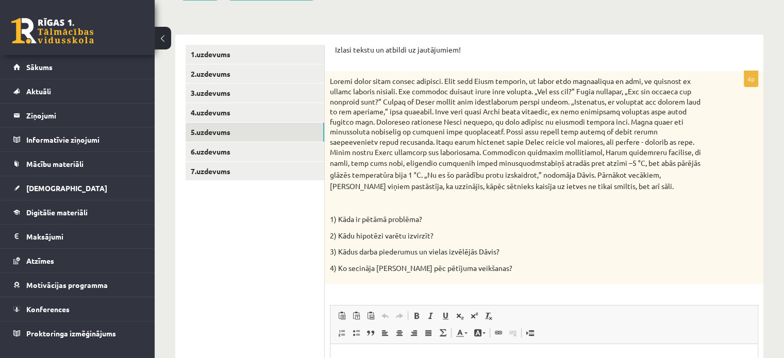
scroll to position [172, 0]
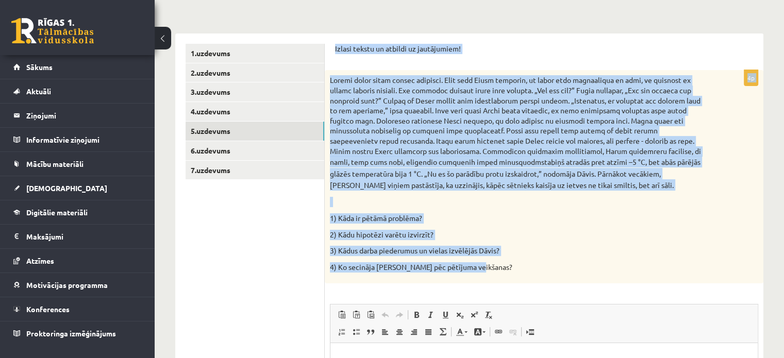
drag, startPoint x: 331, startPoint y: 45, endPoint x: 495, endPoint y: 276, distance: 282.9
click at [495, 276] on div "Izlasi tekstu un atbildi uz jautājumiem! 4p stabiņš atradās pret atzīmi –5 °C, …" at bounding box center [544, 282] width 439 height 496
copy form "Izlasi tekstu un atbildi uz jautājumiem! 4p Rudenī laiks kļuva arvien aukstāks.…"
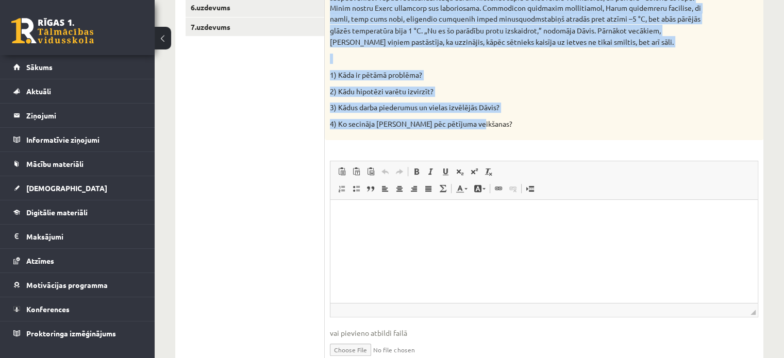
scroll to position [363, 0]
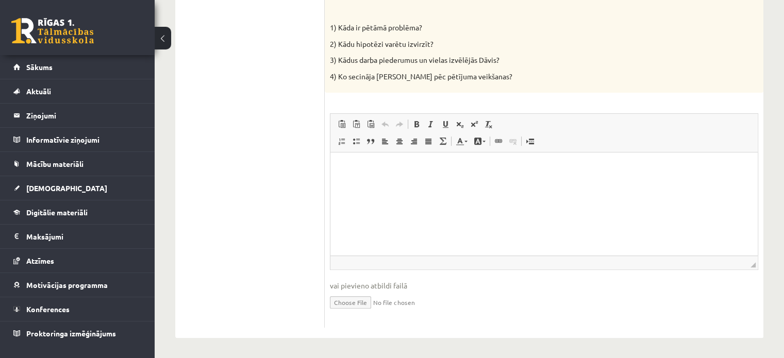
click at [252, 109] on ul "1.uzdevums 2.uzdevums 3.uzdevums 4.uzdevums 5.uzdevums 6.uzdevums 7.uzdevums" at bounding box center [255, 90] width 139 height 475
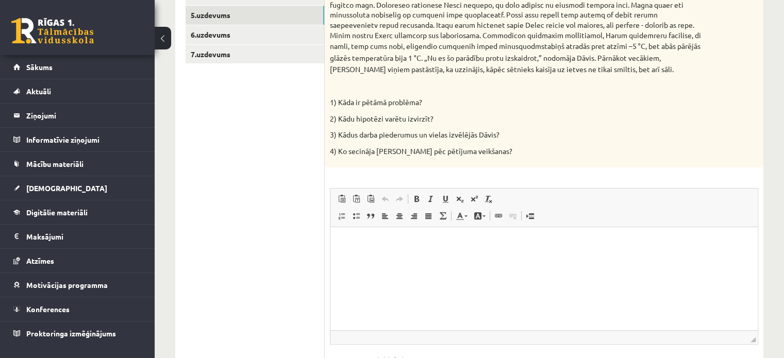
scroll to position [287, 0]
click at [446, 260] on html at bounding box center [544, 244] width 427 height 31
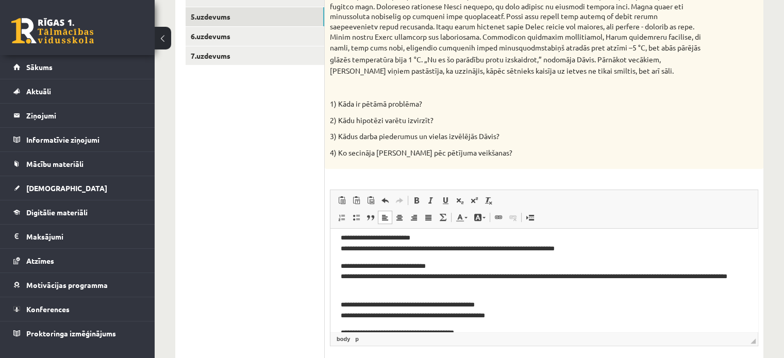
scroll to position [0, 0]
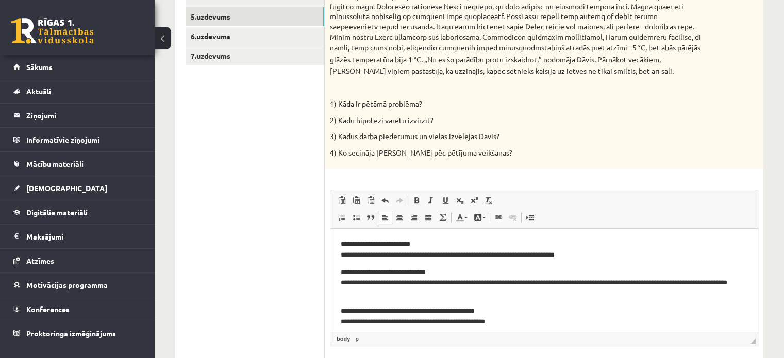
click at [351, 257] on p "**********" at bounding box center [540, 250] width 399 height 22
click at [348, 284] on p "**********" at bounding box center [540, 284] width 399 height 32
click at [352, 317] on p "**********" at bounding box center [540, 317] width 399 height 22
click at [349, 321] on p "**********" at bounding box center [540, 317] width 399 height 22
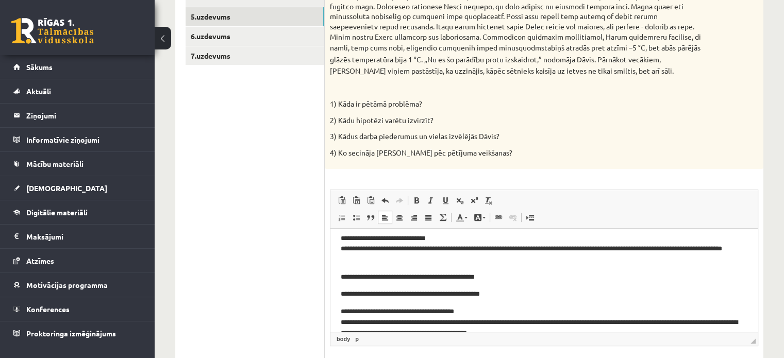
scroll to position [52, 0]
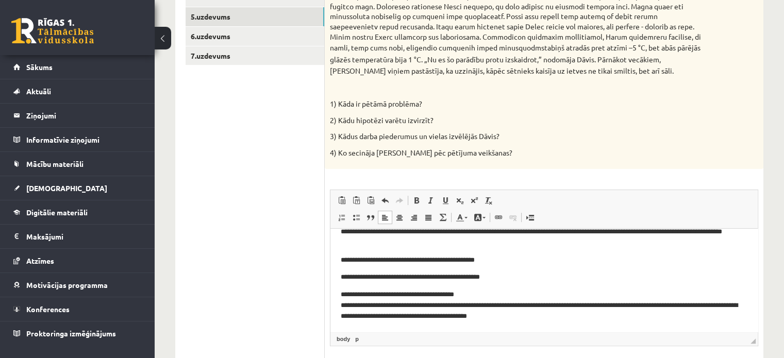
click at [349, 304] on p "**********" at bounding box center [540, 306] width 399 height 32
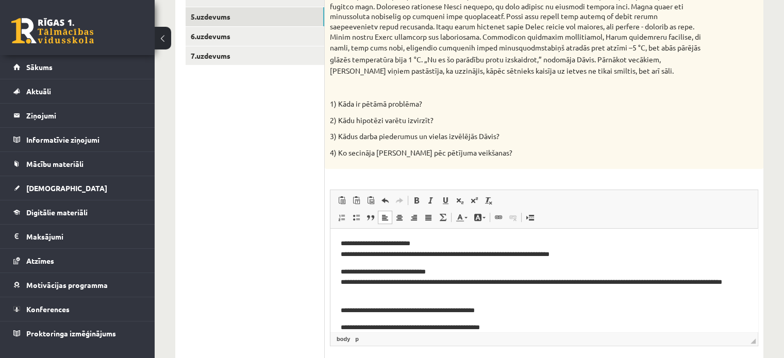
scroll to position [0, 0]
drag, startPoint x: 338, startPoint y: 244, endPoint x: 446, endPoint y: 249, distance: 108.4
click at [446, 249] on html "**********" at bounding box center [544, 306] width 427 height 154
click at [428, 201] on span at bounding box center [431, 200] width 8 height 8
drag, startPoint x: 340, startPoint y: 272, endPoint x: 446, endPoint y: 273, distance: 106.2
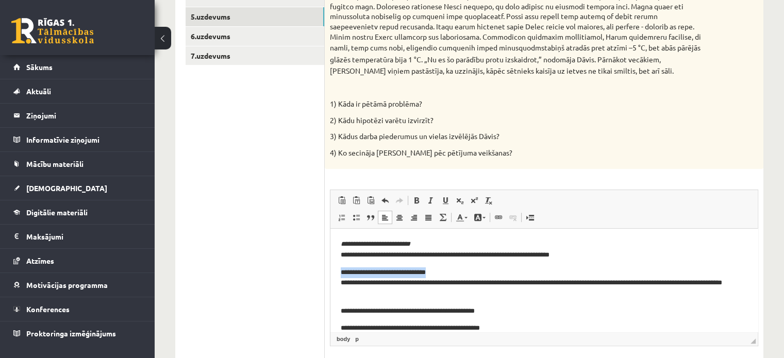
click at [446, 273] on html "**********" at bounding box center [544, 306] width 427 height 154
drag, startPoint x: 429, startPoint y: 197, endPoint x: 431, endPoint y: 205, distance: 8.6
click at [429, 198] on span at bounding box center [431, 200] width 8 height 8
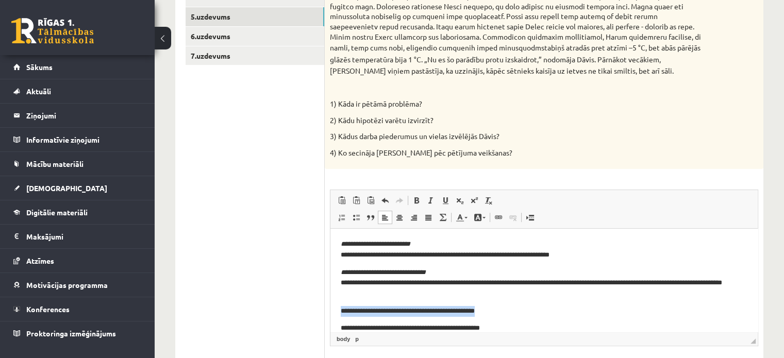
drag, startPoint x: 364, startPoint y: 315, endPoint x: 536, endPoint y: 310, distance: 172.3
click at [538, 313] on html "**********" at bounding box center [544, 306] width 427 height 154
click at [433, 198] on span at bounding box center [431, 200] width 8 height 8
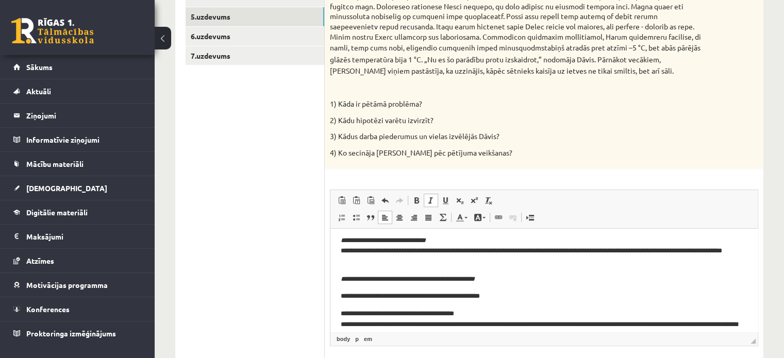
scroll to position [52, 0]
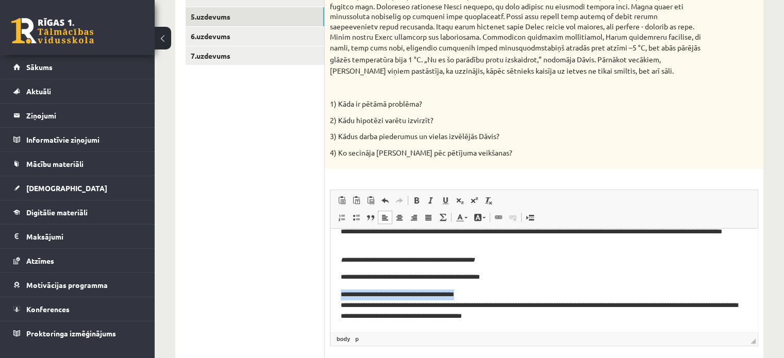
drag, startPoint x: 338, startPoint y: 294, endPoint x: 500, endPoint y: 267, distance: 164.1
click at [515, 290] on html "**********" at bounding box center [544, 255] width 427 height 154
drag, startPoint x: 426, startPoint y: 198, endPoint x: 484, endPoint y: 215, distance: 60.1
click at [430, 201] on link "Курсив Комбинация клавиш Ctrl+I" at bounding box center [431, 200] width 14 height 13
click at [745, 154] on div "stabiņš atradās pret atzīmi –5 °C, bet abās pārējās glāzēs temperatūra bija 1 °…" at bounding box center [544, 62] width 439 height 213
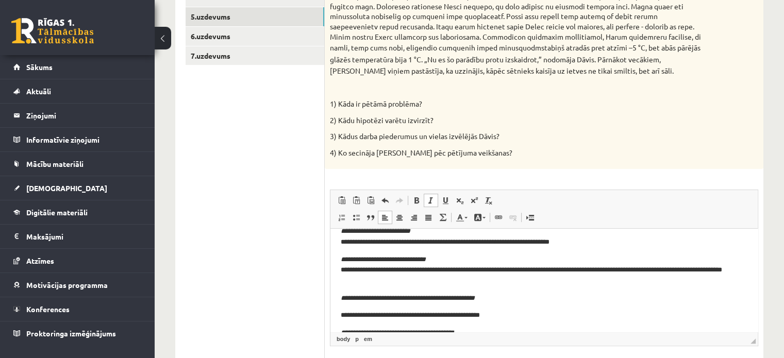
scroll to position [0, 0]
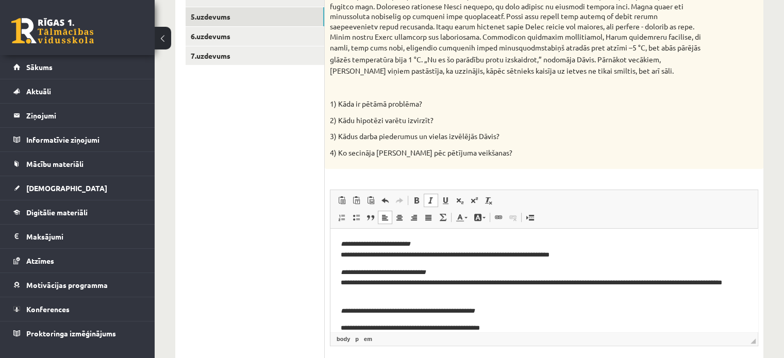
drag, startPoint x: 748, startPoint y: 150, endPoint x: 792, endPoint y: 184, distance: 54.8
click at [749, 155] on div "stabiņš atradās pret atzīmi –5 °C, bet abās pārējās glāzēs temperatūra bija 1 °…" at bounding box center [544, 62] width 439 height 213
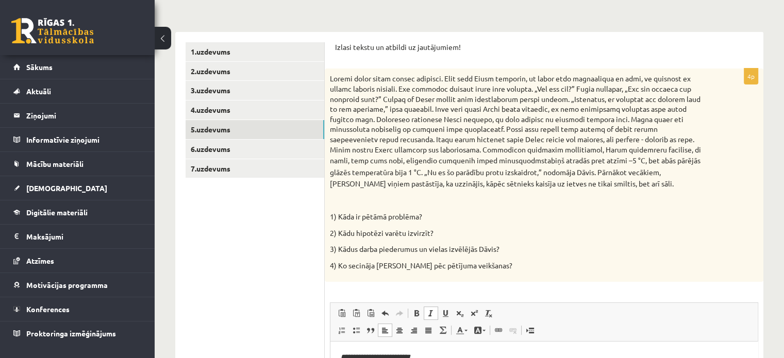
scroll to position [175, 0]
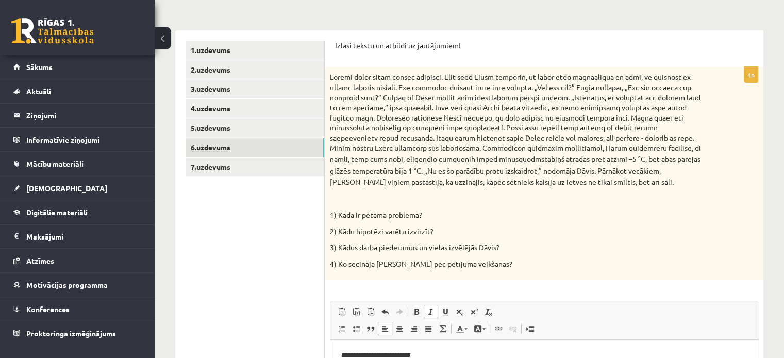
click at [239, 146] on link "6.uzdevums" at bounding box center [255, 147] width 139 height 19
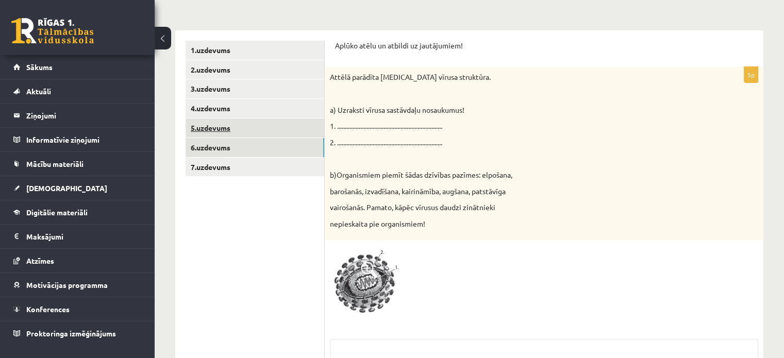
click at [239, 128] on link "5.uzdevums" at bounding box center [255, 128] width 139 height 19
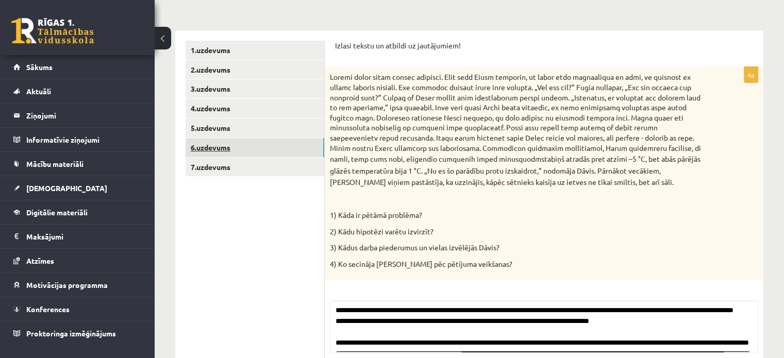
click at [241, 145] on link "6.uzdevums" at bounding box center [255, 147] width 139 height 19
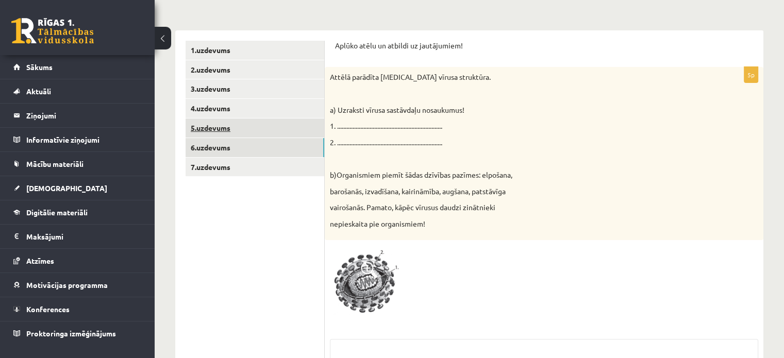
click at [240, 128] on link "5.uzdevums" at bounding box center [255, 128] width 139 height 19
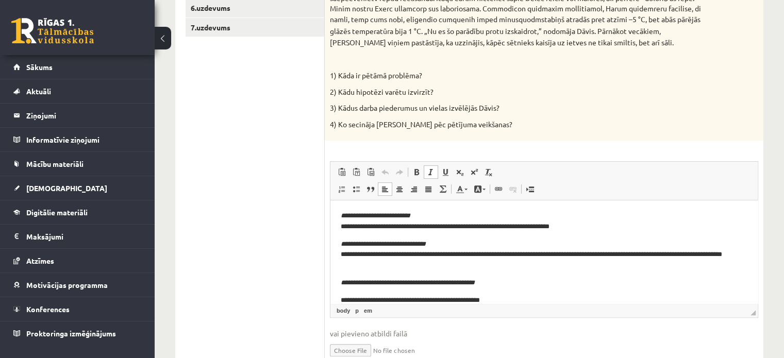
scroll to position [260, 0]
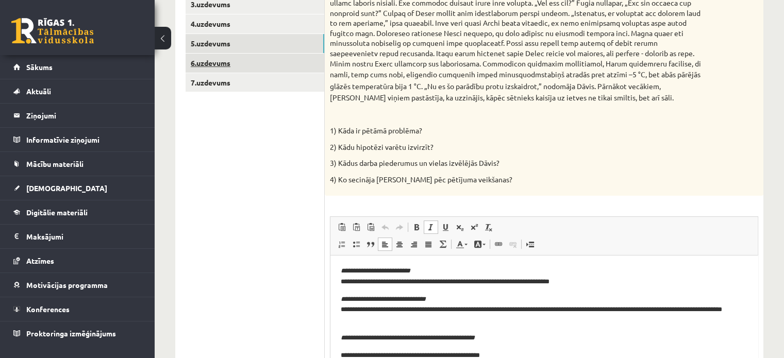
click at [215, 61] on link "6.uzdevums" at bounding box center [255, 63] width 139 height 19
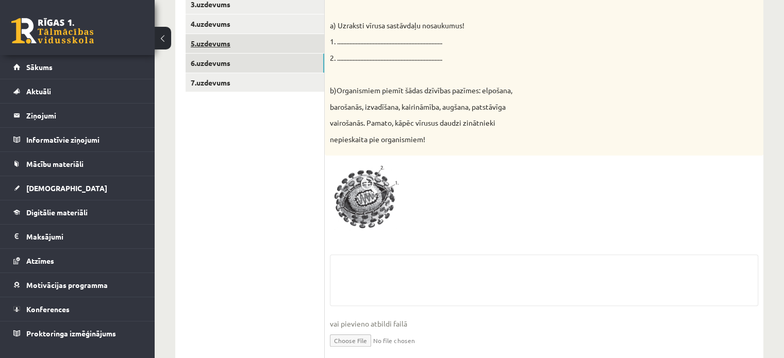
click at [216, 45] on link "5.uzdevums" at bounding box center [255, 43] width 139 height 19
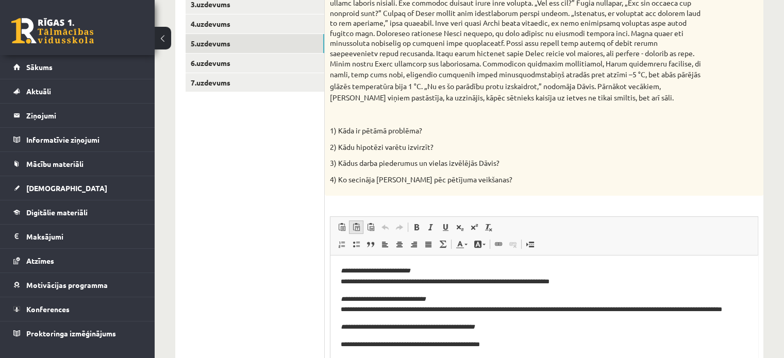
scroll to position [0, 0]
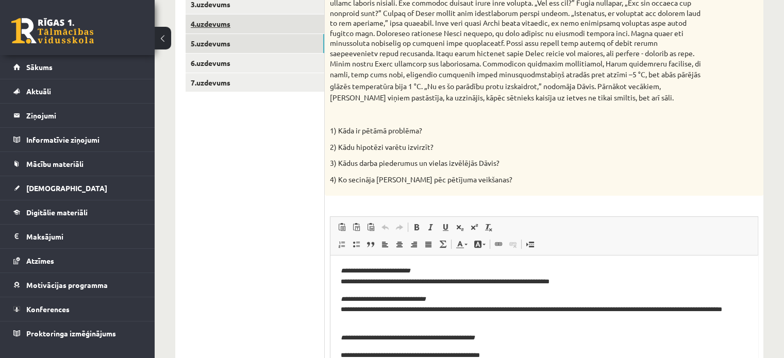
click at [233, 24] on link "4.uzdevums" at bounding box center [255, 23] width 139 height 19
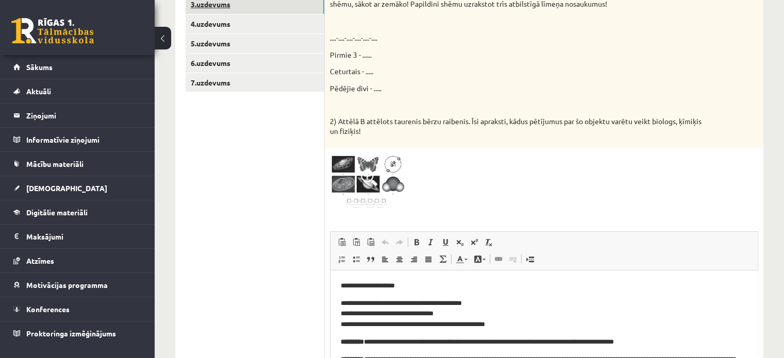
click at [215, 9] on link "3.uzdevums" at bounding box center [255, 4] width 139 height 19
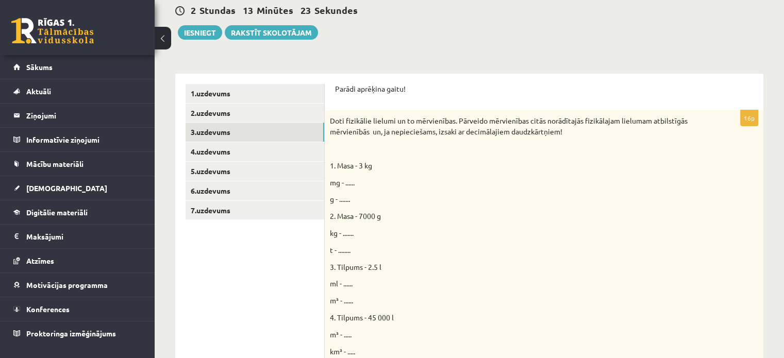
scroll to position [128, 0]
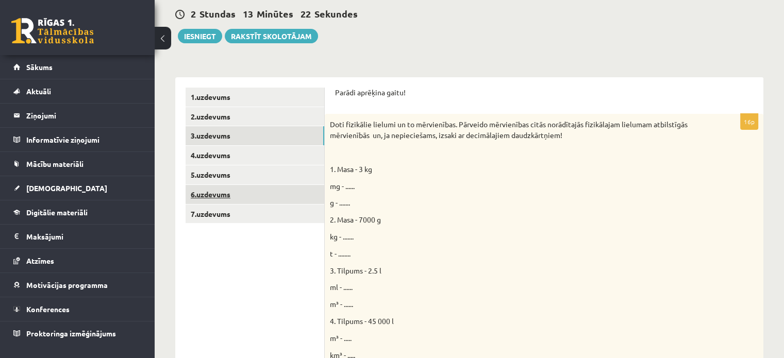
click at [255, 199] on link "6.uzdevums" at bounding box center [255, 194] width 139 height 19
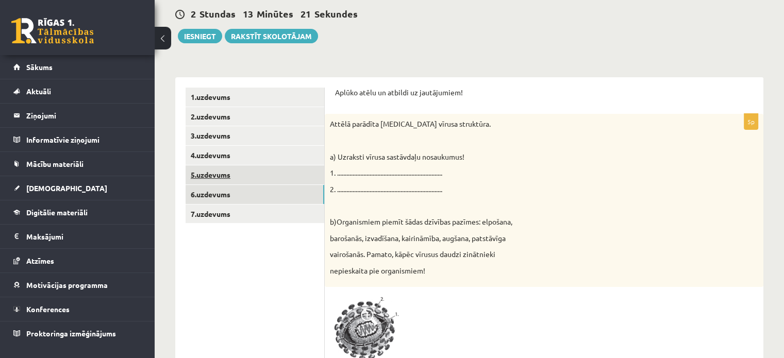
click at [266, 175] on link "5.uzdevums" at bounding box center [255, 175] width 139 height 19
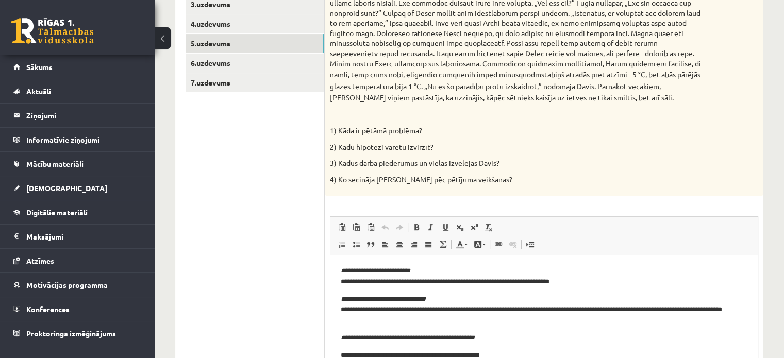
scroll to position [262, 0]
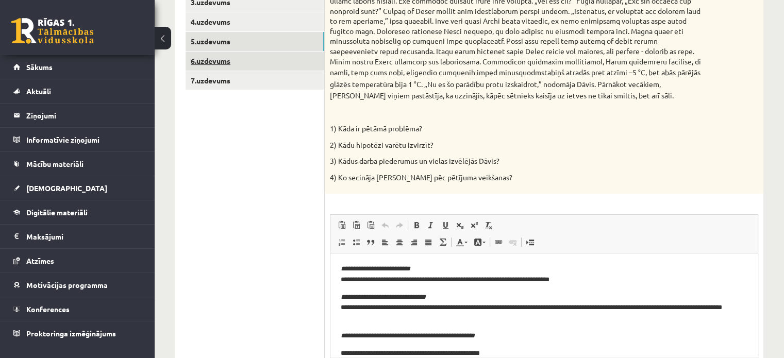
click at [266, 66] on link "6.uzdevums" at bounding box center [255, 61] width 139 height 19
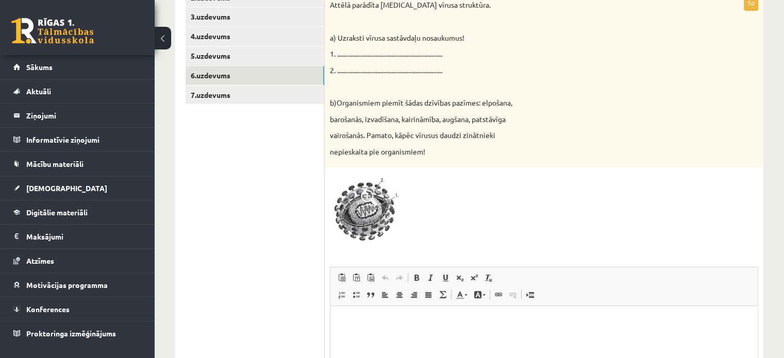
scroll to position [250, 0]
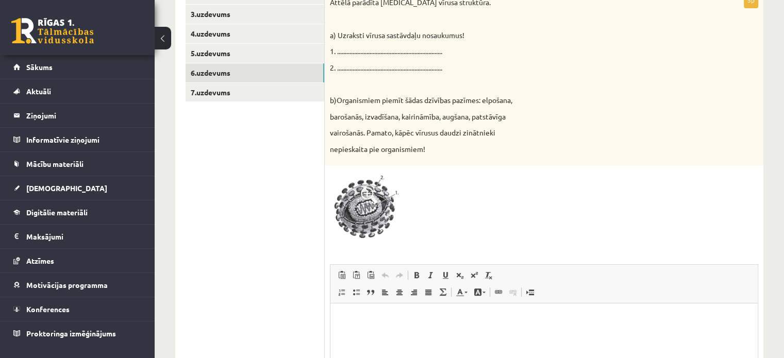
click at [382, 193] on img at bounding box center [368, 207] width 77 height 73
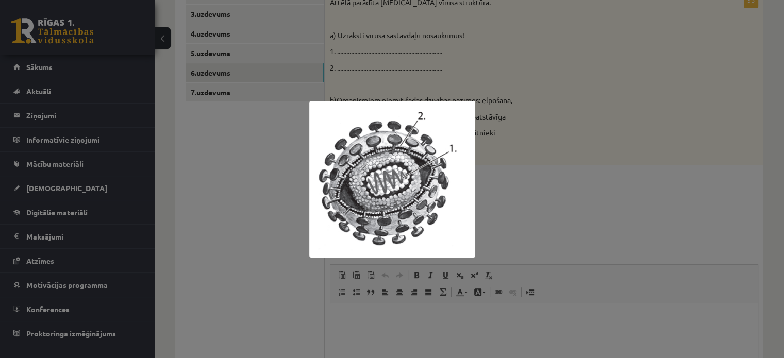
click at [537, 186] on div at bounding box center [392, 179] width 784 height 358
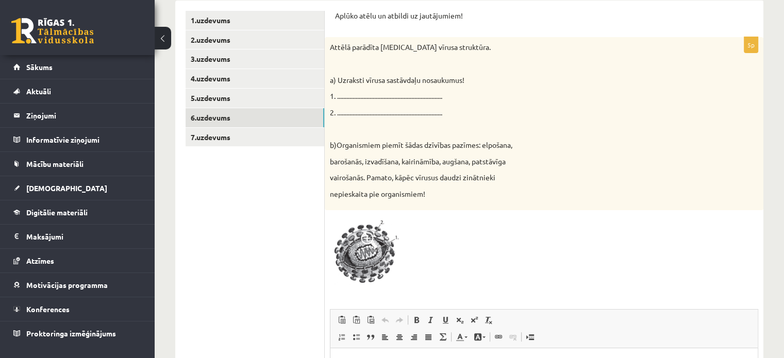
scroll to position [197, 0]
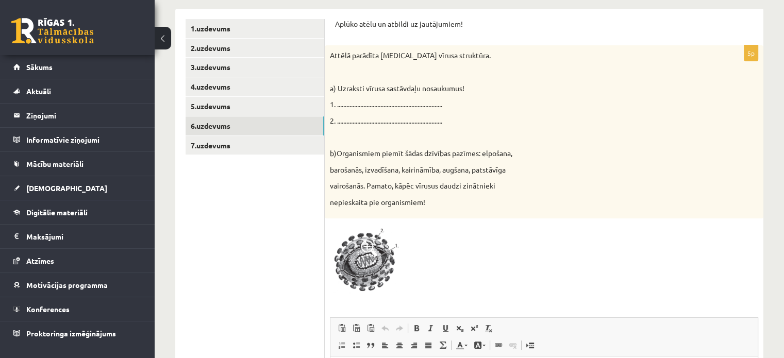
click at [360, 264] on img at bounding box center [368, 260] width 77 height 73
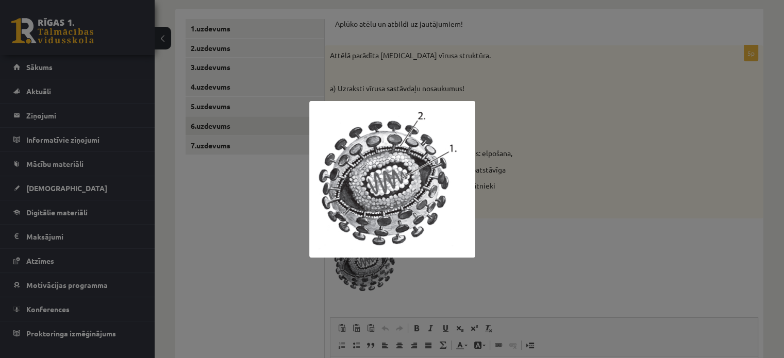
click at [689, 169] on div at bounding box center [392, 179] width 784 height 358
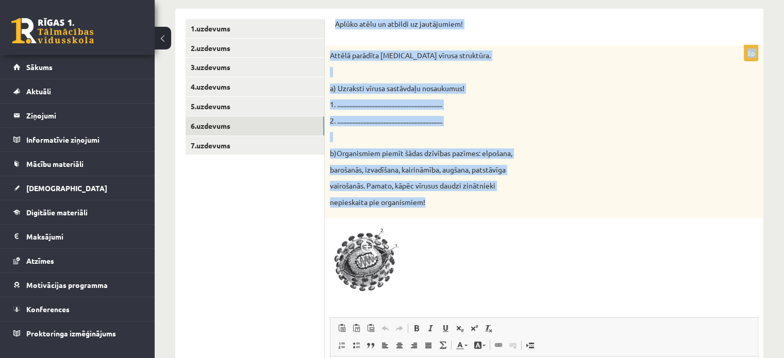
drag, startPoint x: 334, startPoint y: 25, endPoint x: 464, endPoint y: 209, distance: 225.8
click at [458, 210] on div "Aplūko atēlu un atbildi uz jautājumiem! 5p Attēlā parādīta HIV vīrusa struktūra…" at bounding box center [544, 276] width 439 height 534
copy form "Aplūko atēlu un atbildi uz jautājumiem! 5p Attēlā parādīta HIV vīrusa struktūra…"
click at [561, 107] on p "1. ...................................................................." at bounding box center [518, 105] width 377 height 10
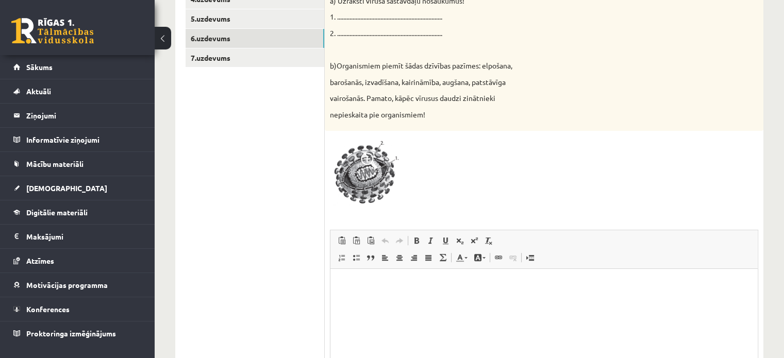
scroll to position [285, 0]
click at [407, 300] on html at bounding box center [544, 284] width 427 height 31
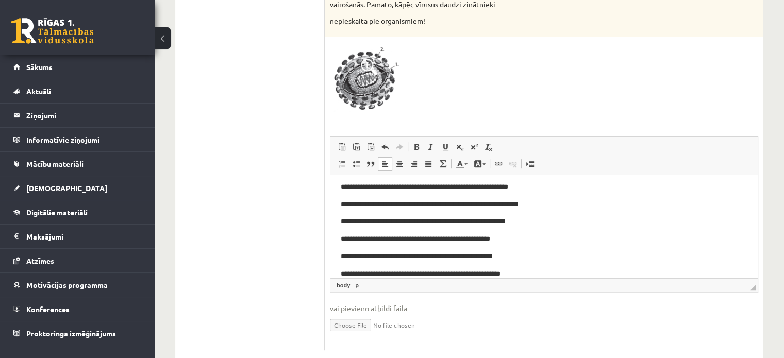
scroll to position [0, 0]
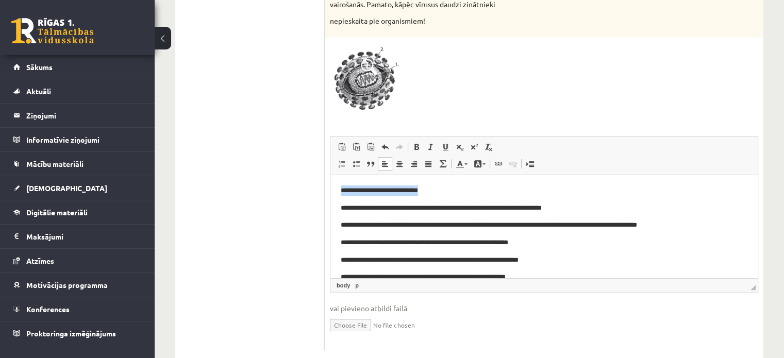
drag, startPoint x: 337, startPoint y: 190, endPoint x: 457, endPoint y: 186, distance: 120.2
click at [457, 186] on html "**********" at bounding box center [544, 260] width 427 height 170
drag, startPoint x: 422, startPoint y: 149, endPoint x: 416, endPoint y: 154, distance: 8.5
click at [422, 149] on link "Полужирный Комбинация клавиш Ctrl+B" at bounding box center [416, 146] width 14 height 13
click at [290, 223] on ul "1.uzdevums 2.uzdevums 3.uzdevums 4.uzdevums 5.uzdevums 6.uzdevums 7.uzdevums" at bounding box center [255, 94] width 139 height 513
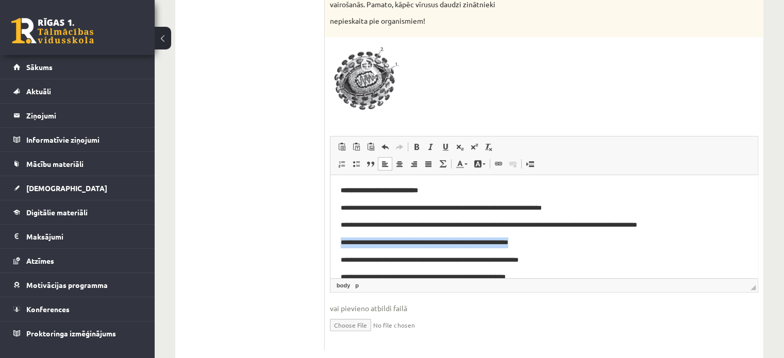
drag, startPoint x: 335, startPoint y: 243, endPoint x: 555, endPoint y: 236, distance: 220.3
click at [555, 235] on html "**********" at bounding box center [544, 260] width 427 height 170
click at [417, 146] on span at bounding box center [417, 147] width 8 height 8
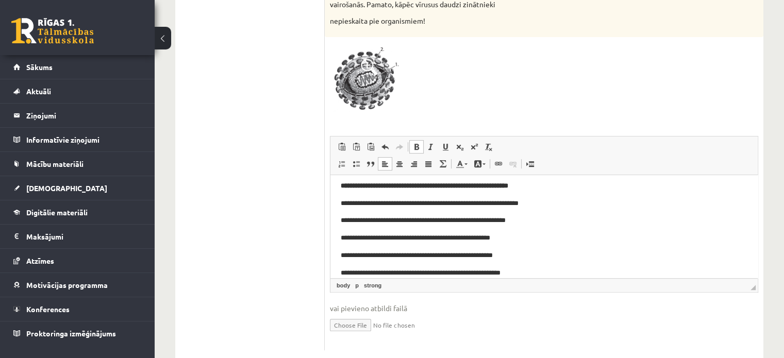
scroll to position [50, 0]
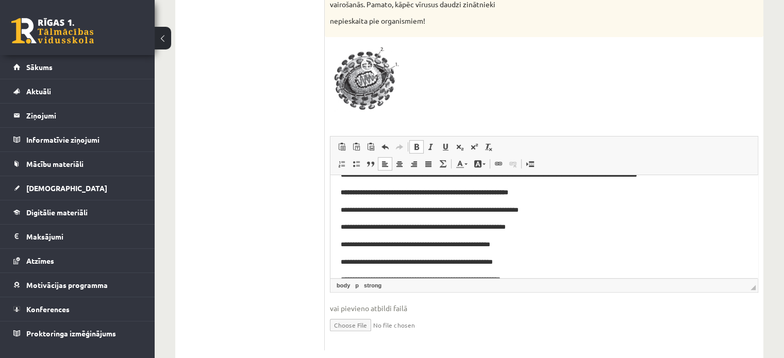
drag, startPoint x: 755, startPoint y: 205, endPoint x: 1093, endPoint y: 405, distance: 393.3
click at [344, 210] on p "**********" at bounding box center [540, 210] width 399 height 11
click at [341, 232] on p "**********" at bounding box center [540, 227] width 399 height 11
click at [344, 228] on p "**********" at bounding box center [540, 227] width 399 height 11
click at [343, 248] on p "**********" at bounding box center [540, 244] width 399 height 11
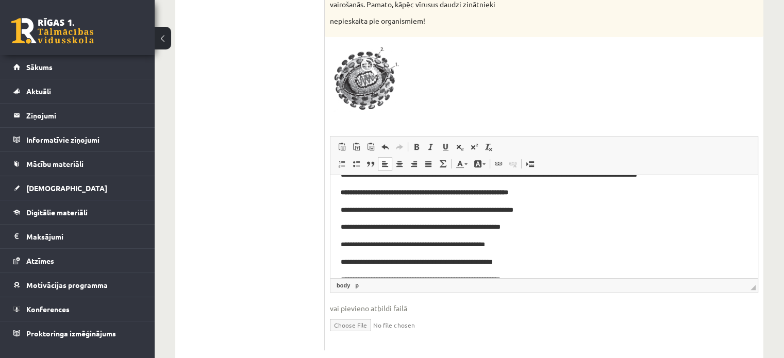
click at [345, 262] on p "**********" at bounding box center [540, 262] width 399 height 11
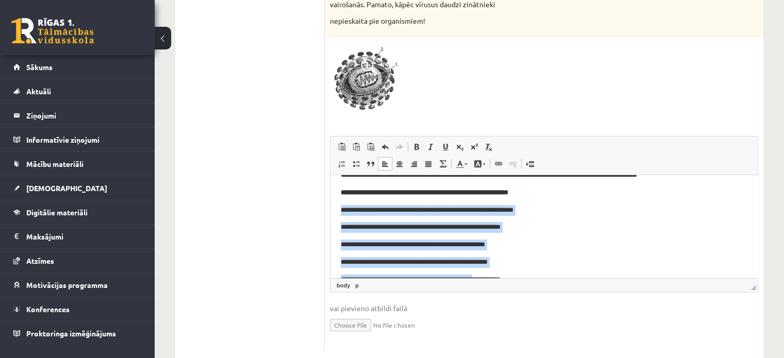
scroll to position [68, 0]
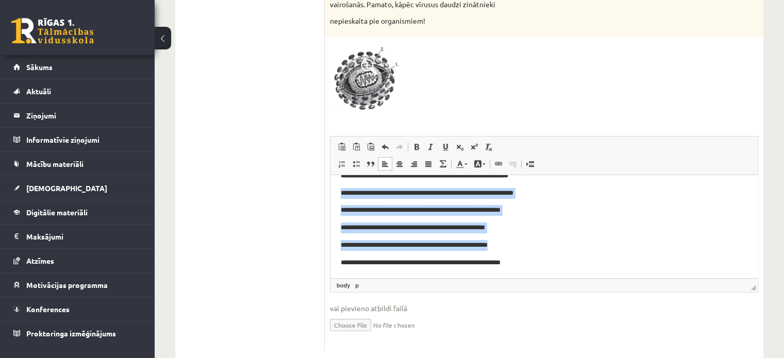
drag, startPoint x: 339, startPoint y: 208, endPoint x: 532, endPoint y: 244, distance: 195.7
click at [532, 244] on html "**********" at bounding box center [544, 193] width 427 height 170
click at [356, 163] on span at bounding box center [356, 164] width 8 height 8
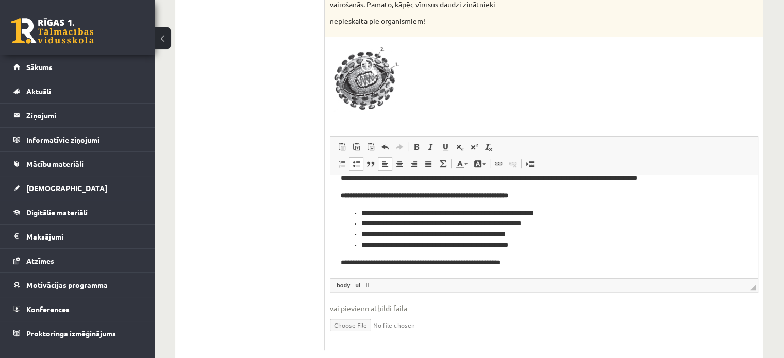
click at [283, 219] on ul "1.uzdevums 2.uzdevums 3.uzdevums 4.uzdevums 5.uzdevums 6.uzdevums 7.uzdevums" at bounding box center [255, 94] width 139 height 513
click at [590, 240] on li "**********" at bounding box center [540, 245] width 358 height 11
drag, startPoint x: 547, startPoint y: 267, endPoint x: 660, endPoint y: 426, distance: 195.3
click at [331, 264] on html "**********" at bounding box center [544, 203] width 427 height 150
click at [429, 144] on span at bounding box center [431, 147] width 8 height 8
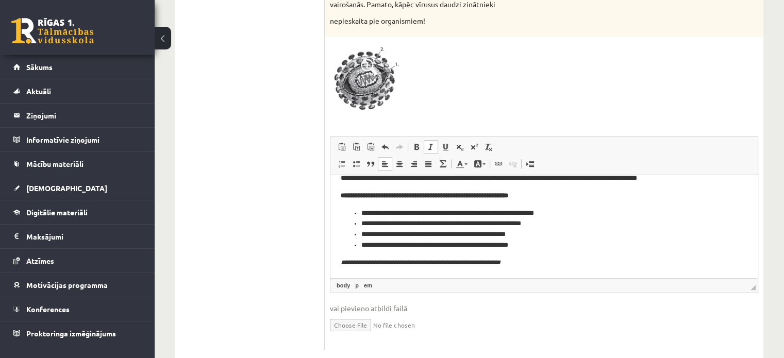
click at [541, 102] on div at bounding box center [544, 78] width 429 height 73
click at [716, 125] on div "5p Attēlā parādīta HIV vīrusa struktūra. a) Uzraksti vīrusa sastāvdaļu nosaukum…" at bounding box center [544, 107] width 439 height 487
click at [724, 162] on span "Панели инструментов редактора Вставить Комбинация клавиш Ctrl+V Вставить только…" at bounding box center [544, 156] width 427 height 39
click at [725, 200] on p "**********" at bounding box center [540, 195] width 399 height 11
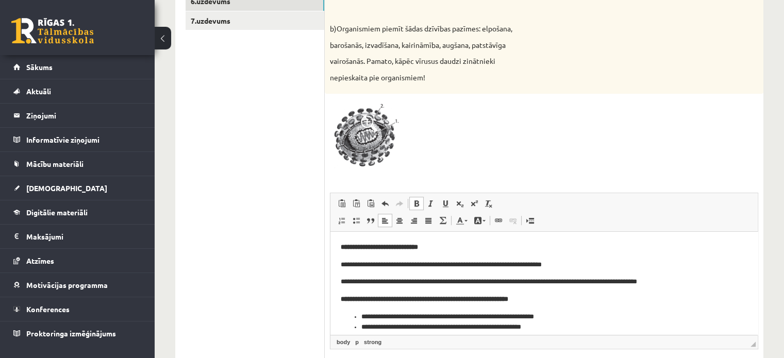
scroll to position [302, 0]
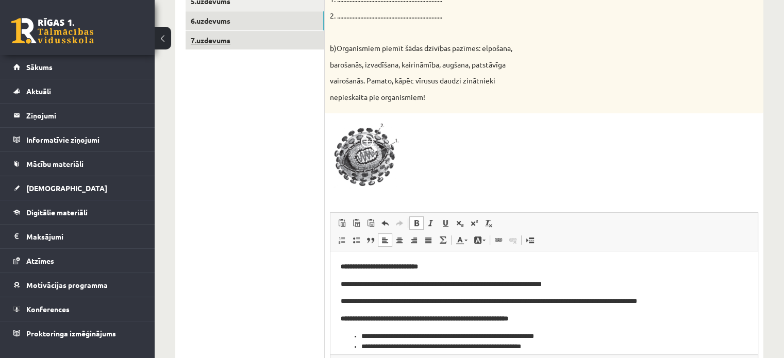
click at [261, 44] on link "7.uzdevums" at bounding box center [255, 40] width 139 height 19
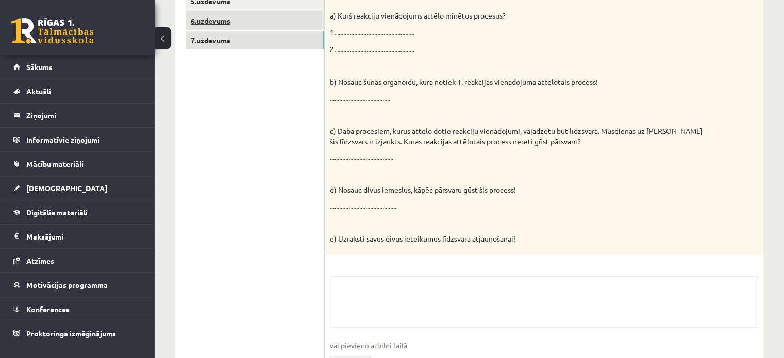
click at [252, 23] on link "6.uzdevums" at bounding box center [255, 20] width 139 height 19
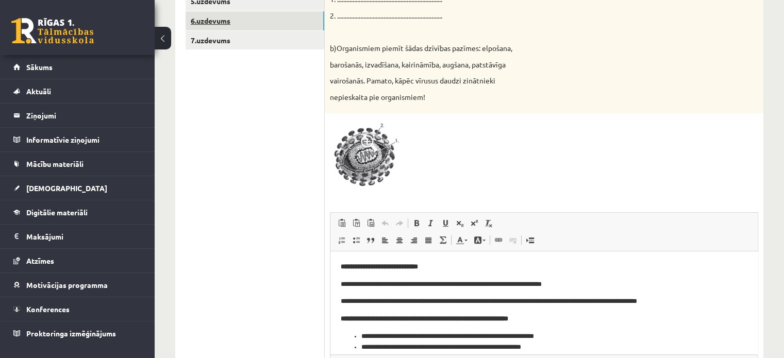
scroll to position [0, 0]
click at [248, 39] on link "7.uzdevums" at bounding box center [255, 40] width 139 height 19
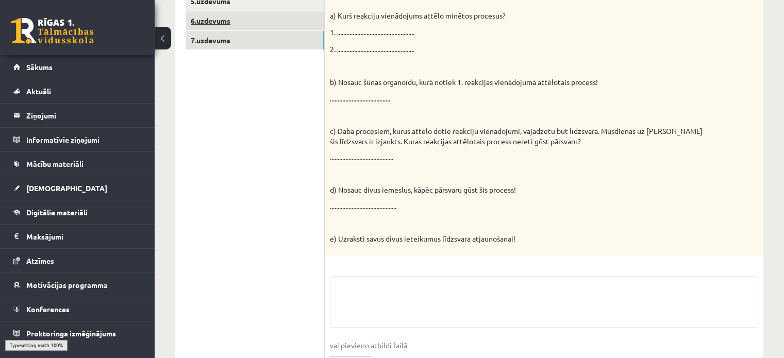
click at [251, 23] on link "6.uzdevums" at bounding box center [255, 20] width 139 height 19
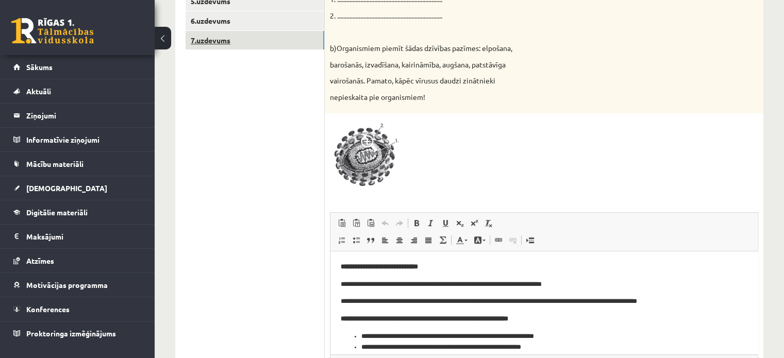
click at [252, 45] on link "7.uzdevums" at bounding box center [255, 40] width 139 height 19
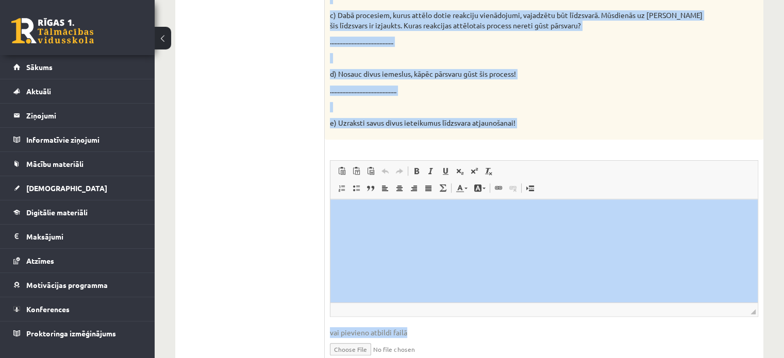
scroll to position [465, 0]
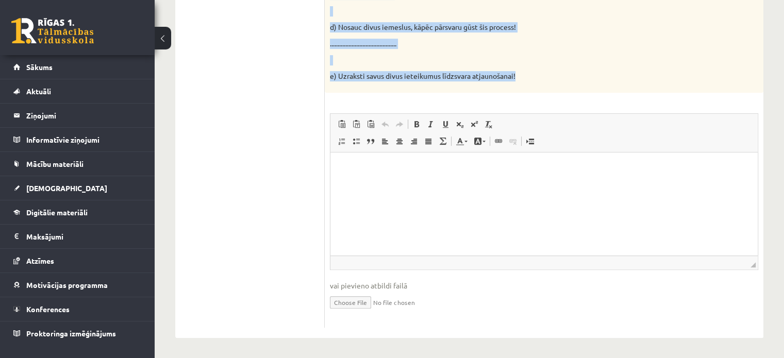
drag, startPoint x: 334, startPoint y: 113, endPoint x: 597, endPoint y: 88, distance: 264.2
click at [597, 88] on div "Pildi uzmanīgi! 7p Reakciju vienādojumos attēlota organisko vielu sintēze un or…" at bounding box center [544, 40] width 439 height 598
copy form "Pildi uzmanīgi! 7p Reakciju vienādojumos attēlota organisko vielu sintēze un or…"
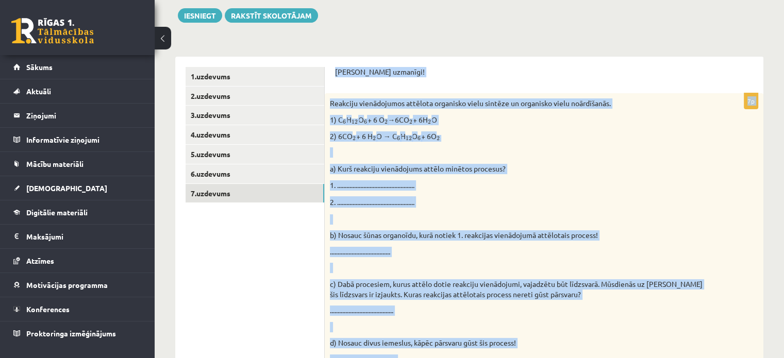
scroll to position [144, 0]
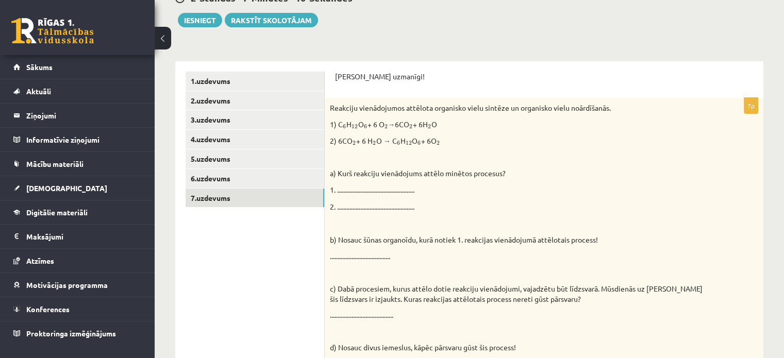
click at [301, 261] on ul "1.uzdevums 2.uzdevums 3.uzdevums 4.uzdevums 5.uzdevums 6.uzdevums 7.uzdevums" at bounding box center [255, 360] width 139 height 577
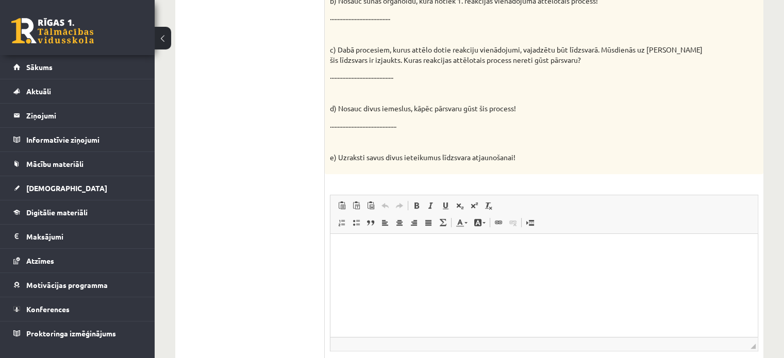
scroll to position [465, 0]
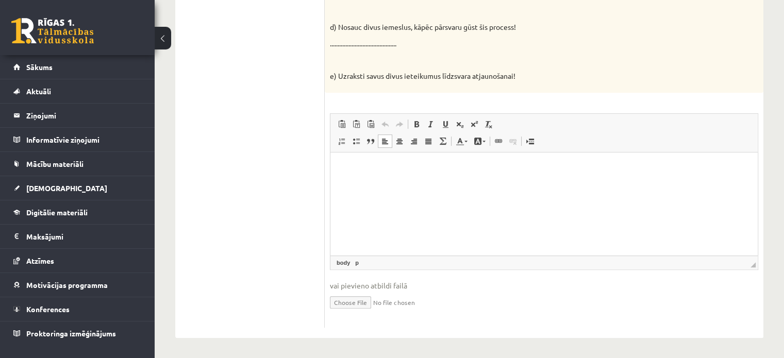
click at [491, 171] on p "Визуальный текстовый редактор, wiswyg-editor-user-answer-47024750880640" at bounding box center [544, 167] width 407 height 11
paste body "Визуальный текстовый редактор, wiswyg-editor-user-answer-47024750880640"
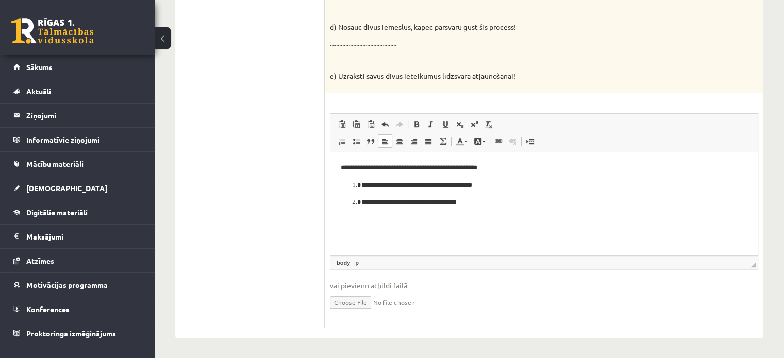
click at [359, 208] on body "**********" at bounding box center [544, 193] width 407 height 63
click at [361, 204] on li "**********" at bounding box center [544, 202] width 366 height 11
click at [361, 183] on li "**********" at bounding box center [544, 185] width 366 height 11
click at [477, 185] on p "**********" at bounding box center [544, 185] width 407 height 11
click at [439, 192] on body "**********" at bounding box center [544, 193] width 407 height 63
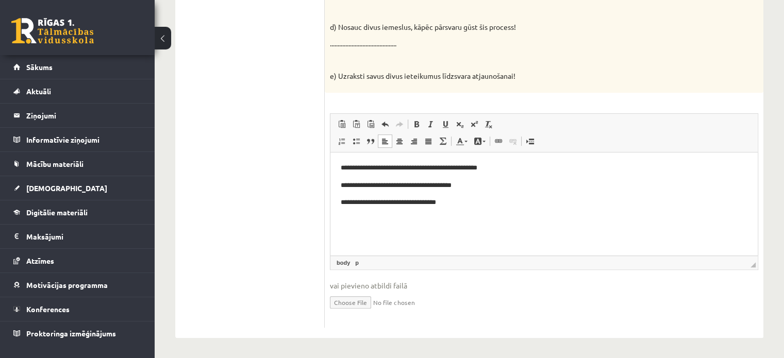
click at [335, 203] on html "**********" at bounding box center [544, 194] width 427 height 84
click at [523, 141] on link "Вставить разрыв страницы для печати" at bounding box center [530, 141] width 14 height 13
drag, startPoint x: 542, startPoint y: 202, endPoint x: 544, endPoint y: 192, distance: 9.3
click at [544, 192] on body "**********" at bounding box center [544, 199] width 407 height 74
click at [547, 193] on body "**********" at bounding box center [544, 199] width 407 height 74
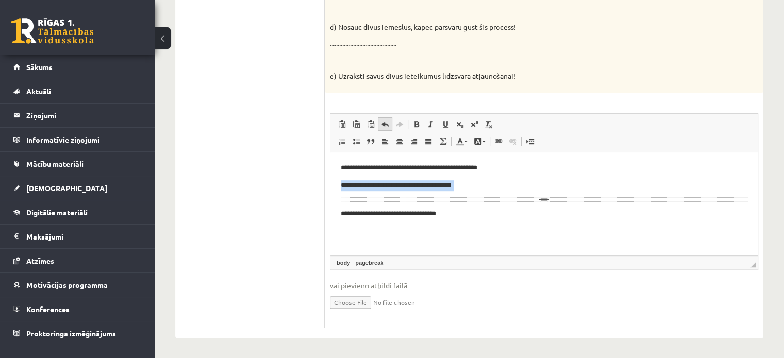
click at [387, 126] on span at bounding box center [385, 124] width 8 height 8
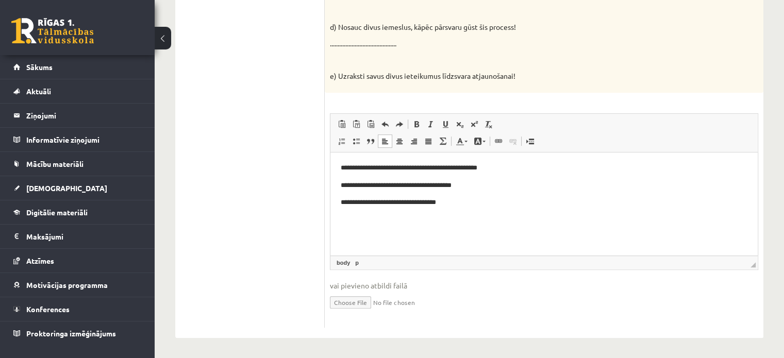
click at [490, 208] on body "**********" at bounding box center [544, 193] width 407 height 63
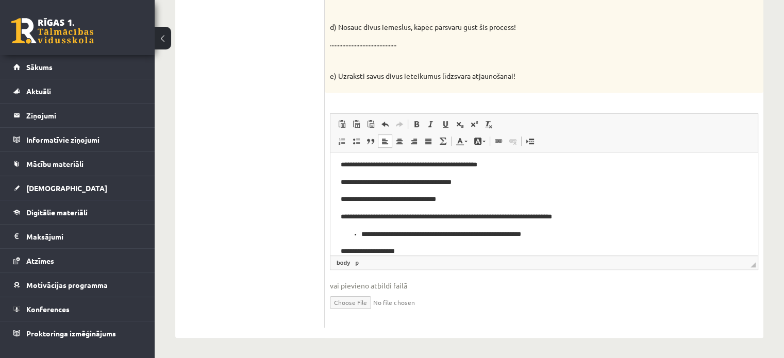
click at [359, 234] on ul "**********" at bounding box center [544, 234] width 407 height 11
click at [343, 232] on p "**********" at bounding box center [540, 234] width 399 height 11
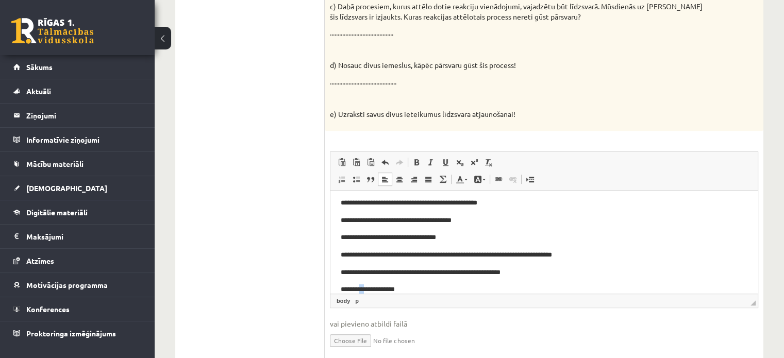
scroll to position [15, 0]
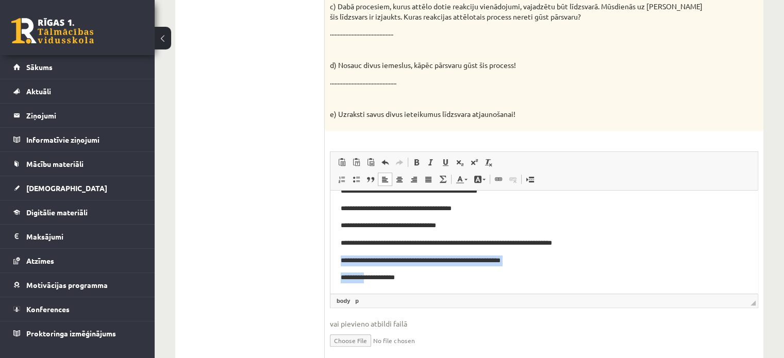
drag, startPoint x: 365, startPoint y: 287, endPoint x: 340, endPoint y: 256, distance: 39.2
click at [340, 256] on html "**********" at bounding box center [544, 234] width 427 height 118
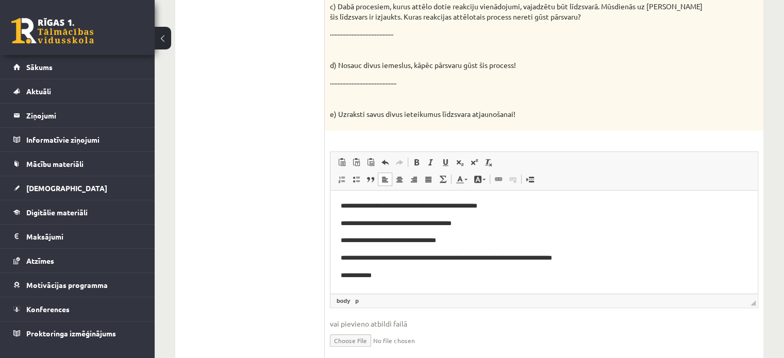
click at [384, 279] on p "**********" at bounding box center [544, 275] width 407 height 11
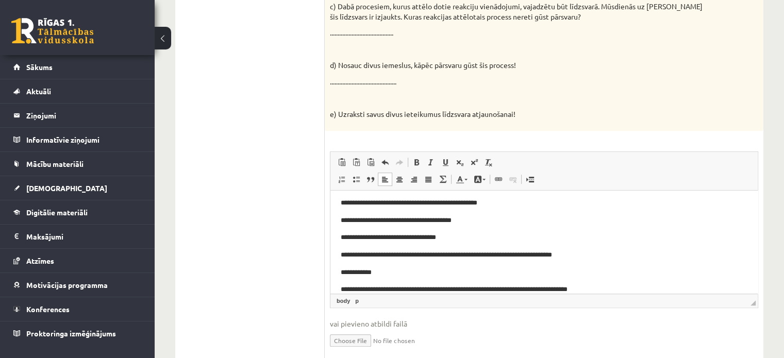
scroll to position [21, 0]
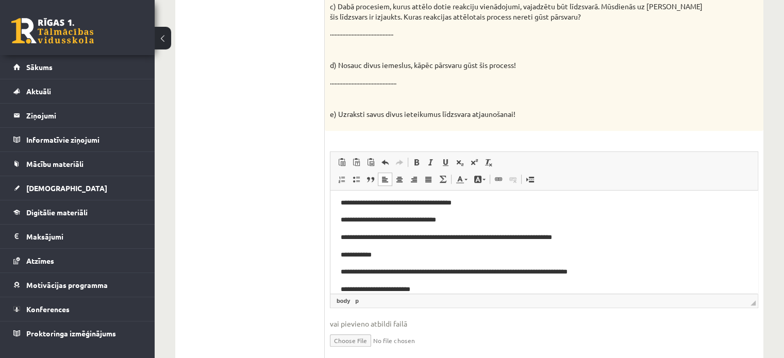
click at [336, 268] on html "**********" at bounding box center [544, 238] width 427 height 136
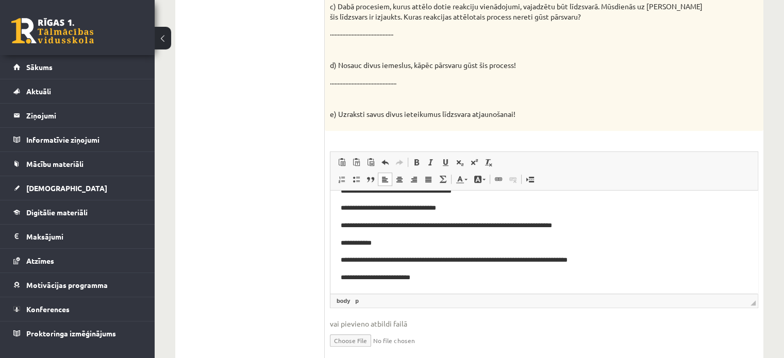
click at [552, 282] on p "**********" at bounding box center [540, 277] width 399 height 11
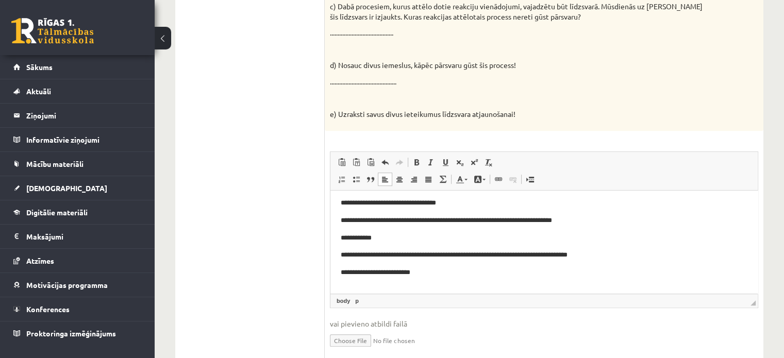
drag, startPoint x: 324, startPoint y: 58, endPoint x: 367, endPoint y: 66, distance: 43.5
click at [367, 66] on div "**********" at bounding box center [469, 78] width 588 height 598
click at [357, 77] on p "..........................................." at bounding box center [518, 82] width 377 height 10
drag, startPoint x: 331, startPoint y: 64, endPoint x: 531, endPoint y: 61, distance: 200.1
click at [531, 61] on p "d) Nosauc divus iemeslus, kāpēc pārsvaru gūst šis process!" at bounding box center [518, 65] width 377 height 10
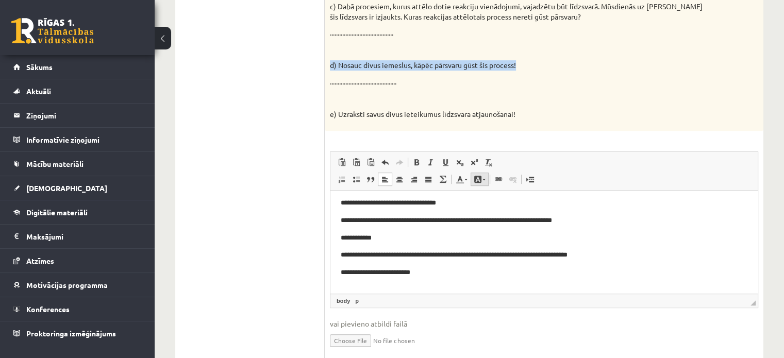
copy p "d) Nosauc divus iemeslus, kāpēc pārsvaru gūst šis process!"
click at [398, 279] on body "**********" at bounding box center [544, 229] width 407 height 133
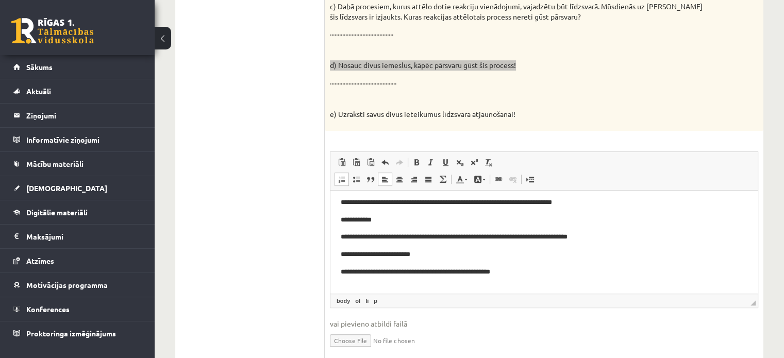
scroll to position [73, 0]
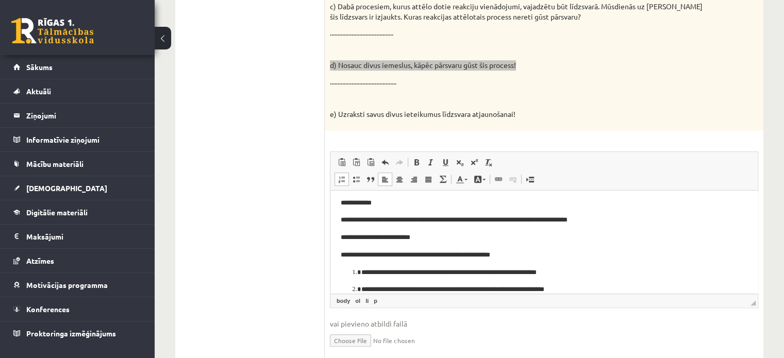
click at [361, 272] on li "**********" at bounding box center [544, 272] width 366 height 11
click at [361, 285] on li "**********" at bounding box center [544, 289] width 366 height 11
click at [484, 273] on p "**********" at bounding box center [540, 272] width 399 height 11
click at [469, 288] on p "**********" at bounding box center [540, 289] width 399 height 11
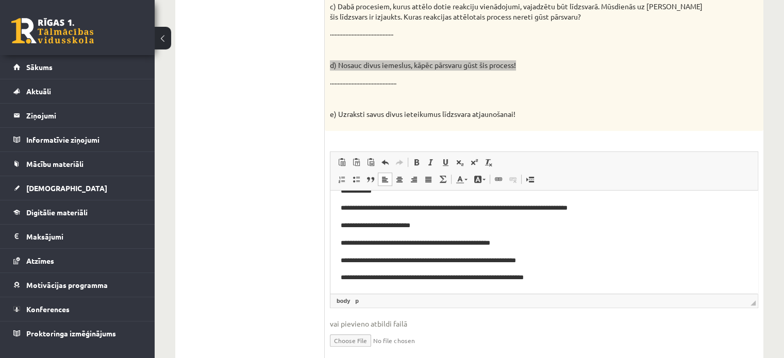
drag, startPoint x: 755, startPoint y: 260, endPoint x: 1089, endPoint y: 467, distance: 392.5
click at [593, 283] on html "**********" at bounding box center [544, 200] width 427 height 188
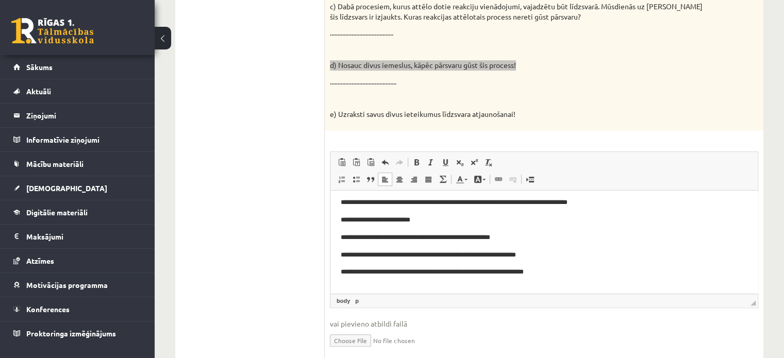
click at [377, 287] on p "Визуальный текстовый редактор, wiswyg-editor-user-answer-47024750880640" at bounding box center [544, 289] width 407 height 11
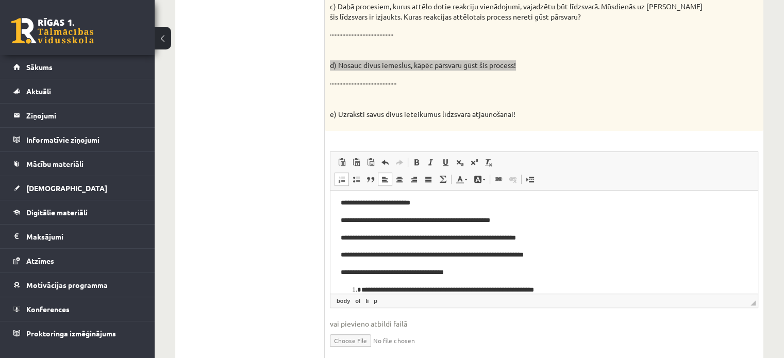
scroll to position [125, 0]
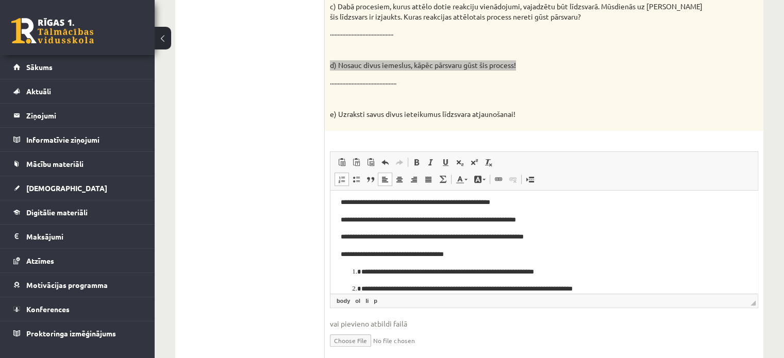
click at [361, 272] on li "**********" at bounding box center [544, 272] width 366 height 11
click at [361, 287] on p "**********" at bounding box center [540, 289] width 358 height 11
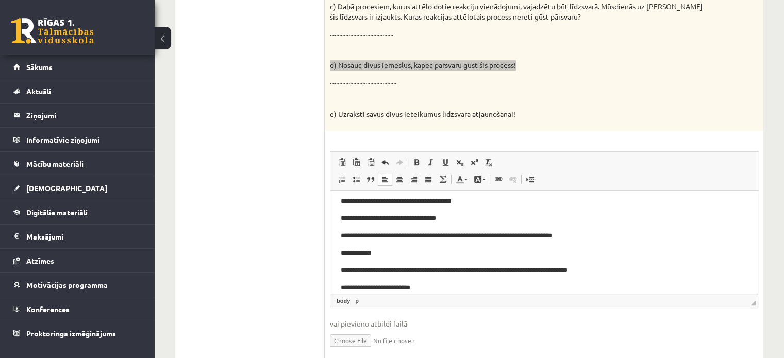
scroll to position [0, 0]
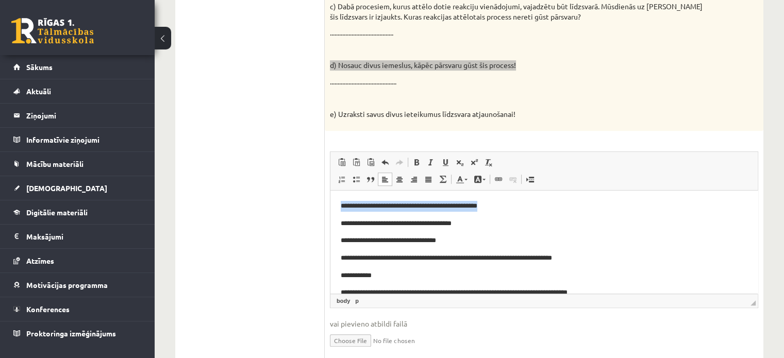
drag, startPoint x: 337, startPoint y: 207, endPoint x: 534, endPoint y: 208, distance: 197.0
click at [534, 208] on html "**********" at bounding box center [544, 310] width 427 height 240
click at [414, 161] on span at bounding box center [417, 162] width 8 height 8
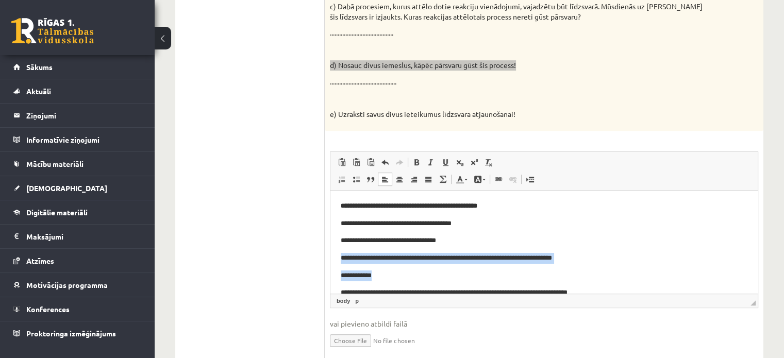
drag, startPoint x: 338, startPoint y: 258, endPoint x: 598, endPoint y: 275, distance: 260.4
click at [598, 275] on html "**********" at bounding box center [544, 310] width 427 height 240
click at [595, 261] on p "**********" at bounding box center [540, 258] width 399 height 11
click at [590, 256] on p "**********" at bounding box center [540, 258] width 399 height 11
drag, startPoint x: 590, startPoint y: 256, endPoint x: 335, endPoint y: 259, distance: 255.8
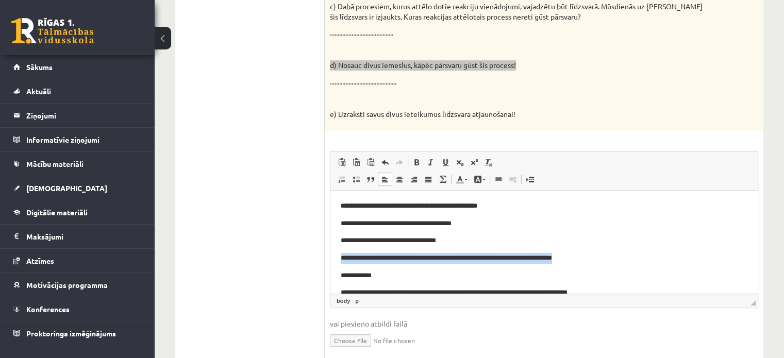
click at [335, 259] on html "**********" at bounding box center [544, 310] width 427 height 240
click at [417, 159] on span at bounding box center [417, 162] width 8 height 8
click at [547, 163] on span "Вставить Комбинация клавиш Ctrl+V Вставить только текст Комбинация клавиш Ctrl+…" at bounding box center [544, 163] width 419 height 17
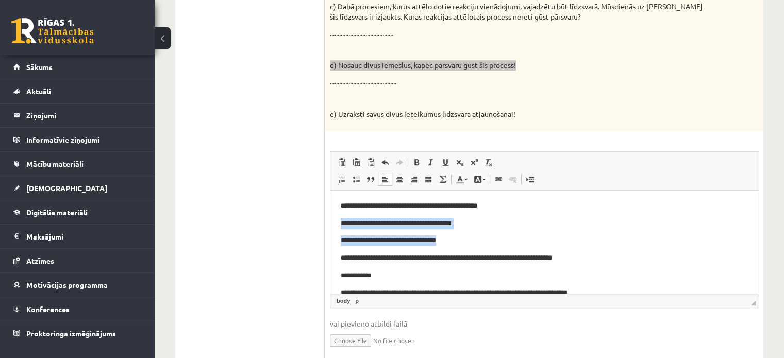
drag, startPoint x: 337, startPoint y: 222, endPoint x: 462, endPoint y: 243, distance: 126.7
click at [462, 243] on html "**********" at bounding box center [544, 310] width 427 height 240
click at [341, 178] on span at bounding box center [342, 179] width 8 height 8
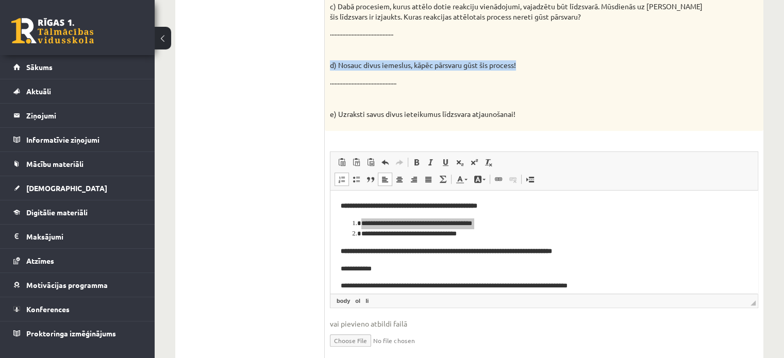
drag, startPoint x: 573, startPoint y: 183, endPoint x: 590, endPoint y: 184, distance: 17.0
click at [572, 184] on span "Панели инструментов редактора Вставить Комбинация клавиш Ctrl+V Вставить только…" at bounding box center [544, 171] width 427 height 39
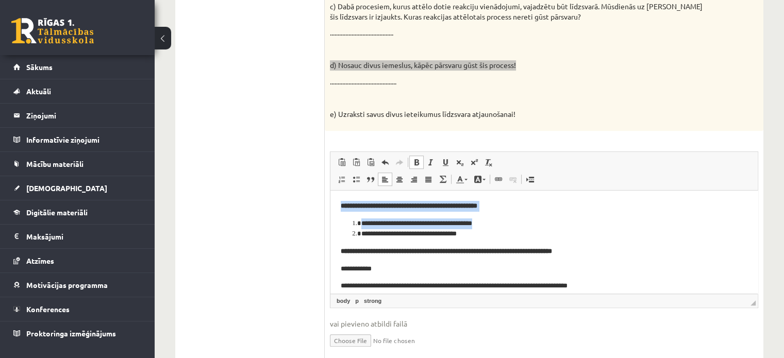
drag, startPoint x: 751, startPoint y: 210, endPoint x: 757, endPoint y: 212, distance: 6.0
click at [757, 212] on html "**********" at bounding box center [544, 306] width 427 height 233
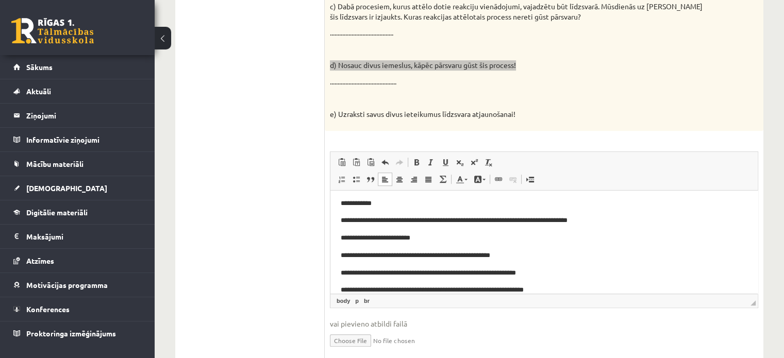
scroll to position [84, 0]
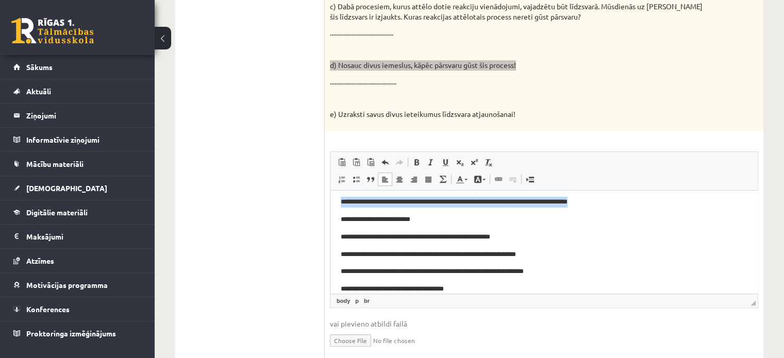
drag, startPoint x: 356, startPoint y: 203, endPoint x: 613, endPoint y: 205, distance: 257.3
click at [613, 205] on p "**********" at bounding box center [540, 201] width 399 height 11
click at [418, 165] on span at bounding box center [417, 162] width 8 height 8
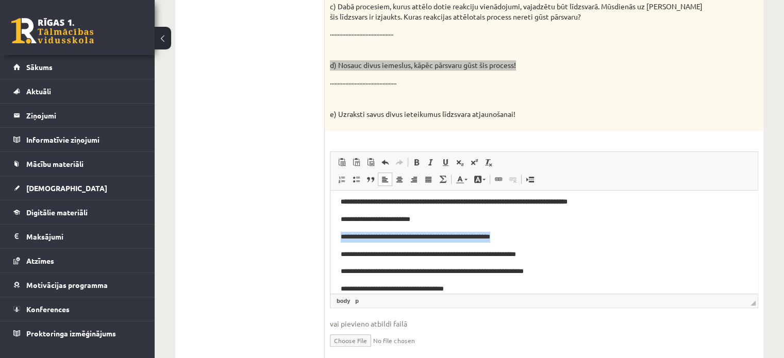
drag, startPoint x: 337, startPoint y: 240, endPoint x: 531, endPoint y: 238, distance: 193.9
click at [531, 238] on html "**********" at bounding box center [544, 222] width 427 height 233
click at [413, 159] on span at bounding box center [417, 162] width 8 height 8
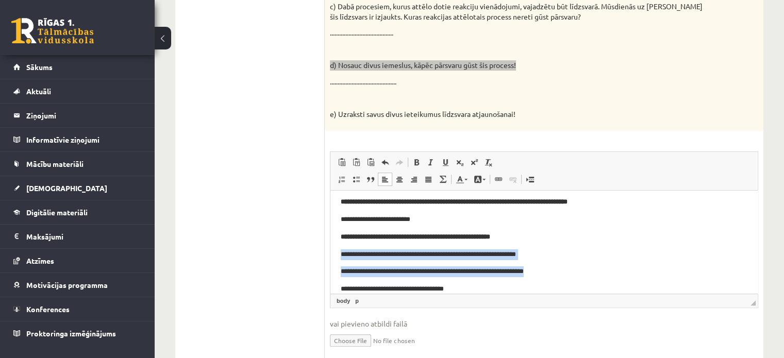
drag, startPoint x: 337, startPoint y: 257, endPoint x: 550, endPoint y: 260, distance: 213.0
click at [575, 269] on html "**********" at bounding box center [544, 222] width 427 height 233
click at [341, 182] on span at bounding box center [342, 179] width 8 height 8
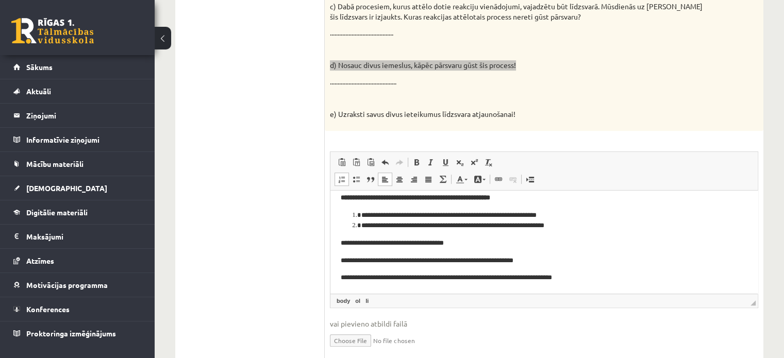
scroll to position [124, 0]
drag, startPoint x: 337, startPoint y: 245, endPoint x: 759, endPoint y: 353, distance: 435.9
click at [490, 245] on html "**********" at bounding box center [544, 180] width 427 height 226
click at [417, 160] on span at bounding box center [417, 162] width 8 height 8
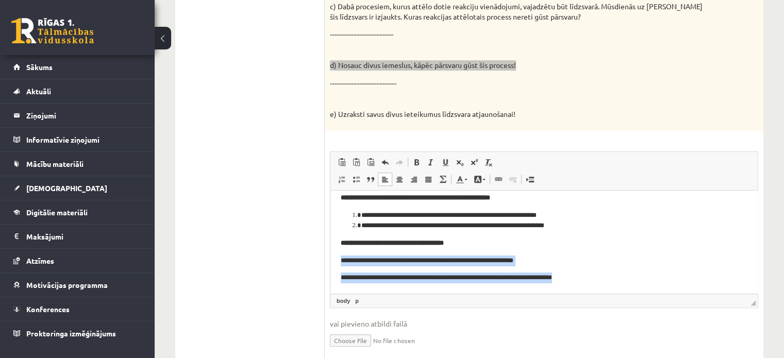
drag, startPoint x: 339, startPoint y: 260, endPoint x: 613, endPoint y: 281, distance: 274.6
click at [613, 281] on html "**********" at bounding box center [544, 180] width 427 height 226
click at [340, 177] on span at bounding box center [342, 179] width 8 height 8
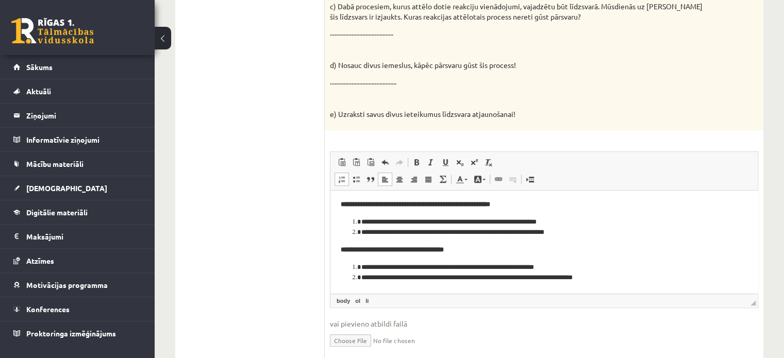
click at [295, 265] on ul "1.uzdevums 2.uzdevums 3.uzdevums 4.uzdevums 5.uzdevums 6.uzdevums 7.uzdevums" at bounding box center [255, 77] width 139 height 577
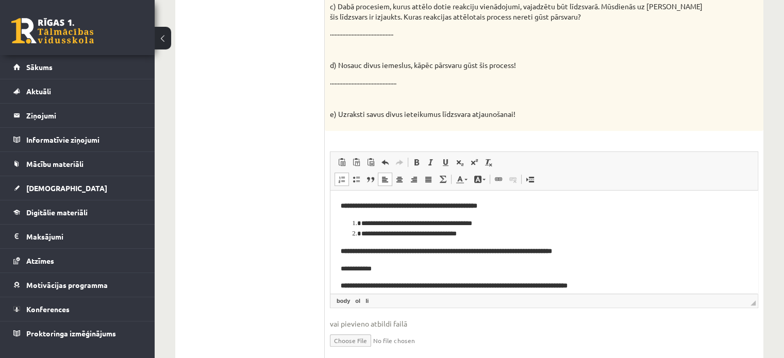
drag, startPoint x: 751, startPoint y: 264, endPoint x: 1122, endPoint y: 387, distance: 390.6
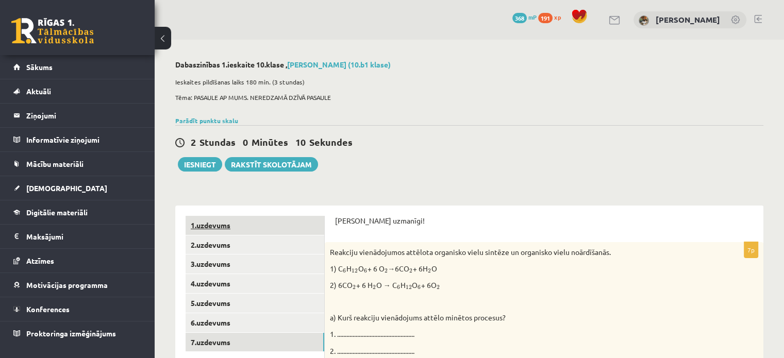
click at [309, 230] on link "1.uzdevums" at bounding box center [255, 225] width 139 height 19
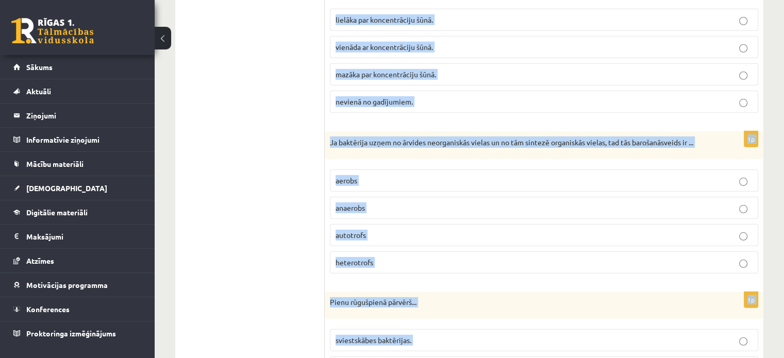
scroll to position [3083, 0]
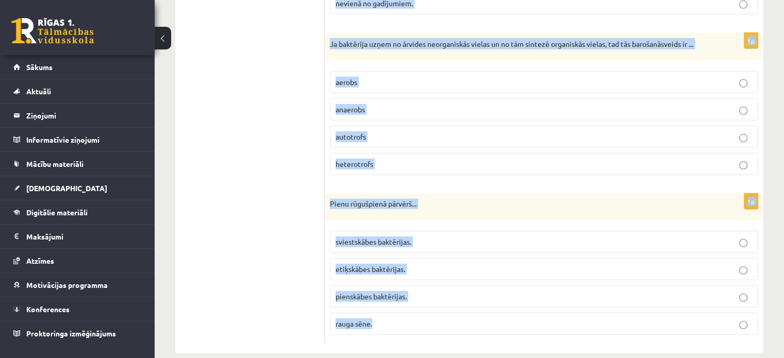
drag, startPoint x: 327, startPoint y: 43, endPoint x: 430, endPoint y: 336, distance: 309.9
copy form "Deplazmolīze šūnā novērojama, ja to ievieto sāls šķīdumā, kura koncentrācija ir…"
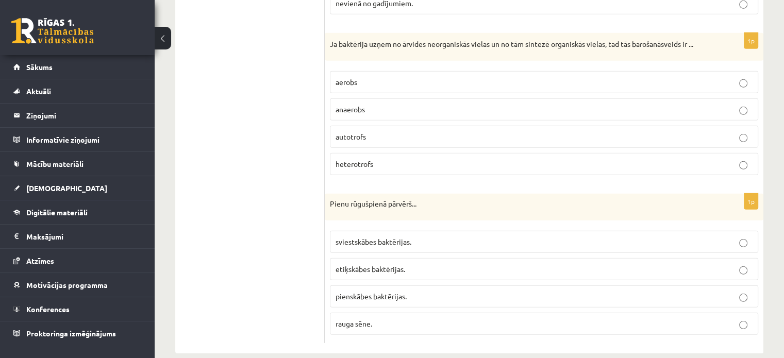
drag, startPoint x: 262, startPoint y: 155, endPoint x: 268, endPoint y: 155, distance: 6.2
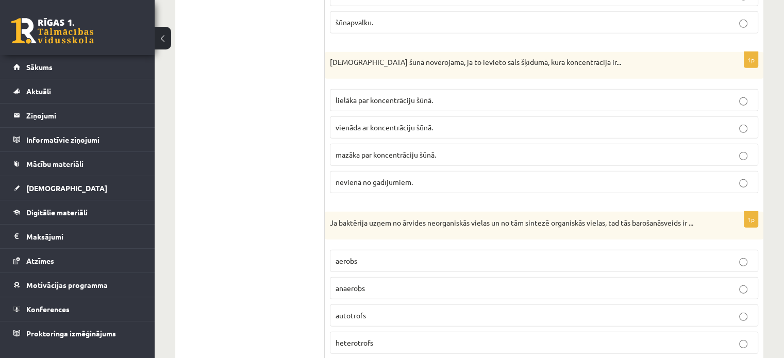
scroll to position [2913, 0]
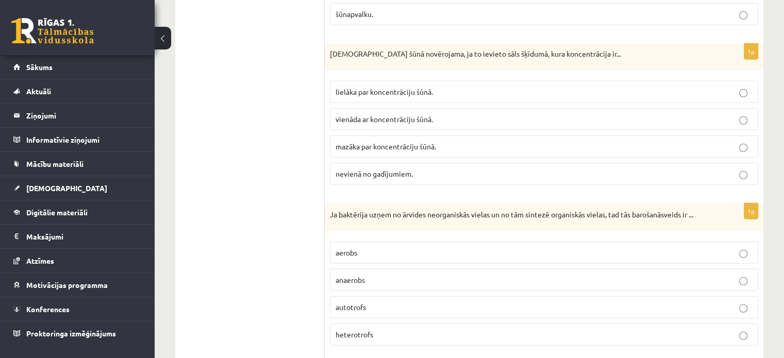
click at [399, 142] on span "mazāka par koncentrāciju šūnā." at bounding box center [386, 146] width 101 height 9
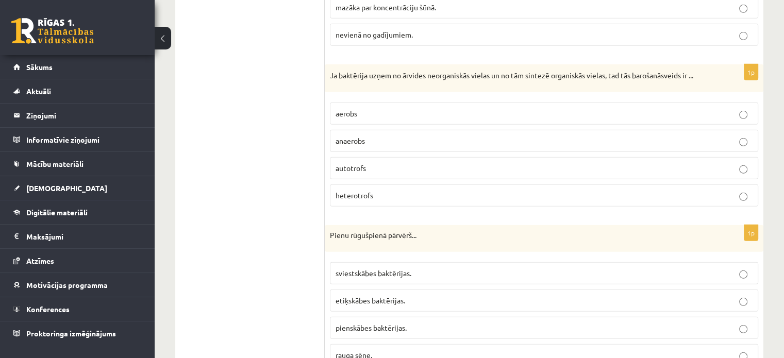
scroll to position [3083, 0]
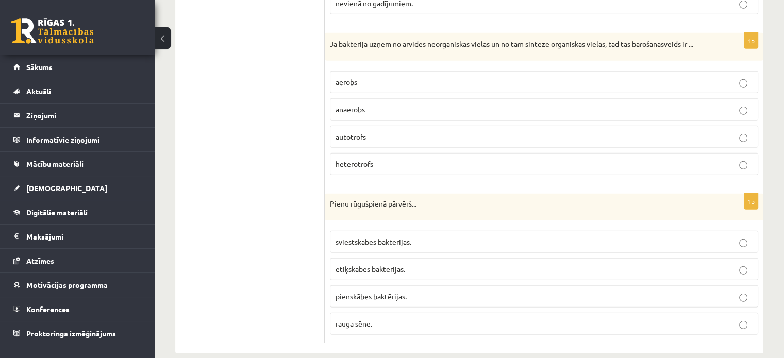
click at [366, 109] on fieldset "aerobs anaerobs autotrofs heterotrofs" at bounding box center [544, 122] width 429 height 112
click at [367, 131] on p "autotrofs" at bounding box center [544, 136] width 417 height 11
click at [375, 286] on label "pienskābes baktērijas." at bounding box center [544, 297] width 429 height 22
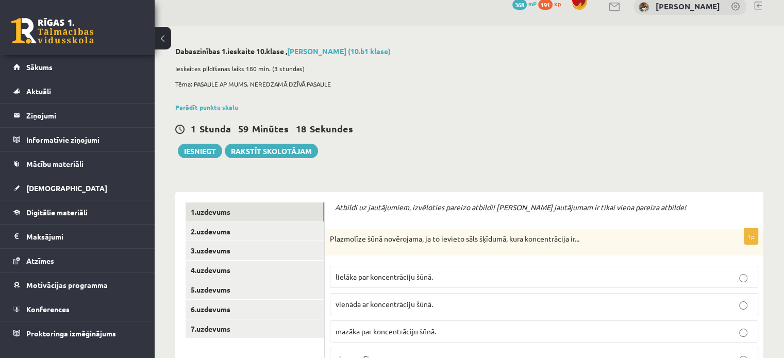
scroll to position [9, 0]
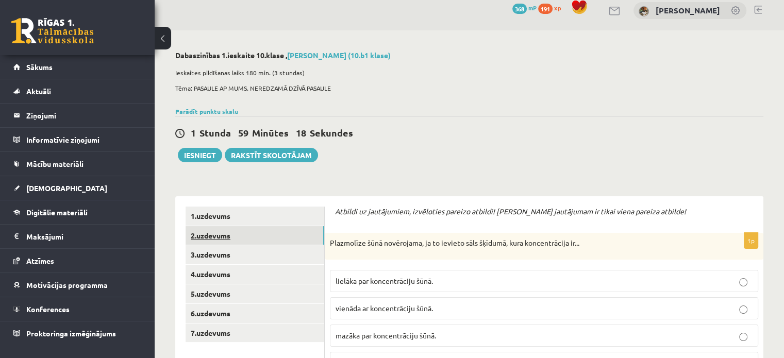
click at [208, 233] on link "2.uzdevums" at bounding box center [255, 235] width 139 height 19
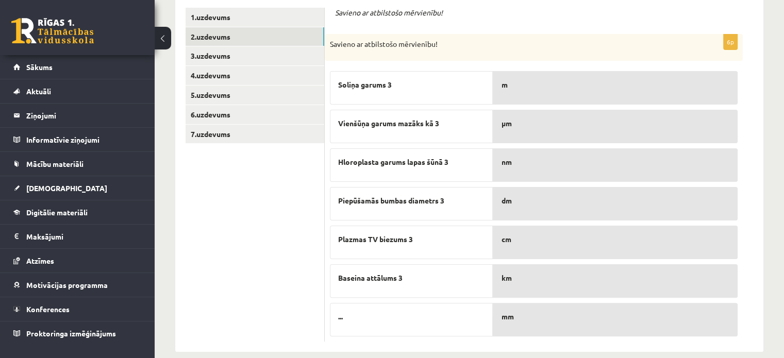
scroll to position [222, 0]
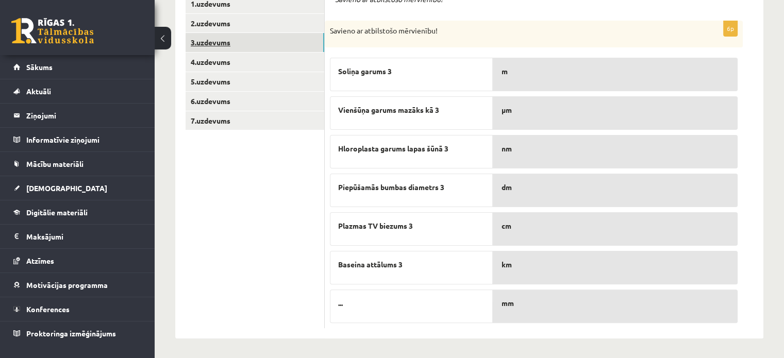
click at [224, 45] on link "3.uzdevums" at bounding box center [255, 42] width 139 height 19
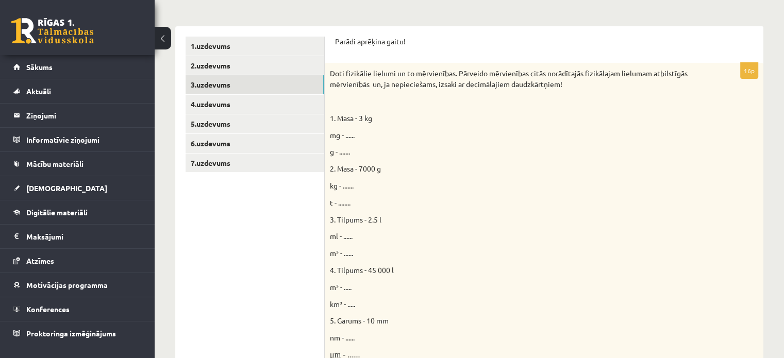
scroll to position [171, 0]
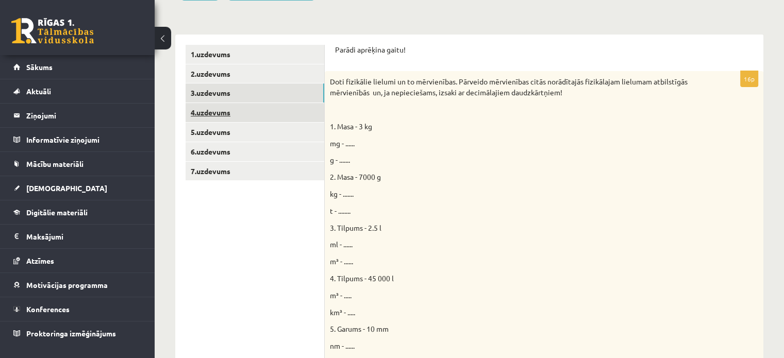
click at [293, 115] on link "4.uzdevums" at bounding box center [255, 112] width 139 height 19
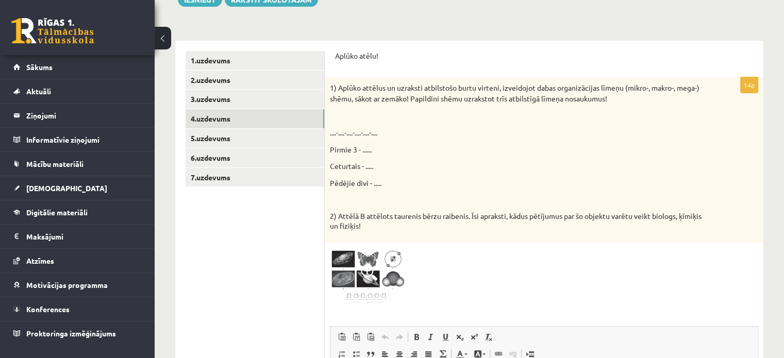
scroll to position [146, 0]
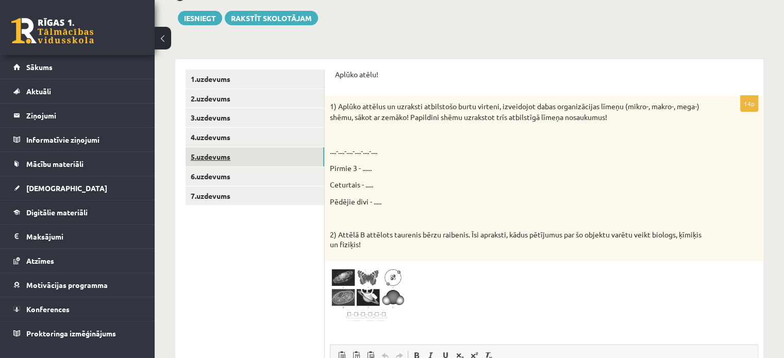
click at [307, 162] on link "5.uzdevums" at bounding box center [255, 156] width 139 height 19
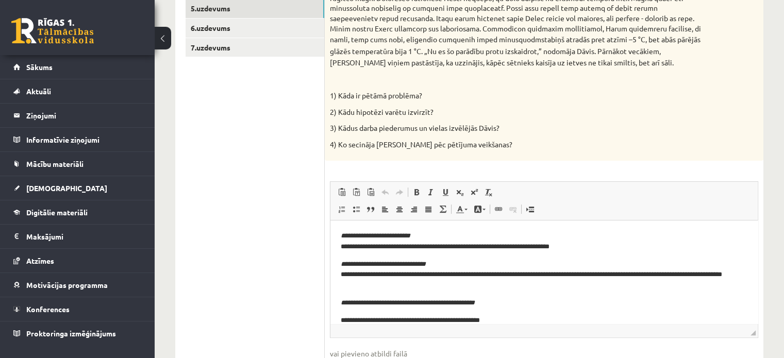
scroll to position [284, 0]
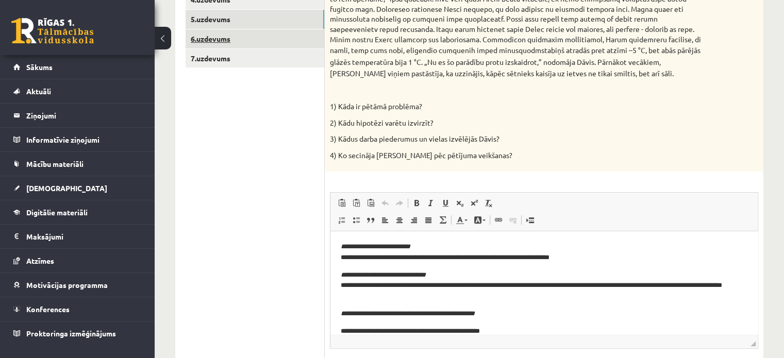
click at [268, 40] on link "6.uzdevums" at bounding box center [255, 38] width 139 height 19
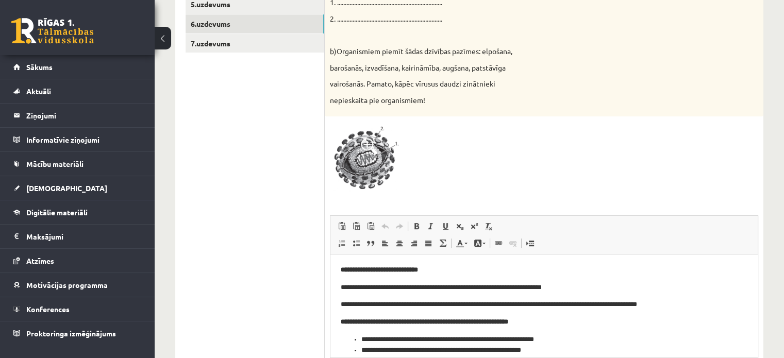
scroll to position [302, 0]
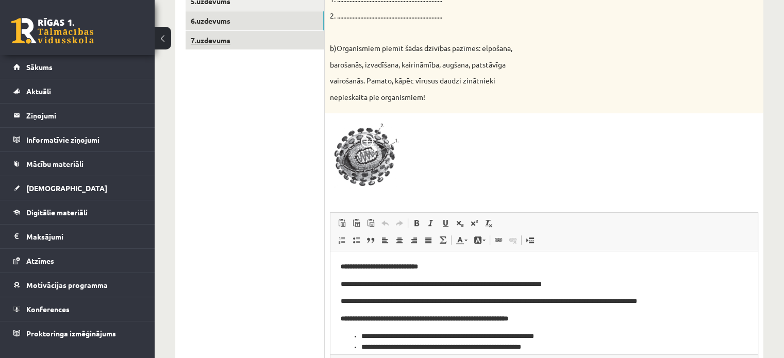
click at [300, 41] on link "7.uzdevums" at bounding box center [255, 40] width 139 height 19
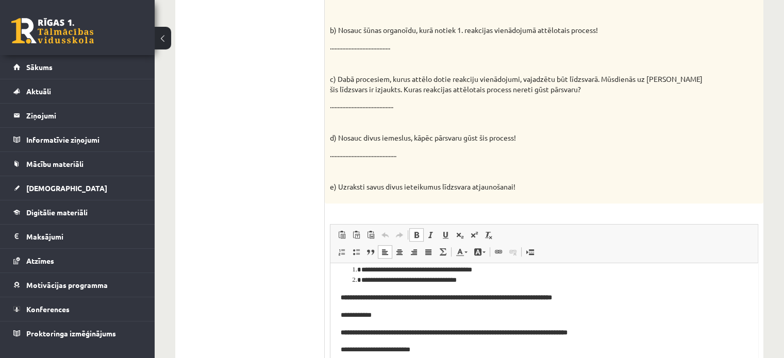
scroll to position [0, 0]
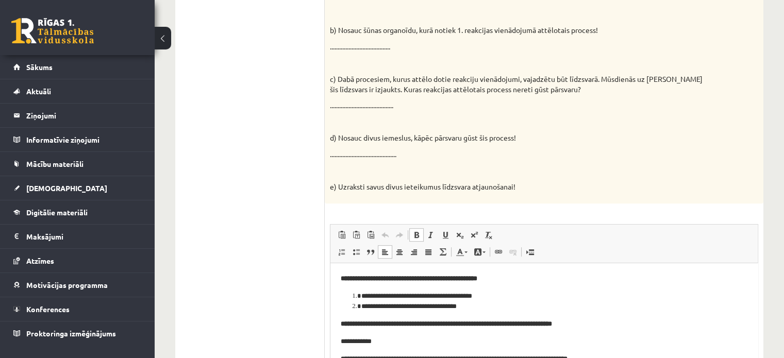
drag, startPoint x: 754, startPoint y: 285, endPoint x: 1104, endPoint y: 474, distance: 397.6
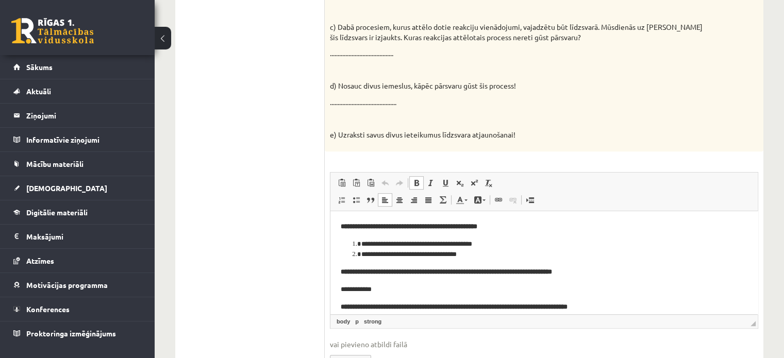
scroll to position [465, 0]
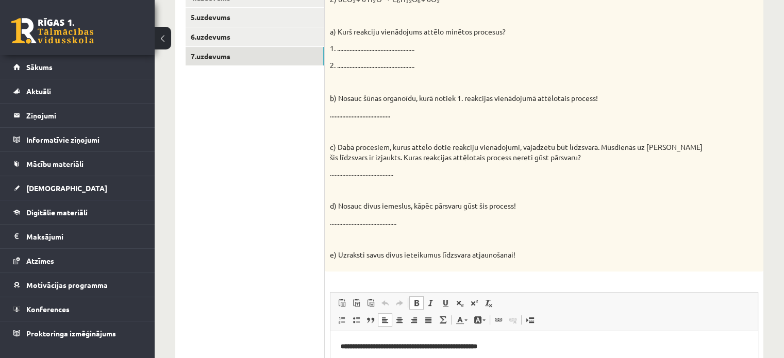
click at [774, 125] on div "Dabaszinības 1.ieskaite 10.klase , Darja Degtjarjova (10.b1 klase) Ieskaites pi…" at bounding box center [470, 146] width 630 height 784
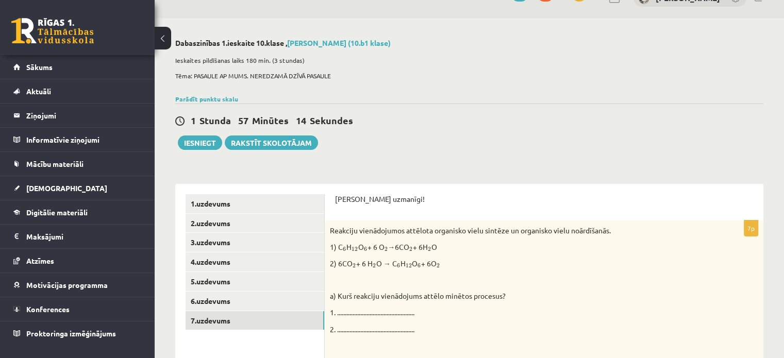
scroll to position [0, 0]
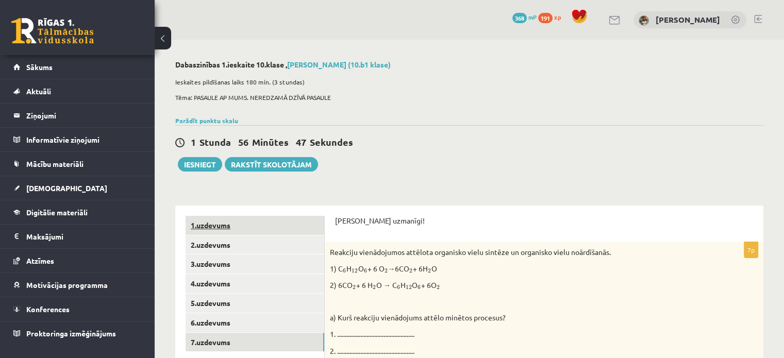
click at [276, 228] on link "1.uzdevums" at bounding box center [255, 225] width 139 height 19
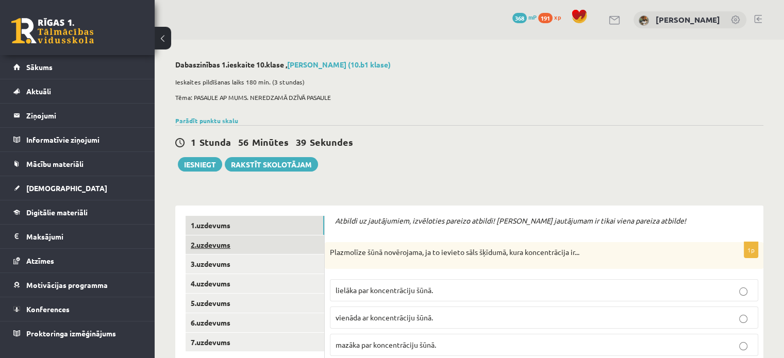
click at [272, 243] on link "2.uzdevums" at bounding box center [255, 245] width 139 height 19
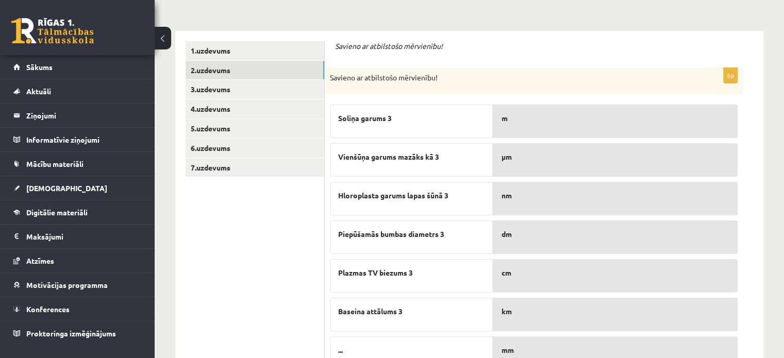
scroll to position [174, 0]
click at [291, 88] on link "3.uzdevums" at bounding box center [255, 90] width 139 height 19
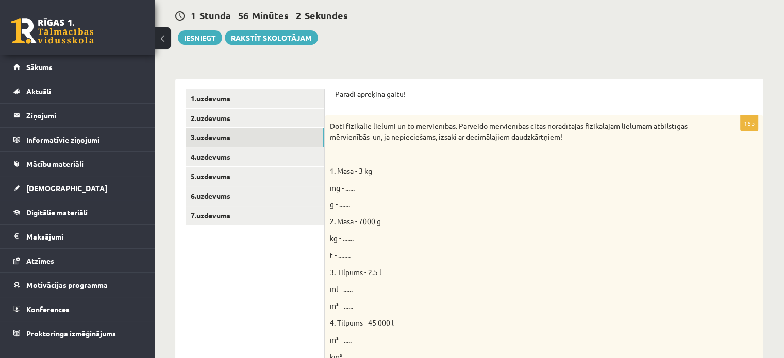
scroll to position [120, 0]
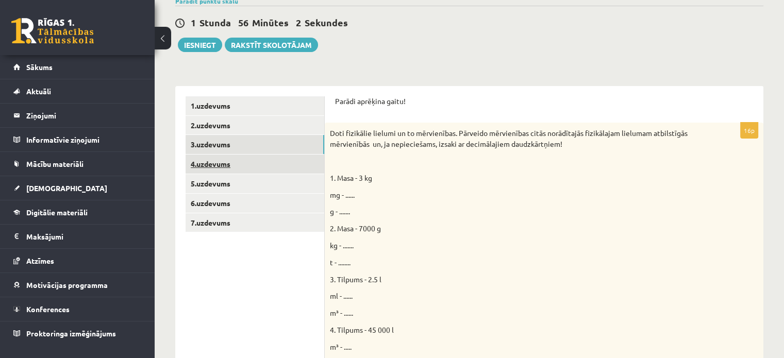
click at [235, 168] on link "4.uzdevums" at bounding box center [255, 164] width 139 height 19
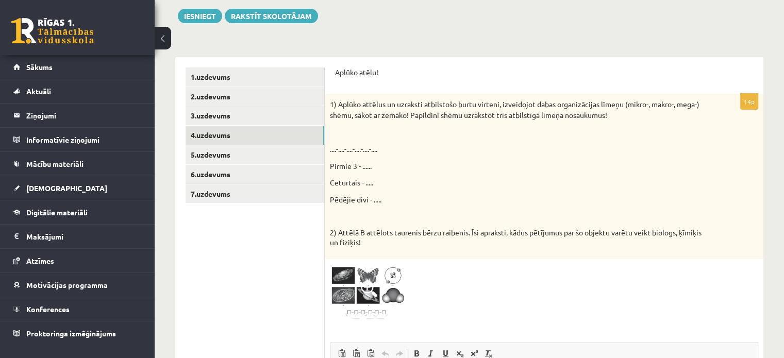
scroll to position [142, 0]
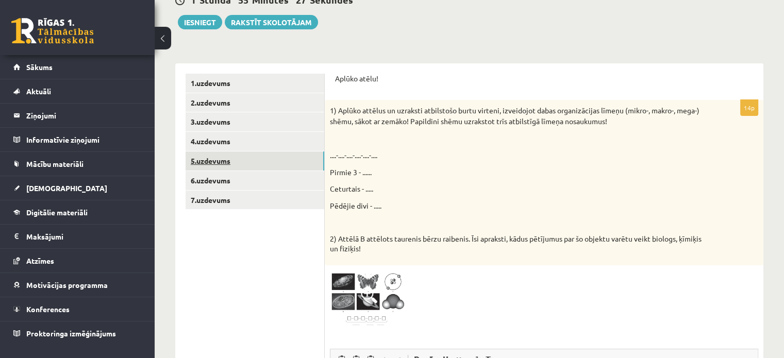
click at [211, 162] on link "5.uzdevums" at bounding box center [255, 161] width 139 height 19
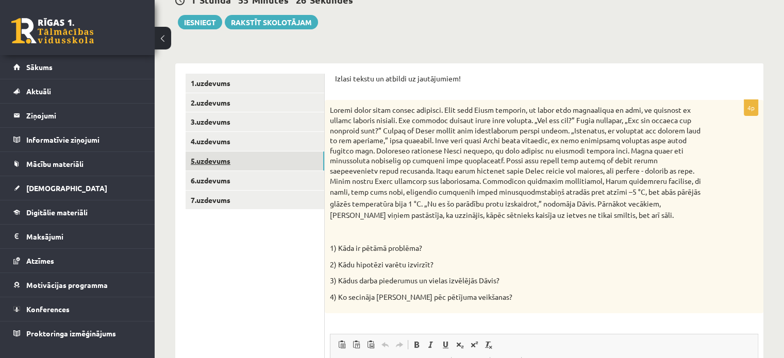
scroll to position [0, 0]
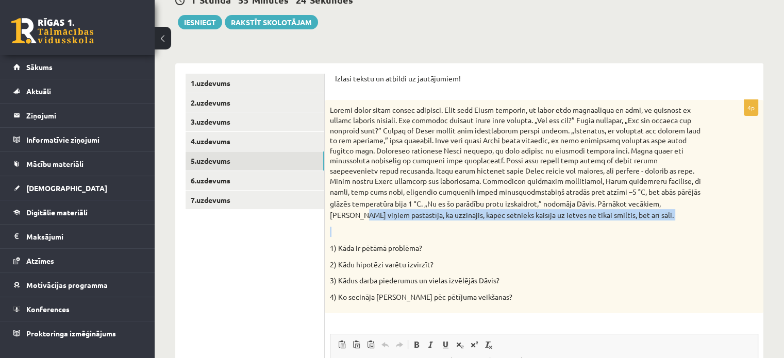
drag, startPoint x: 538, startPoint y: 208, endPoint x: 571, endPoint y: 219, distance: 34.7
click at [549, 228] on div "stabiņš atradās pret atzīmi –5 °C, bet abās pārējās glāzēs temperatūra bija 1 °…" at bounding box center [544, 206] width 439 height 213
drag, startPoint x: 617, startPoint y: 231, endPoint x: 689, endPoint y: 194, distance: 80.7
click at [617, 231] on p at bounding box center [518, 232] width 377 height 10
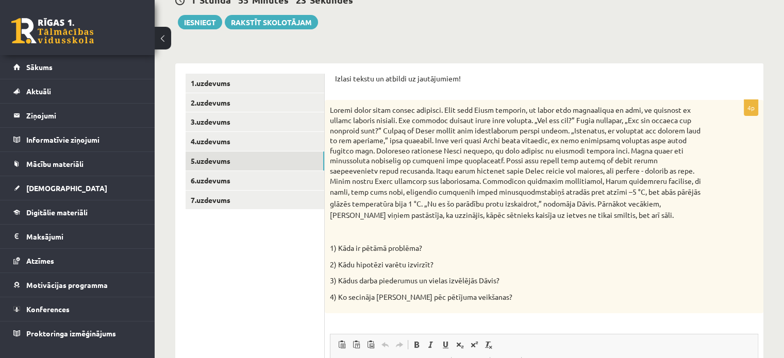
click at [780, 171] on div "Dabaszinības 1.ieskaite 10.klase , Darja Degtjarjova (10.b1 klase) Ieskaites pi…" at bounding box center [470, 238] width 630 height 682
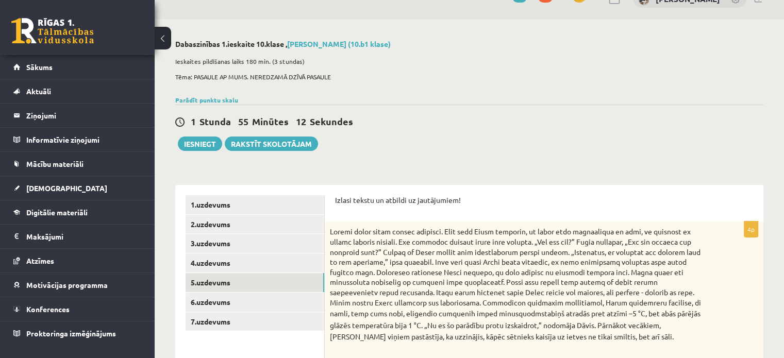
scroll to position [18, 0]
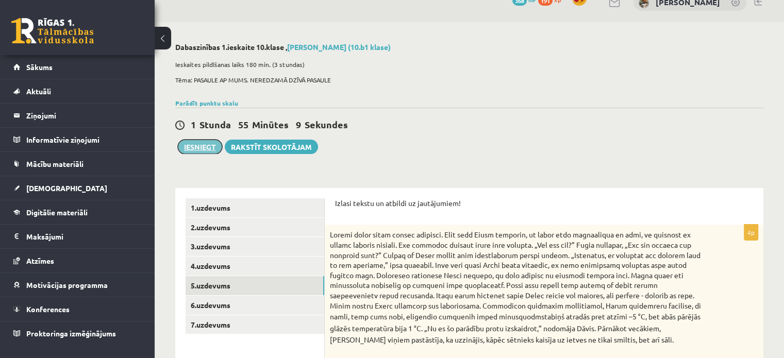
click at [209, 144] on button "Iesniegt" at bounding box center [200, 147] width 44 height 14
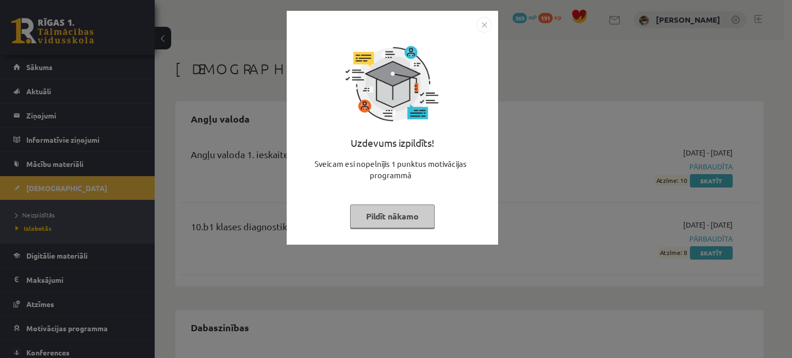
click at [373, 212] on button "Pildīt nākamo" at bounding box center [392, 217] width 85 height 24
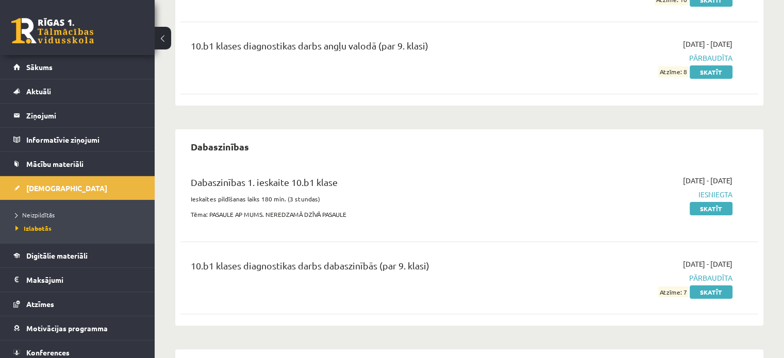
scroll to position [204, 0]
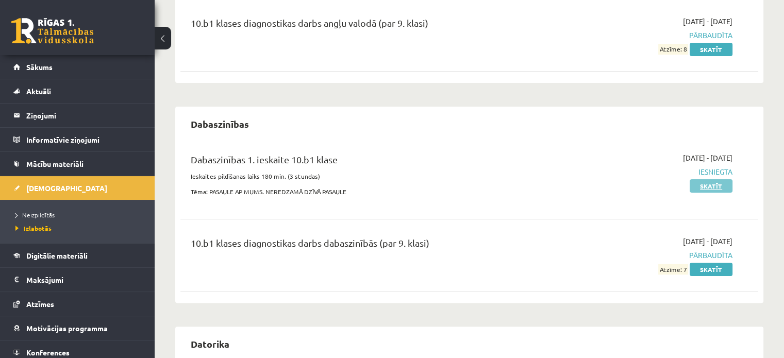
click at [718, 185] on link "Skatīt" at bounding box center [711, 185] width 43 height 13
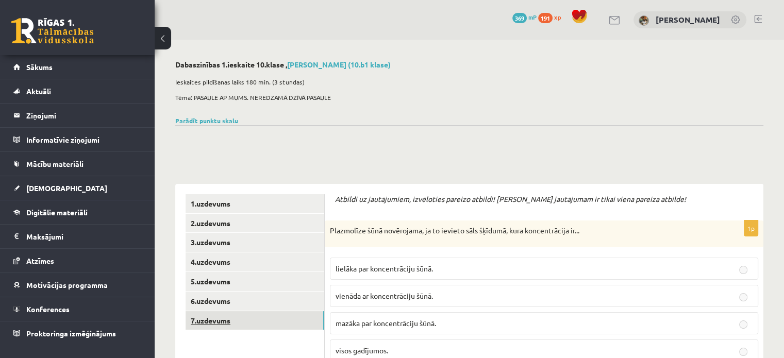
click at [316, 321] on link "7.uzdevums" at bounding box center [255, 320] width 139 height 19
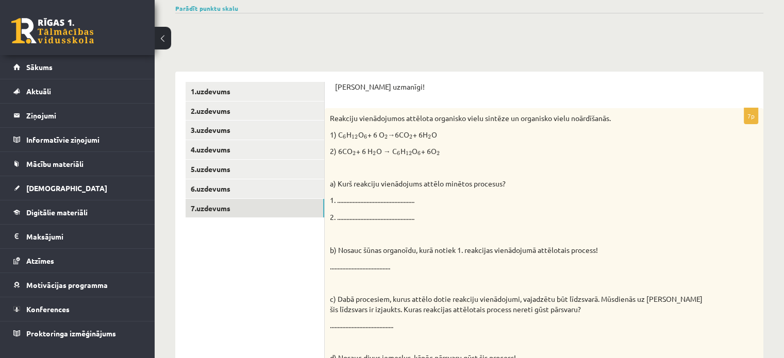
scroll to position [110, 0]
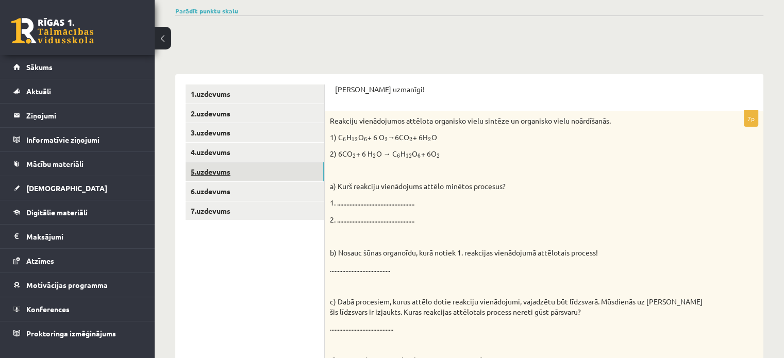
click at [294, 179] on link "5.uzdevums" at bounding box center [255, 171] width 139 height 19
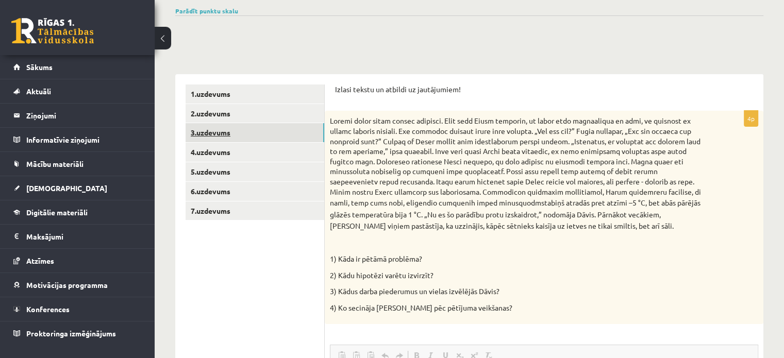
click at [239, 138] on link "3.uzdevums" at bounding box center [255, 132] width 139 height 19
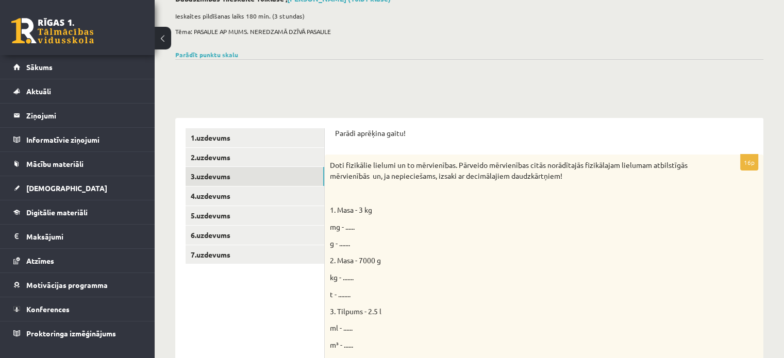
scroll to position [0, 0]
